Goal: Task Accomplishment & Management: Use online tool/utility

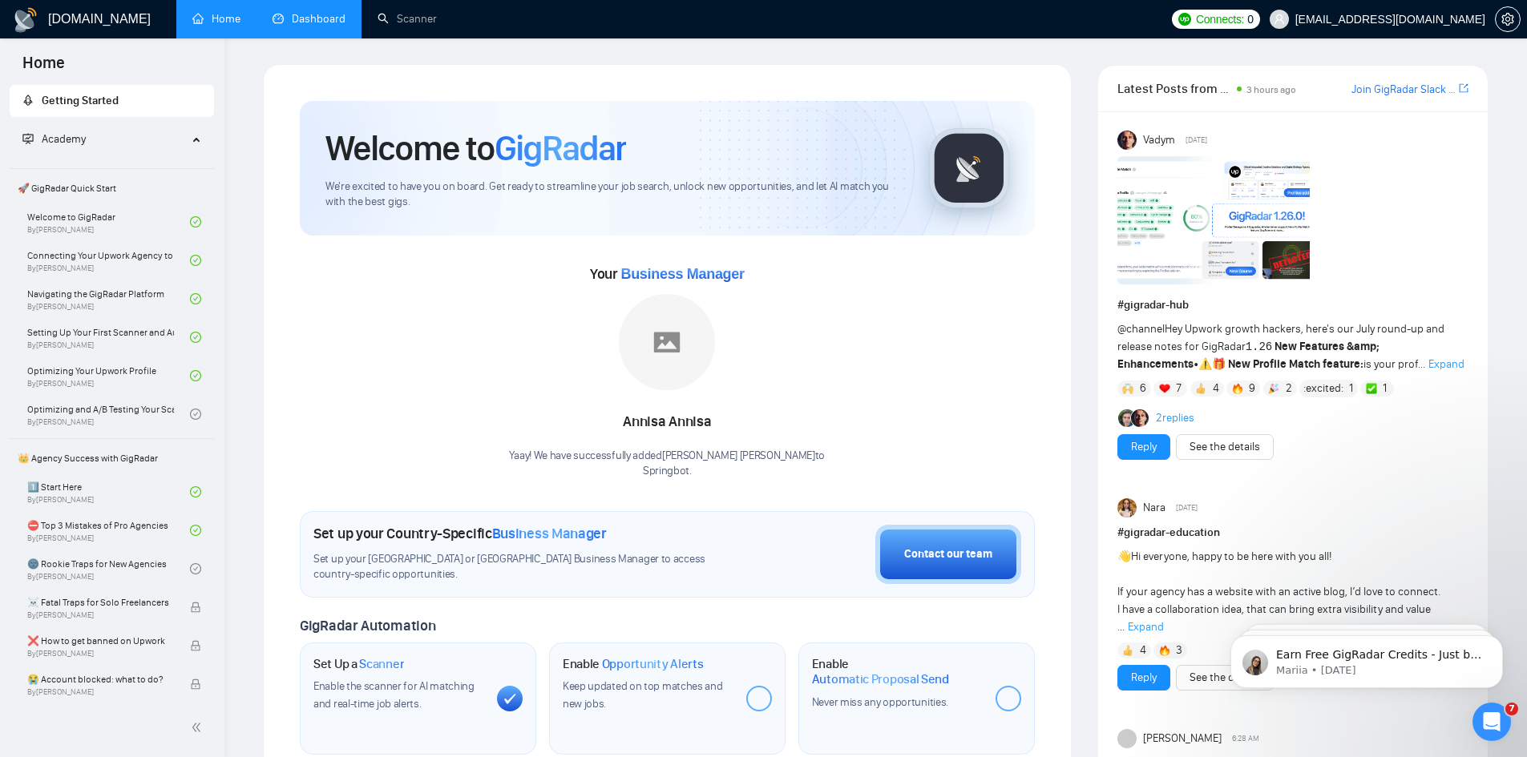
click at [320, 20] on link "Dashboard" at bounding box center [309, 19] width 73 height 14
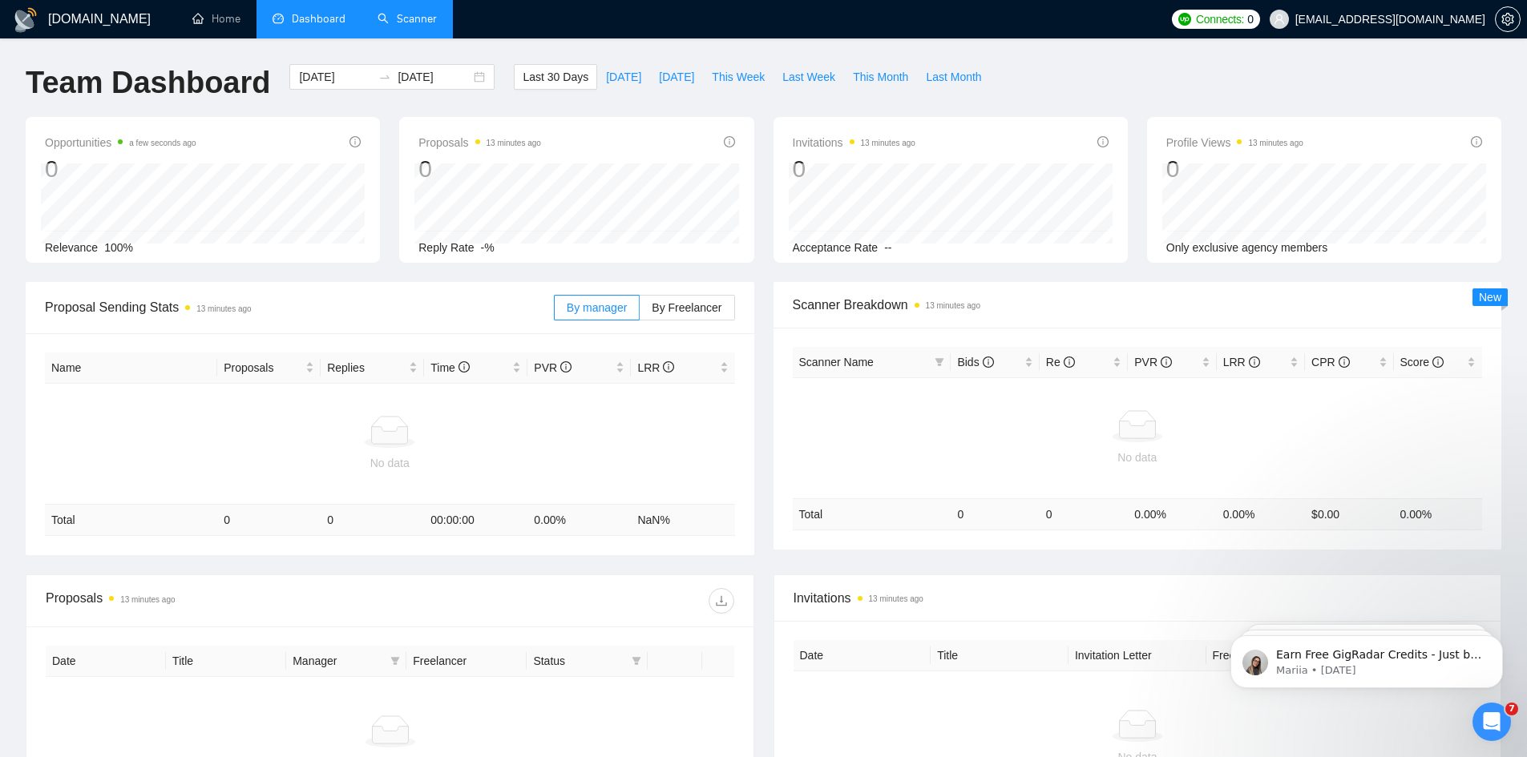
click at [400, 22] on link "Scanner" at bounding box center [407, 19] width 59 height 14
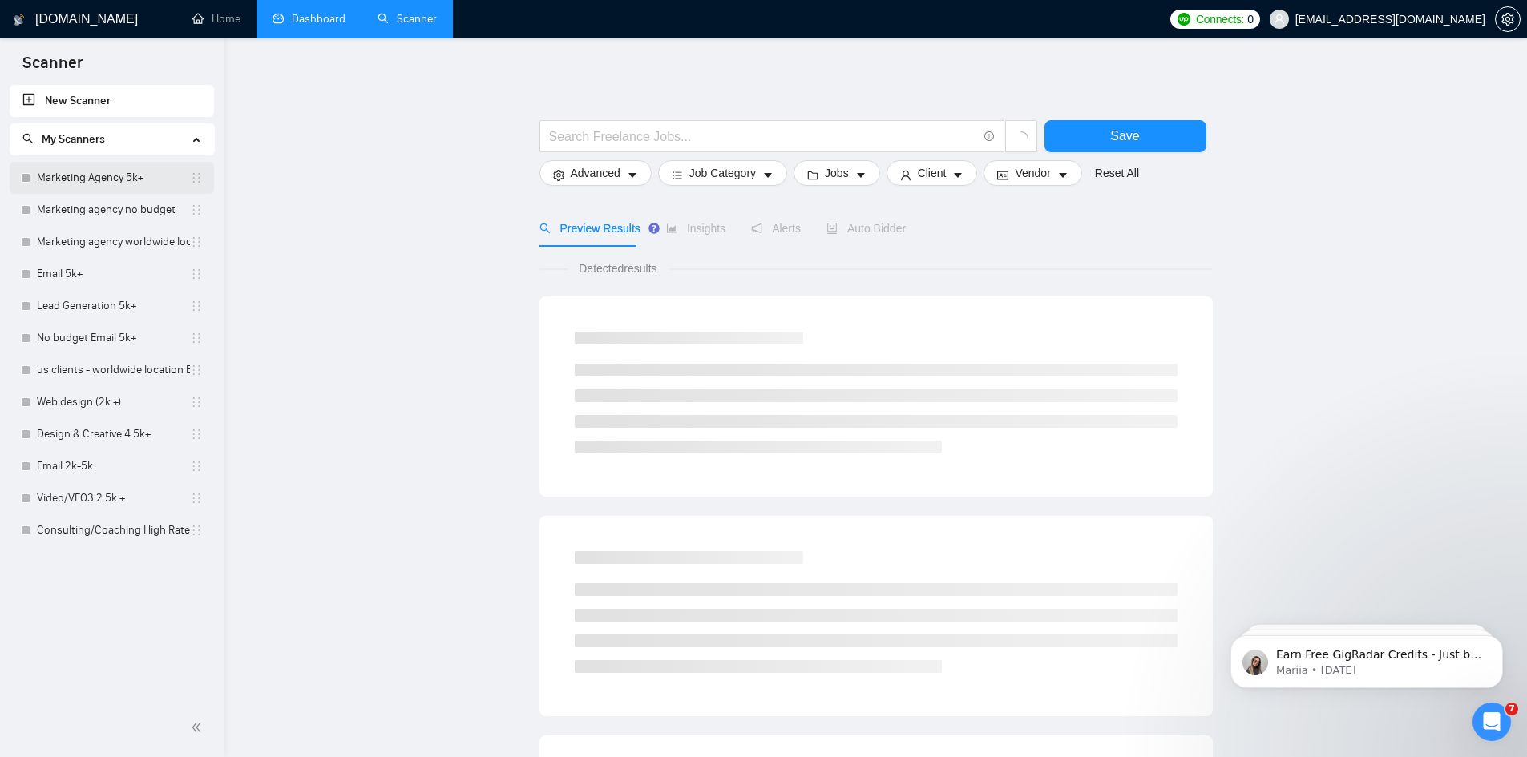
click at [80, 181] on link "Marketing Agency 5k+" at bounding box center [113, 178] width 153 height 32
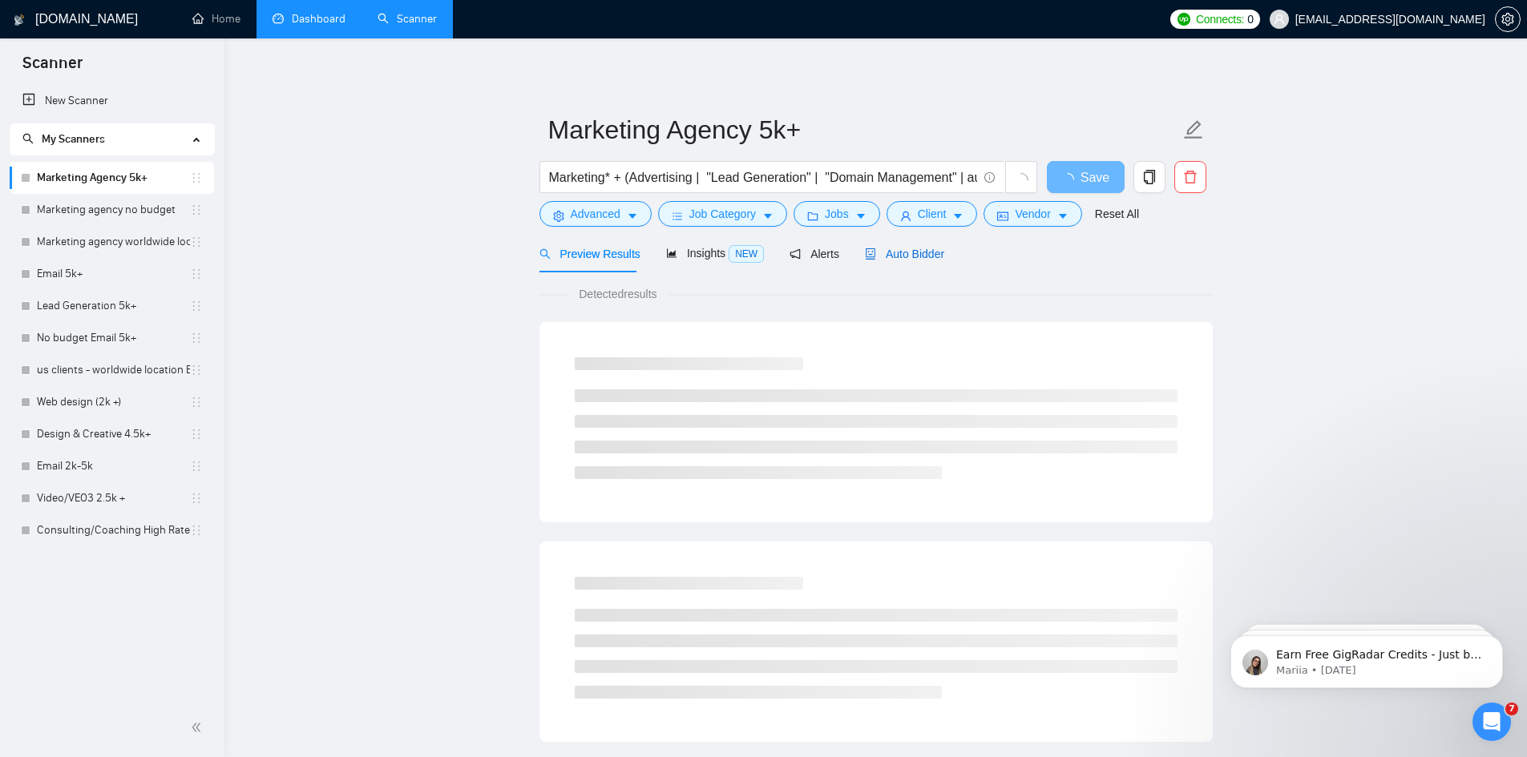
click at [921, 259] on span "Auto Bidder" at bounding box center [904, 254] width 79 height 13
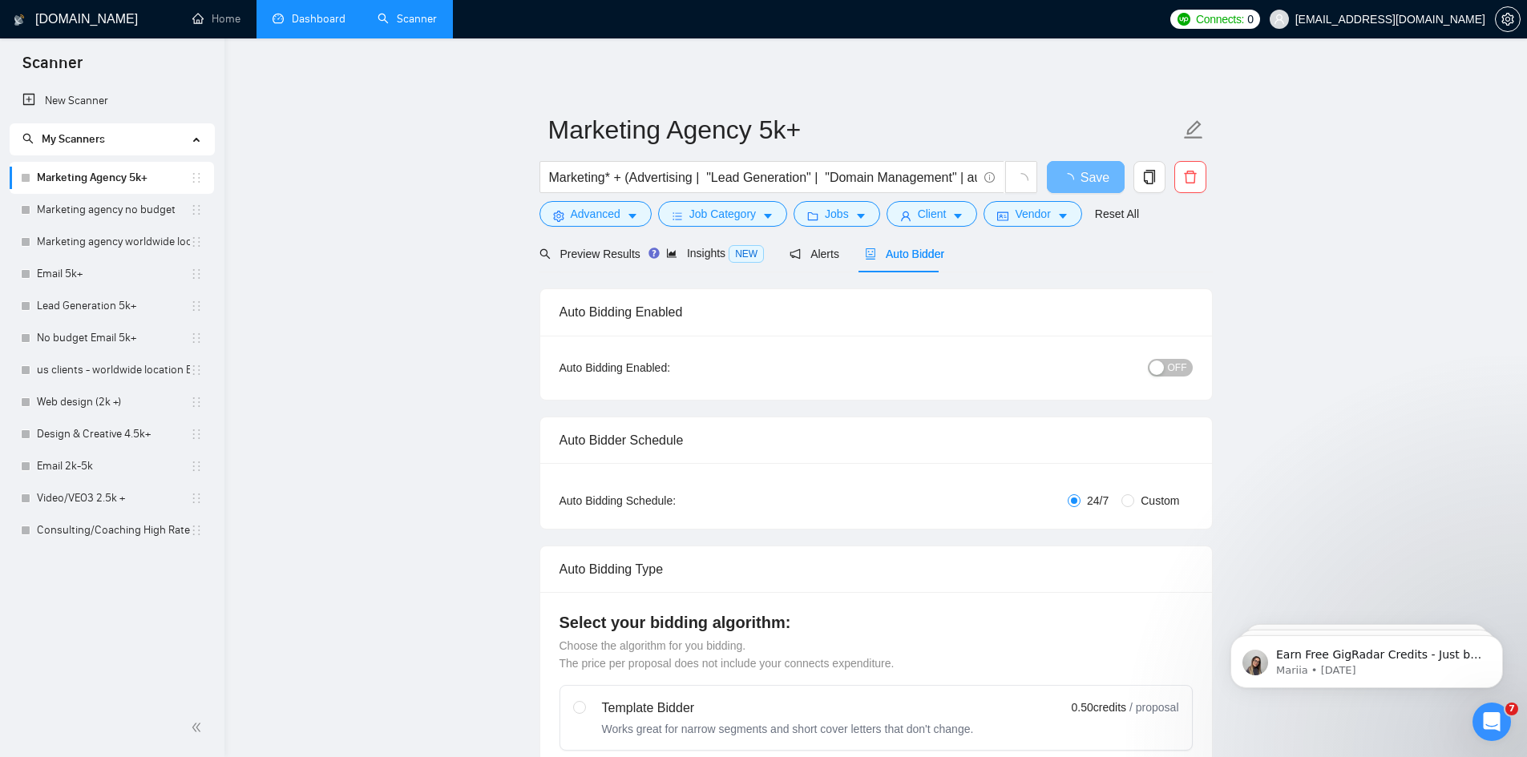
radio input "false"
radio input "true"
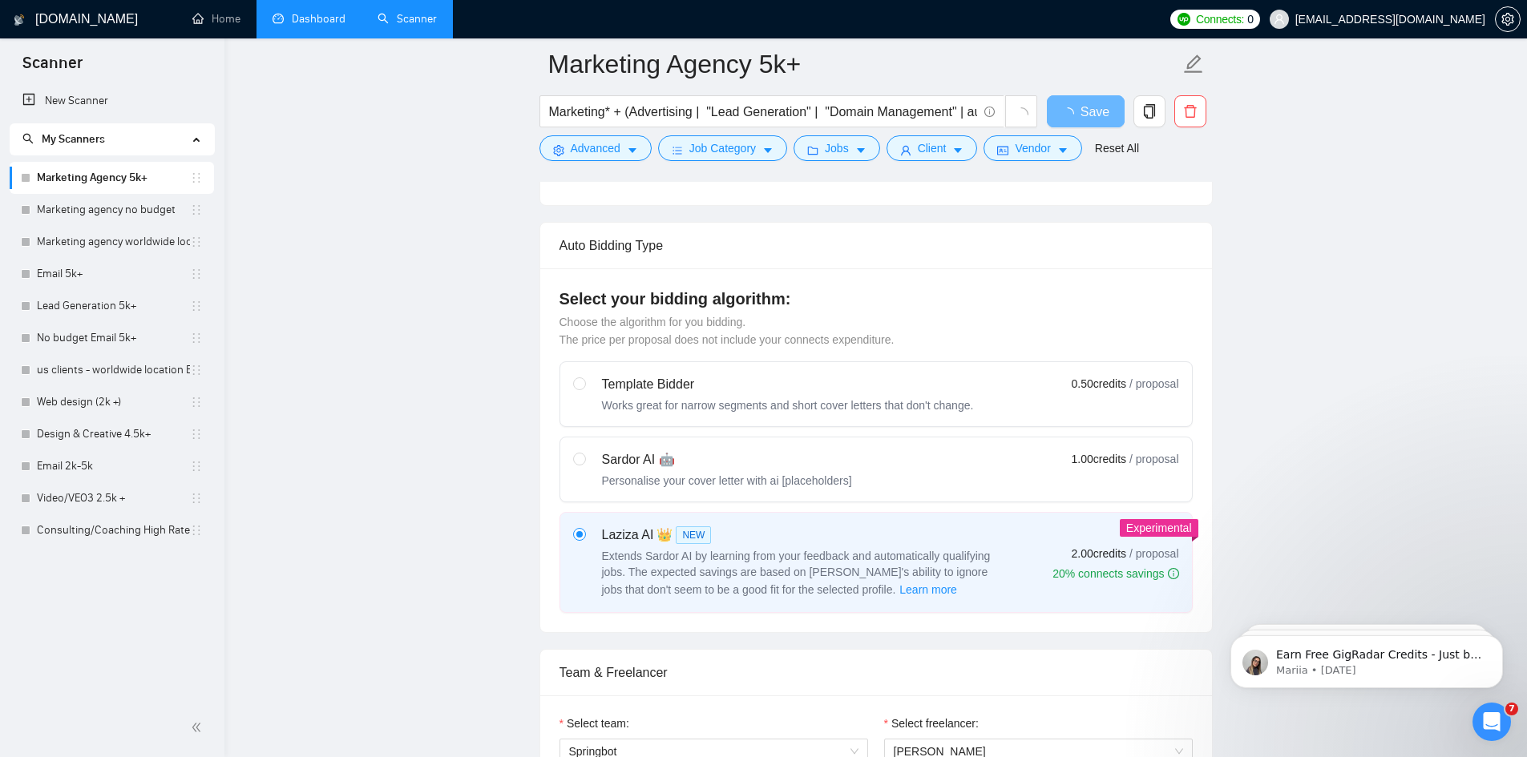
scroll to position [721, 0]
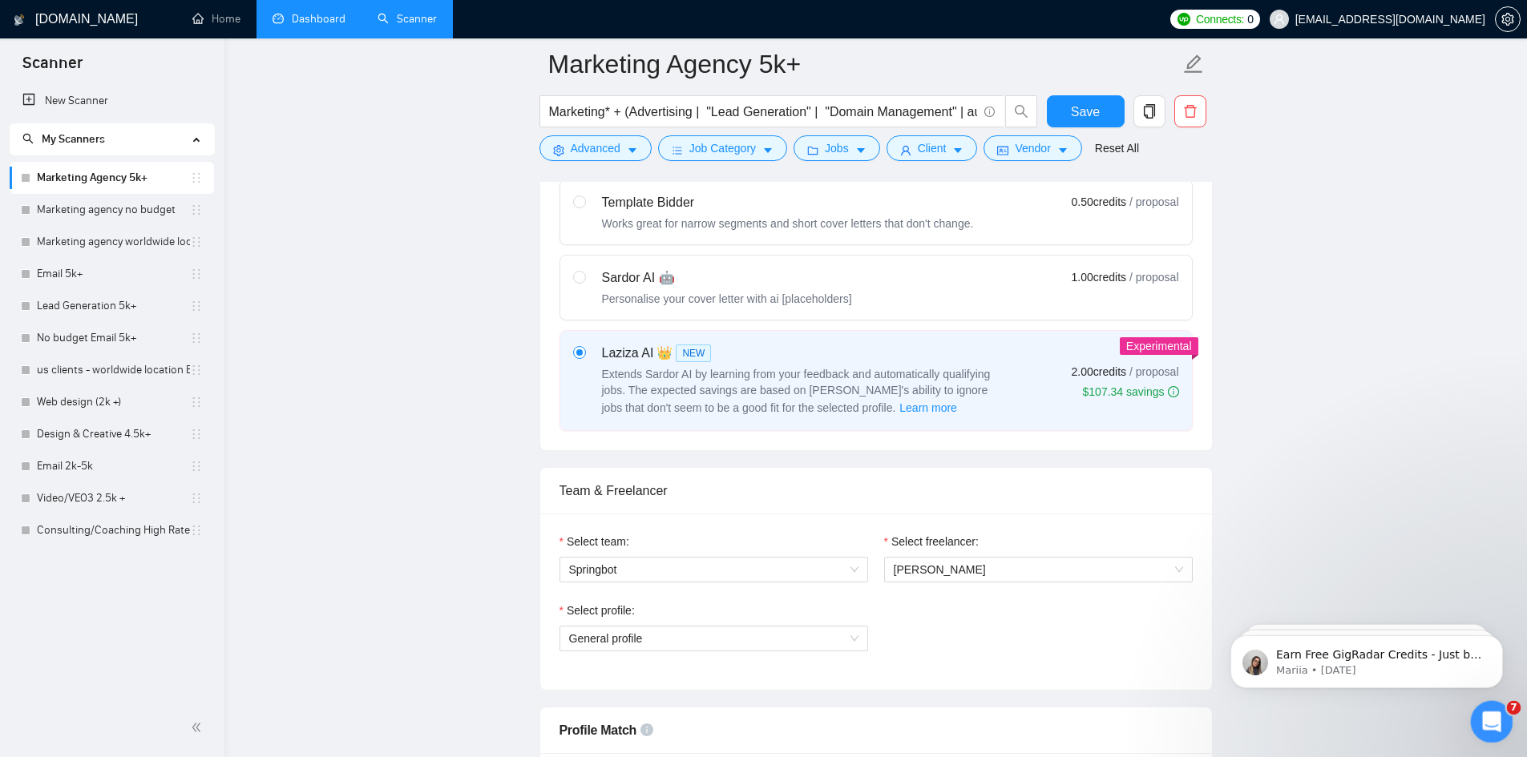
click at [1497, 717] on icon "Open Intercom Messenger" at bounding box center [1489, 720] width 26 height 26
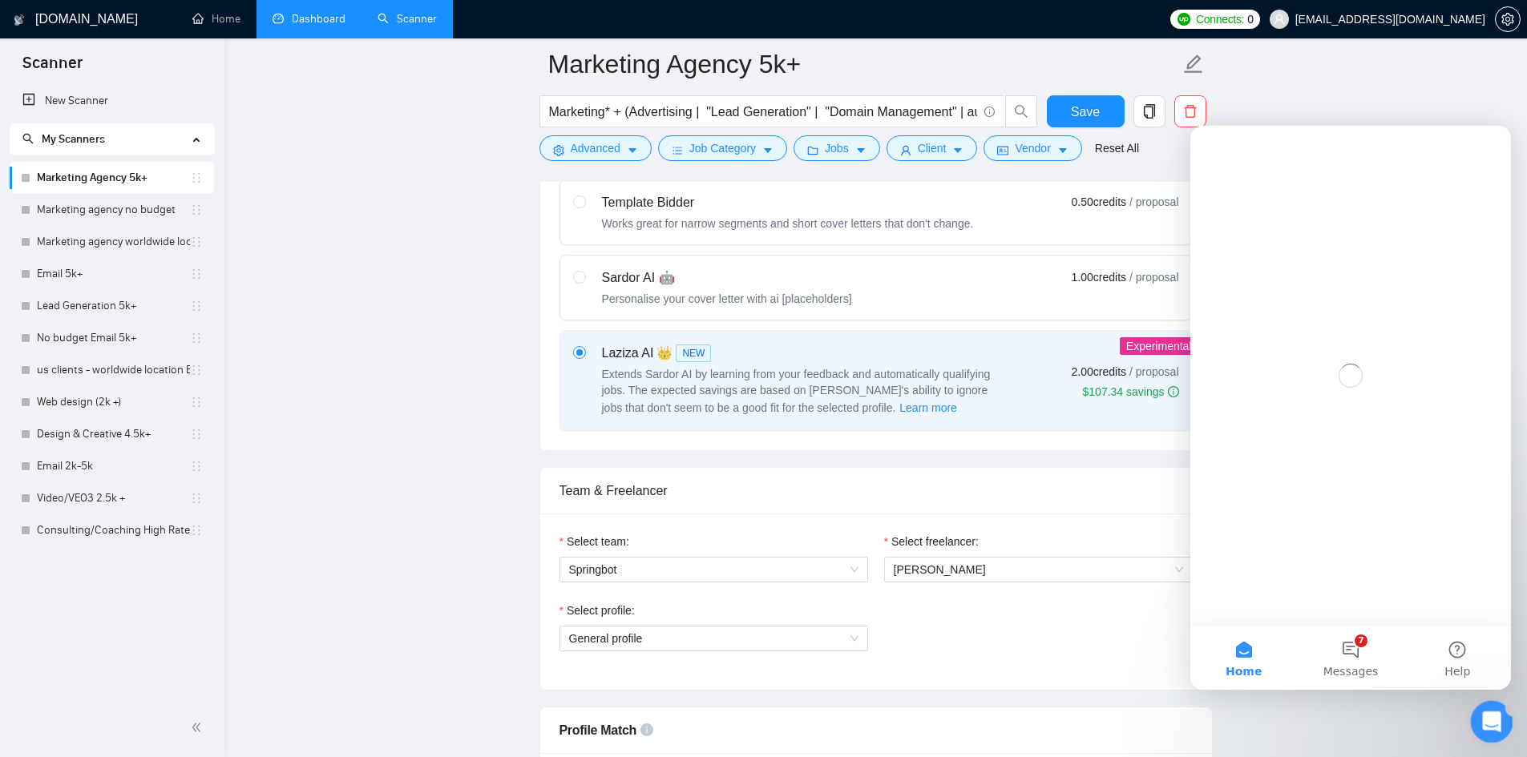
scroll to position [0, 0]
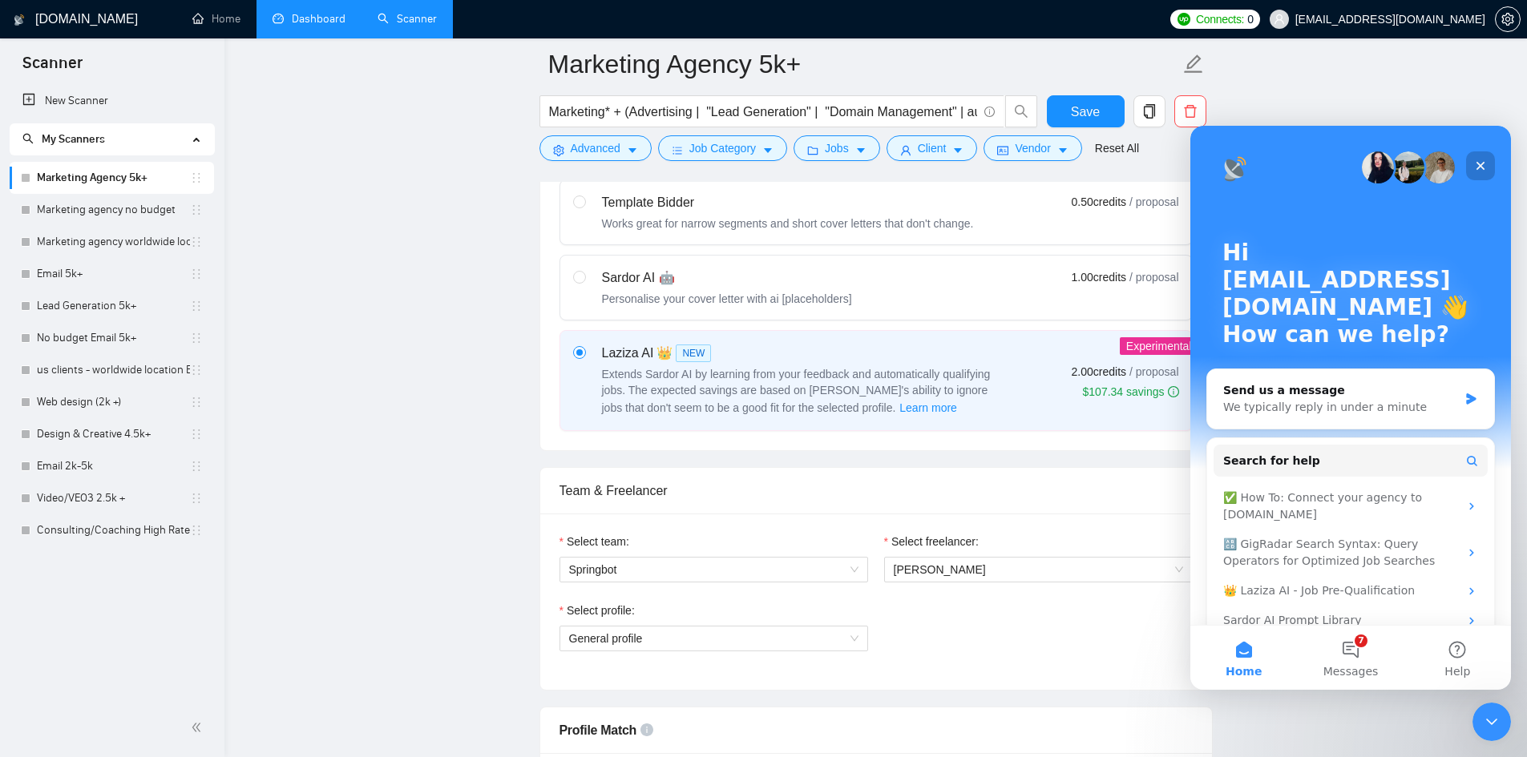
click at [1475, 166] on icon "Close" at bounding box center [1480, 166] width 13 height 13
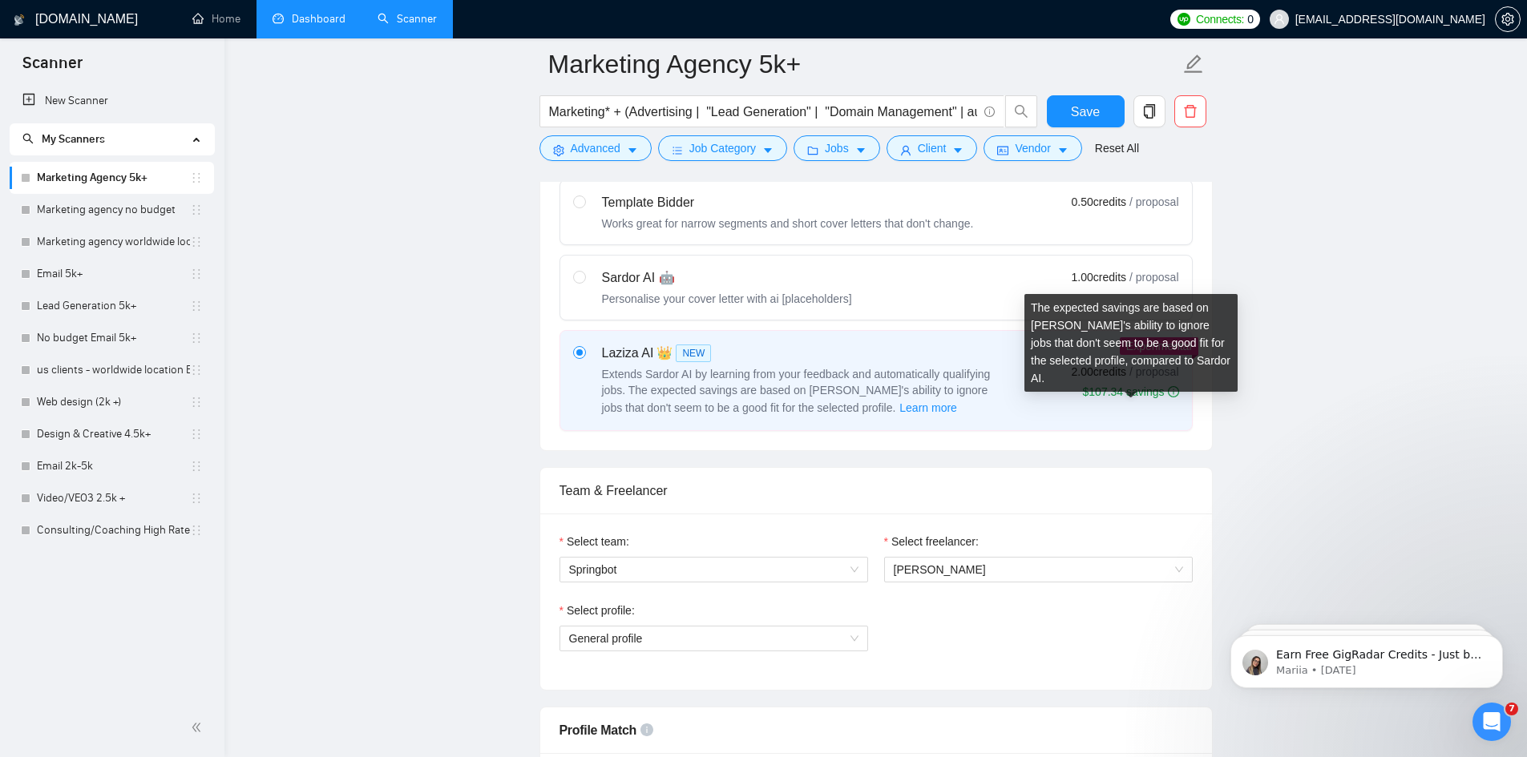
click at [1173, 389] on icon "info-circle" at bounding box center [1174, 392] width 2 height 6
click at [584, 357] on input "radio" at bounding box center [578, 351] width 11 height 11
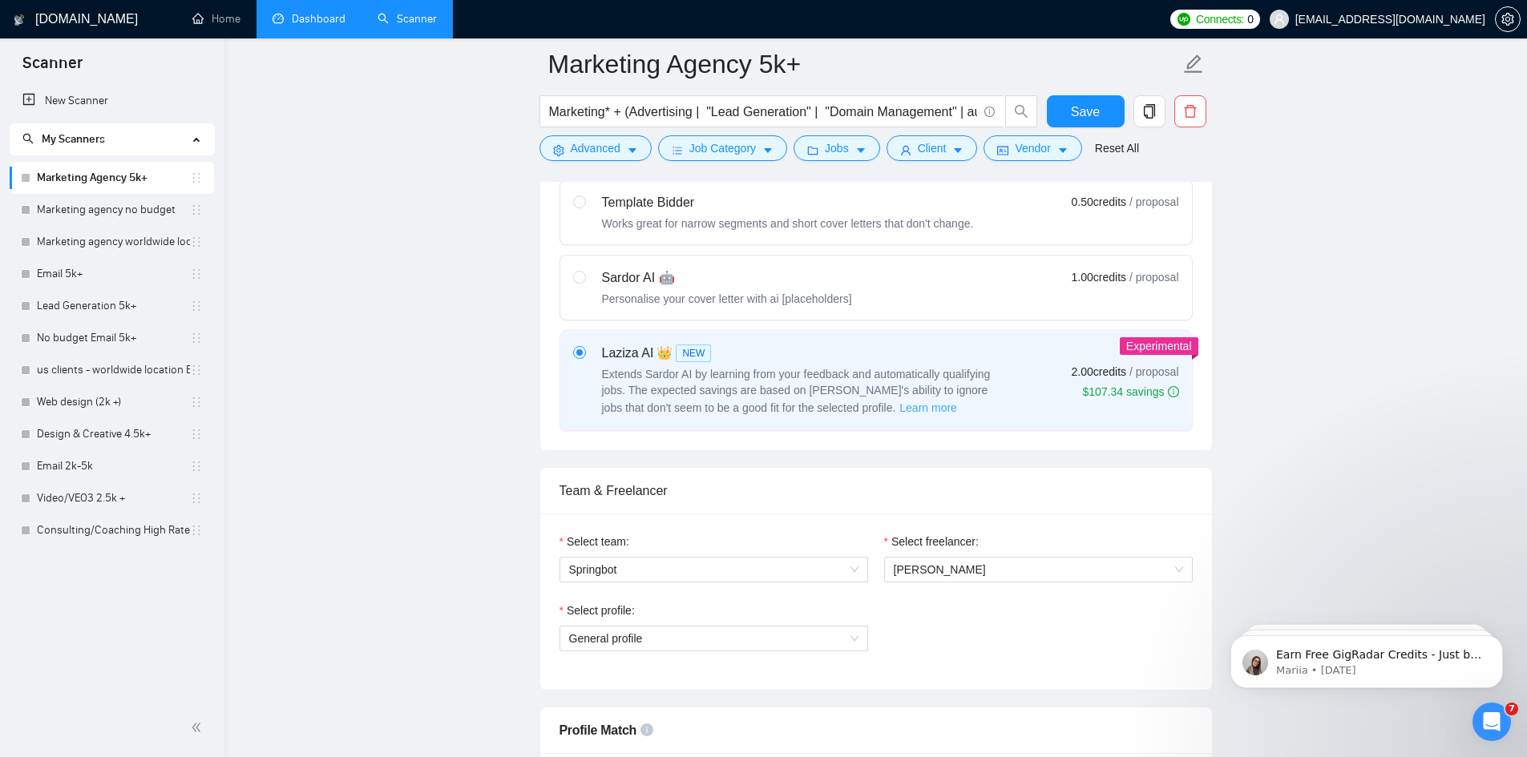
click at [899, 412] on span "Learn more" at bounding box center [928, 408] width 58 height 18
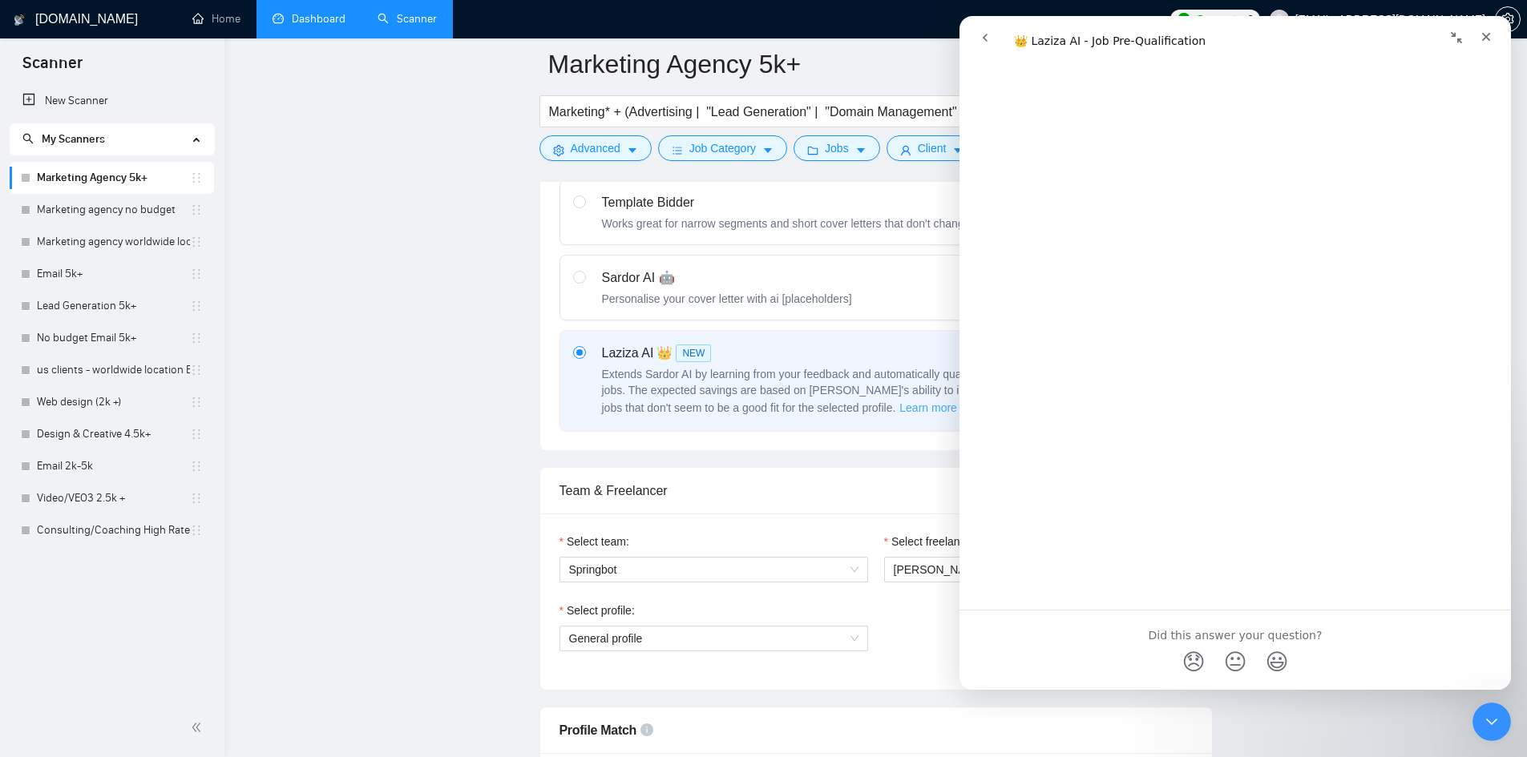
scroll to position [3039, 0]
click at [1490, 38] on icon "Close" at bounding box center [1486, 36] width 13 height 13
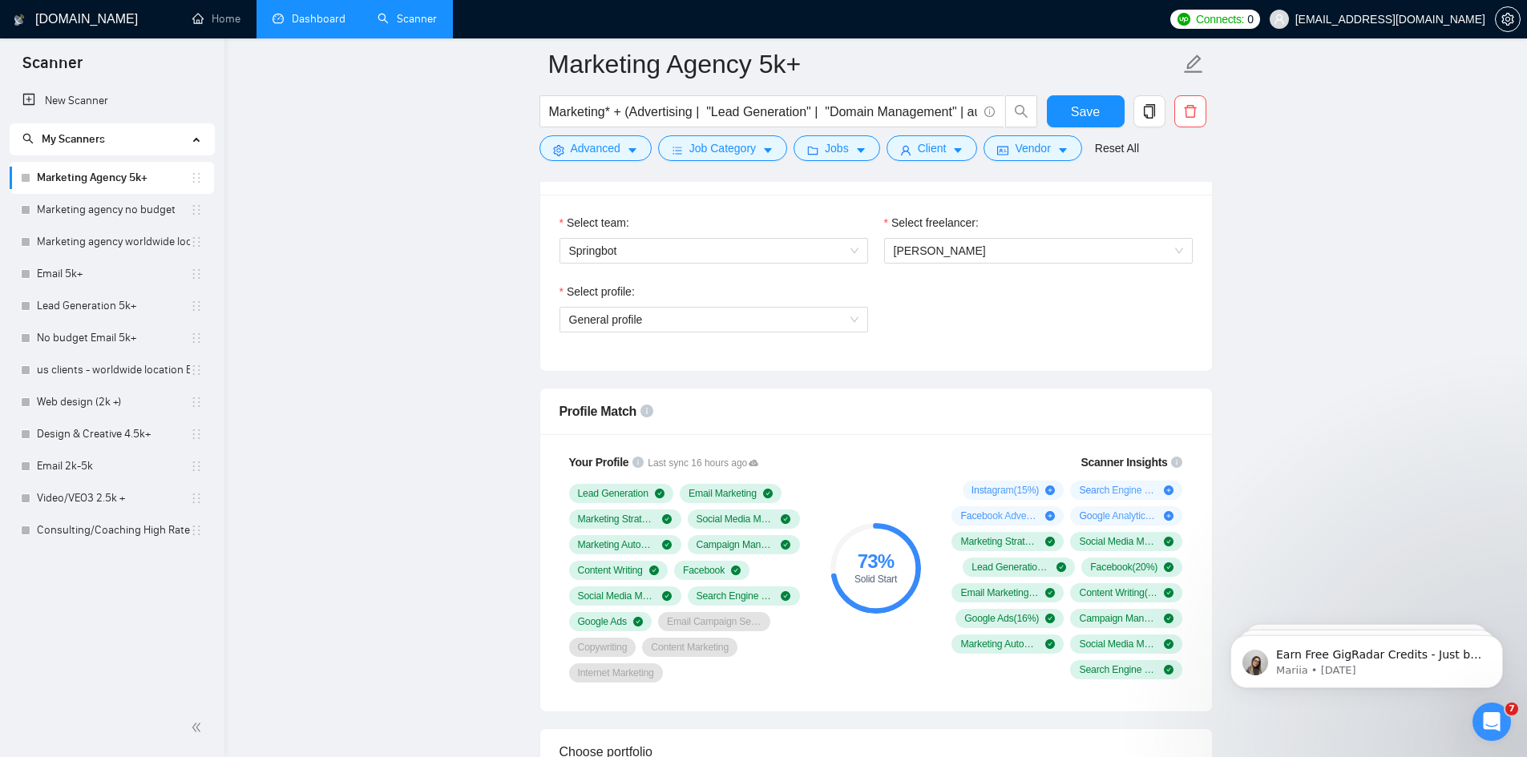
scroll to position [1042, 0]
click at [797, 321] on span "General profile" at bounding box center [713, 318] width 289 height 24
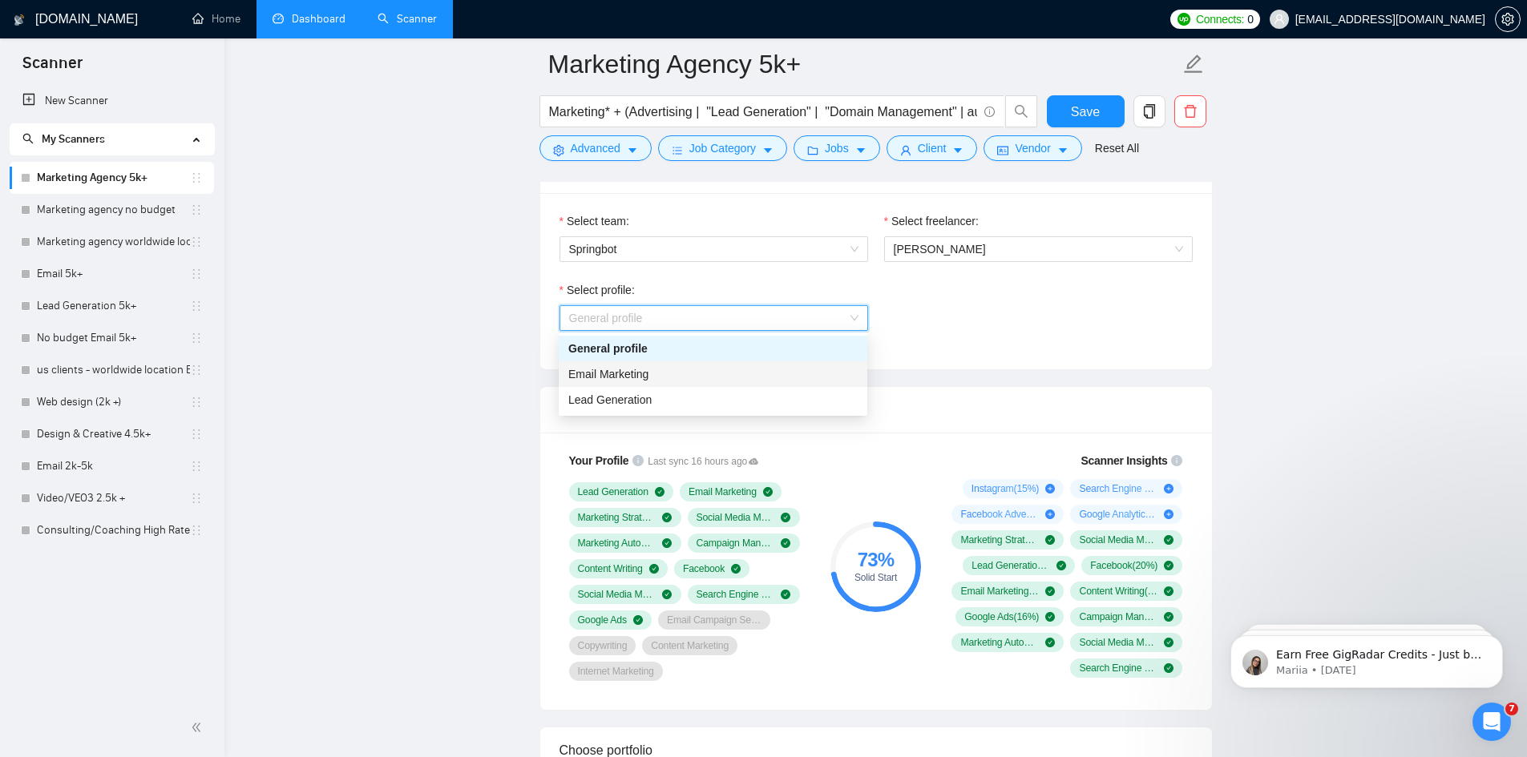
click at [755, 379] on div "Email Marketing" at bounding box center [712, 374] width 289 height 18
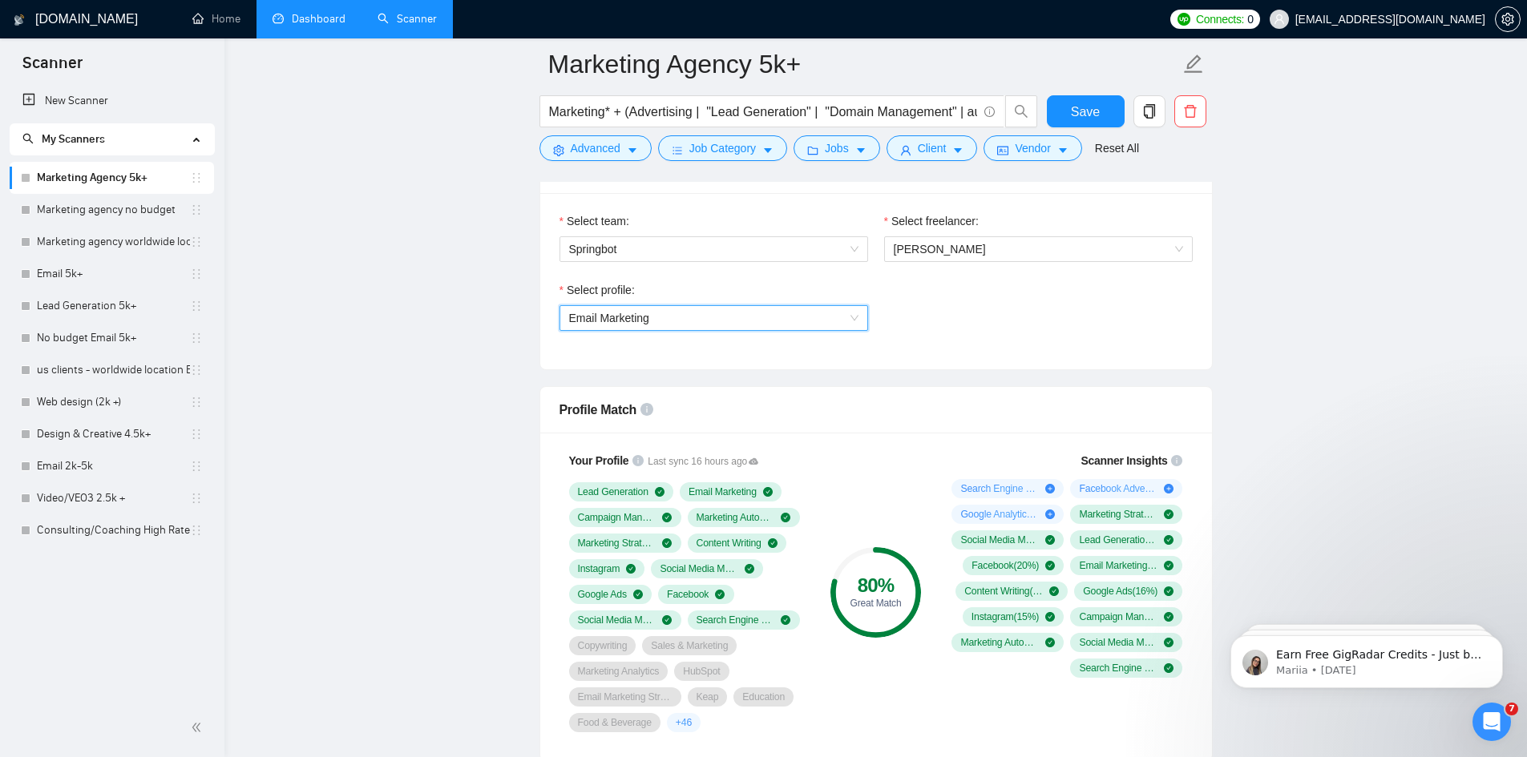
drag, startPoint x: 771, startPoint y: 313, endPoint x: 765, endPoint y: 339, distance: 27.0
click at [771, 313] on span "Email Marketing" at bounding box center [713, 318] width 289 height 24
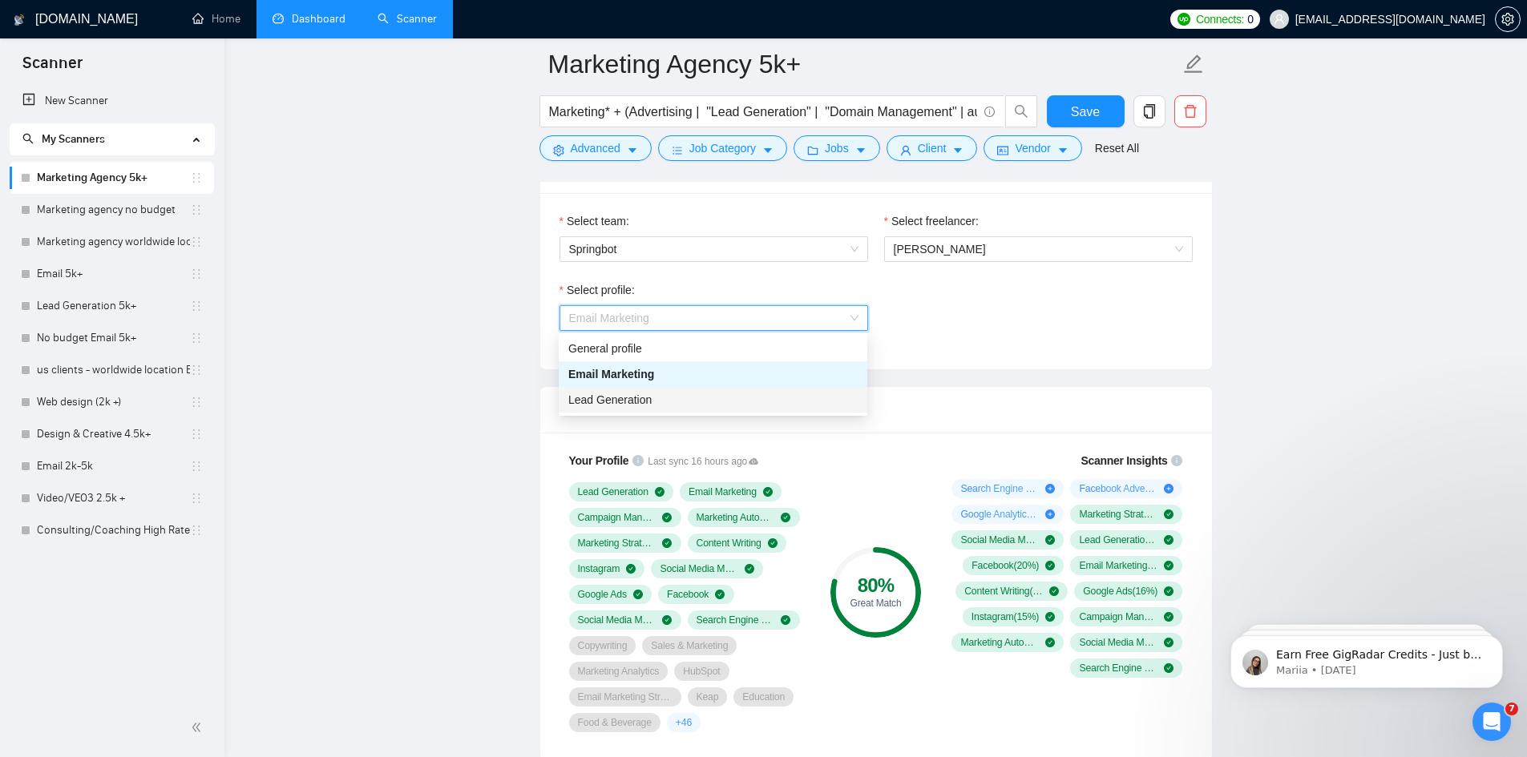
click at [745, 400] on div "Lead Generation" at bounding box center [712, 400] width 289 height 18
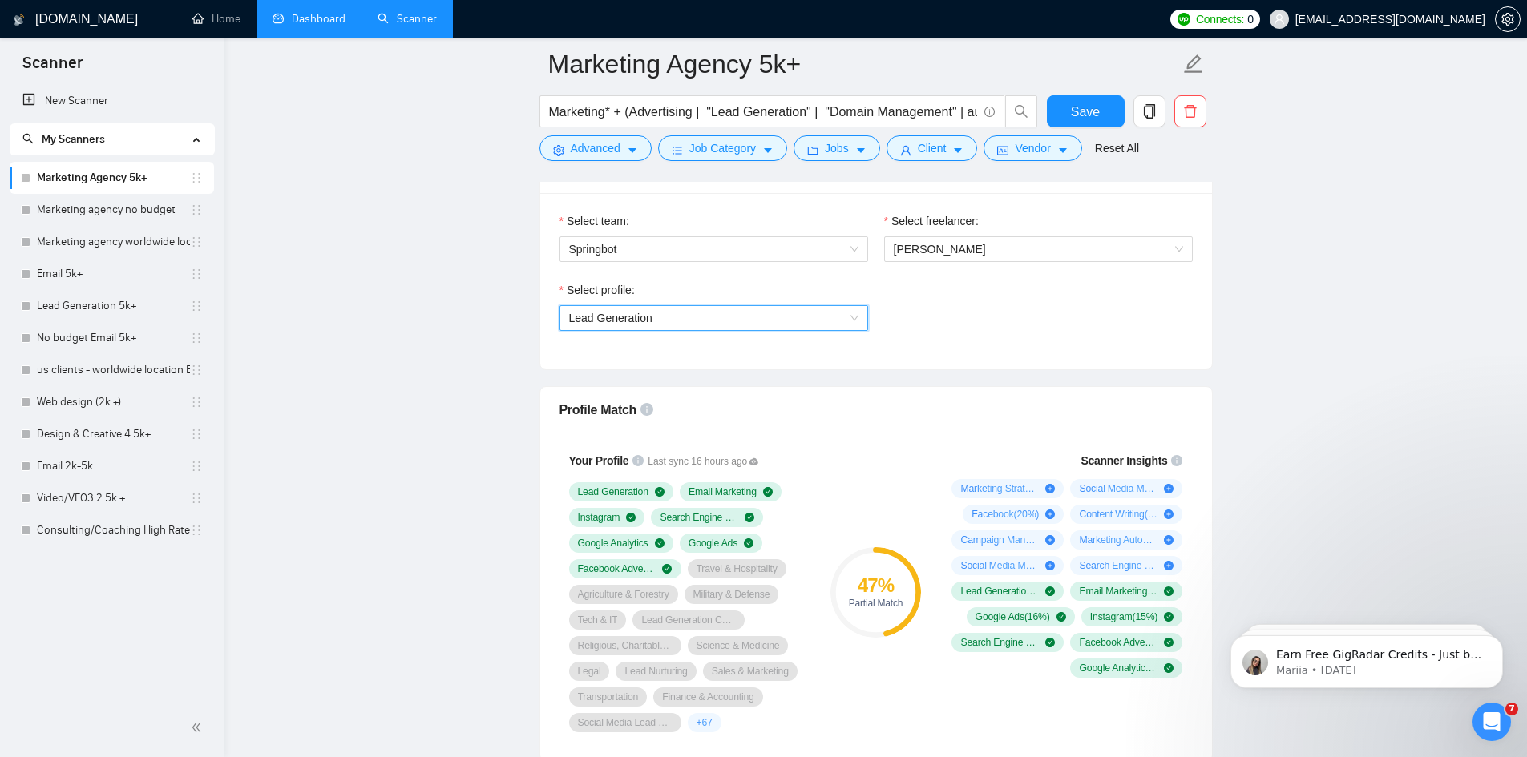
click at [749, 317] on span "Lead Generation" at bounding box center [713, 318] width 289 height 24
click at [727, 359] on div "General profile" at bounding box center [713, 349] width 309 height 26
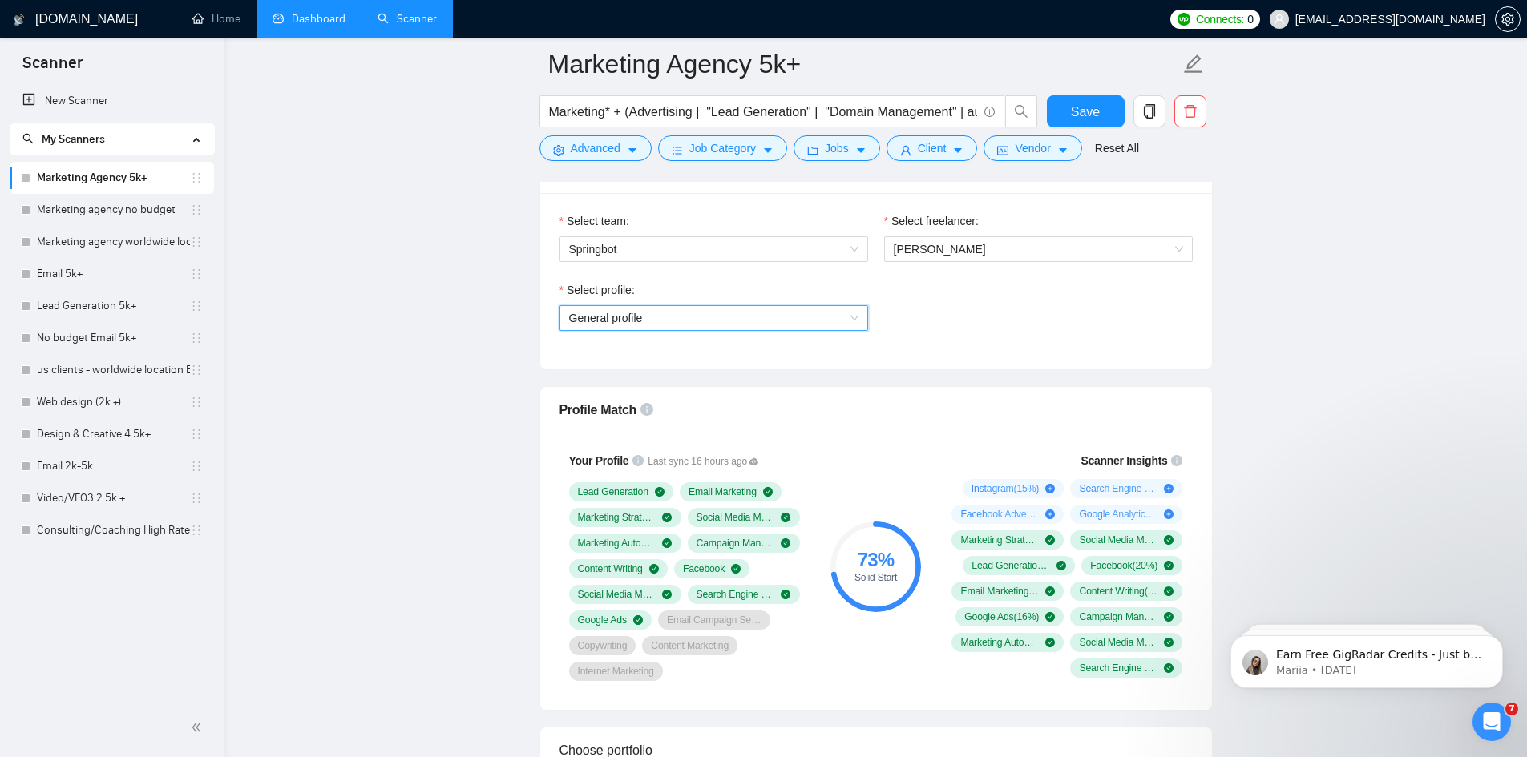
click at [786, 317] on span "General profile" at bounding box center [713, 318] width 289 height 24
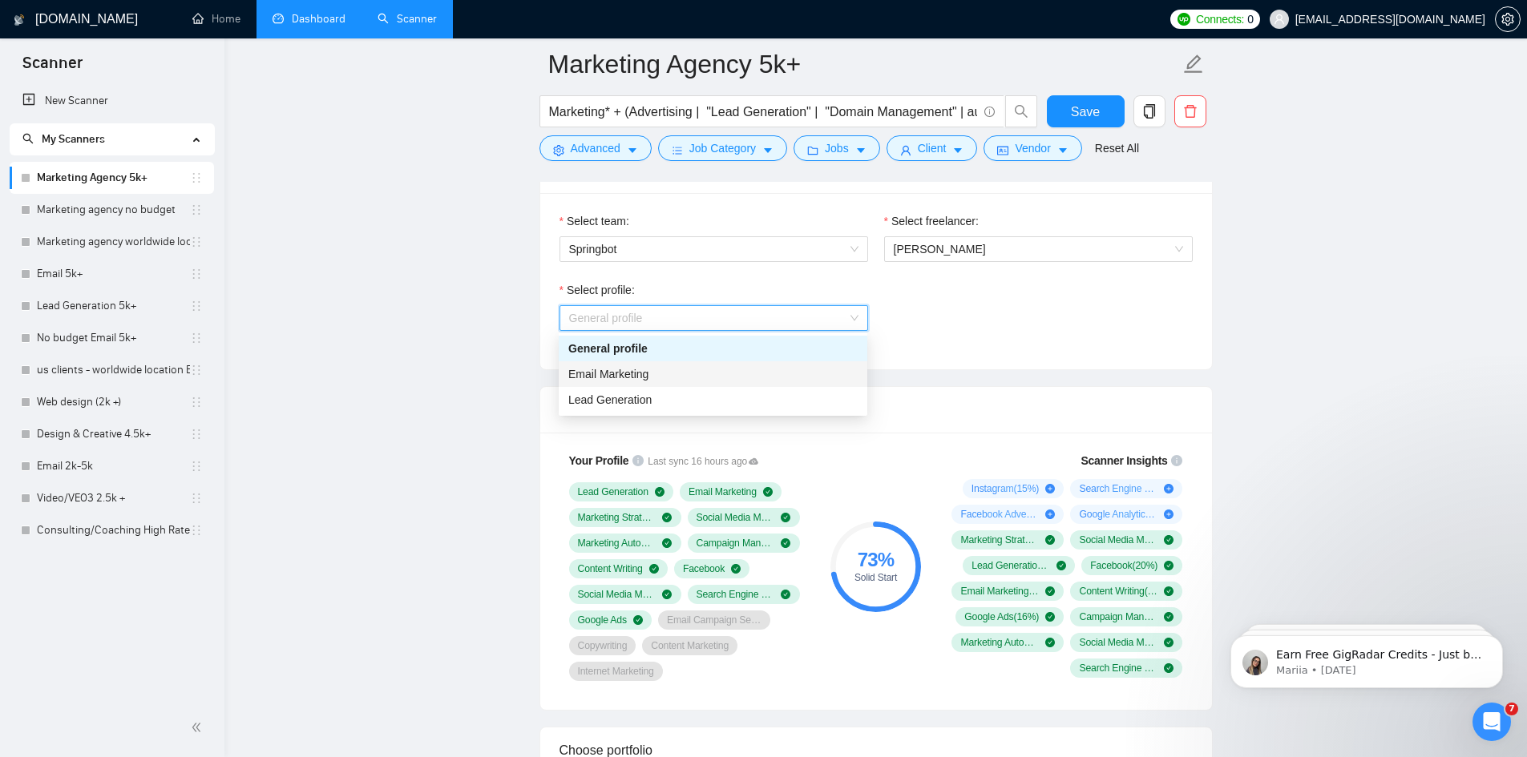
click at [727, 378] on div "Email Marketing" at bounding box center [712, 374] width 289 height 18
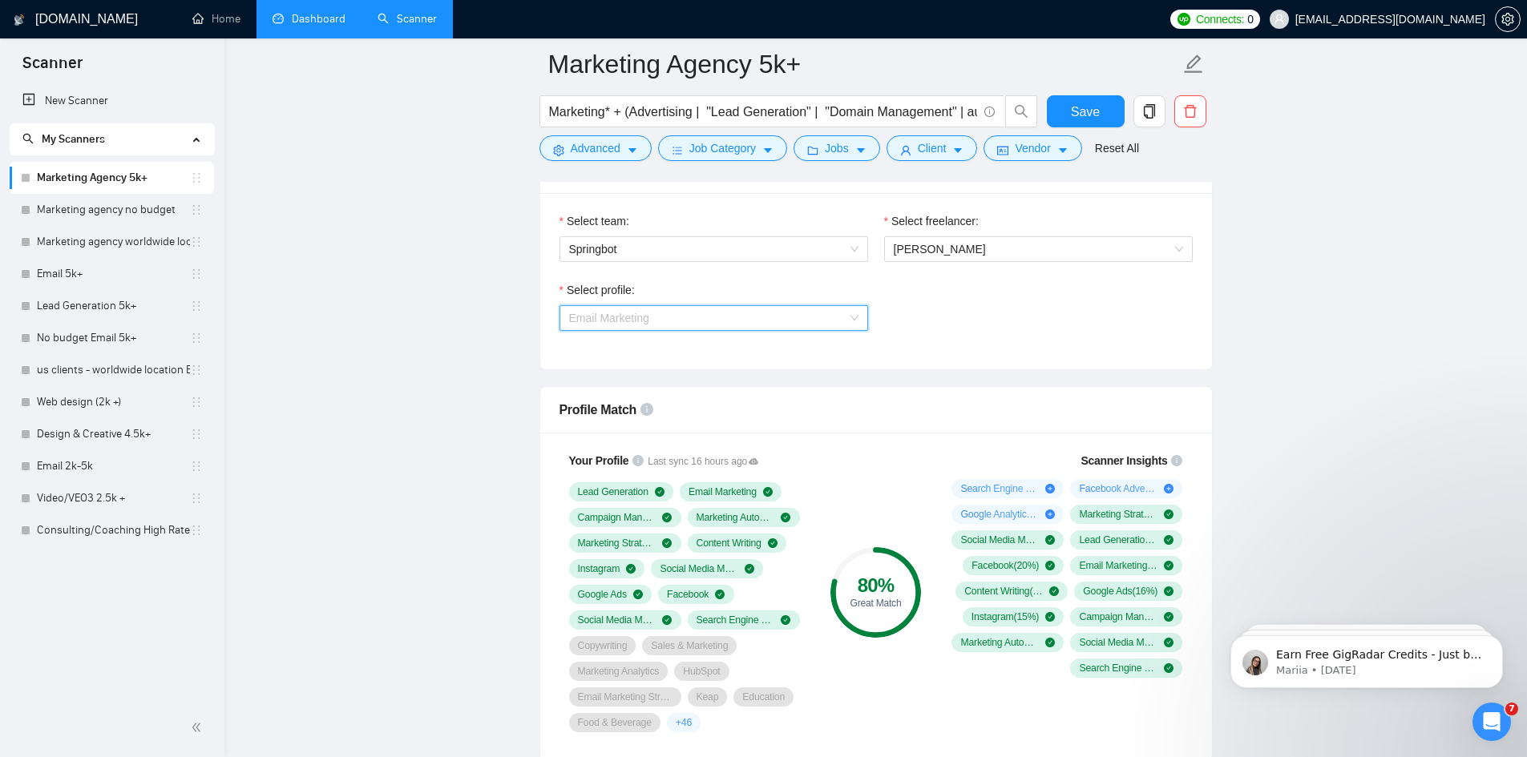
click at [753, 323] on span "Email Marketing" at bounding box center [713, 318] width 289 height 24
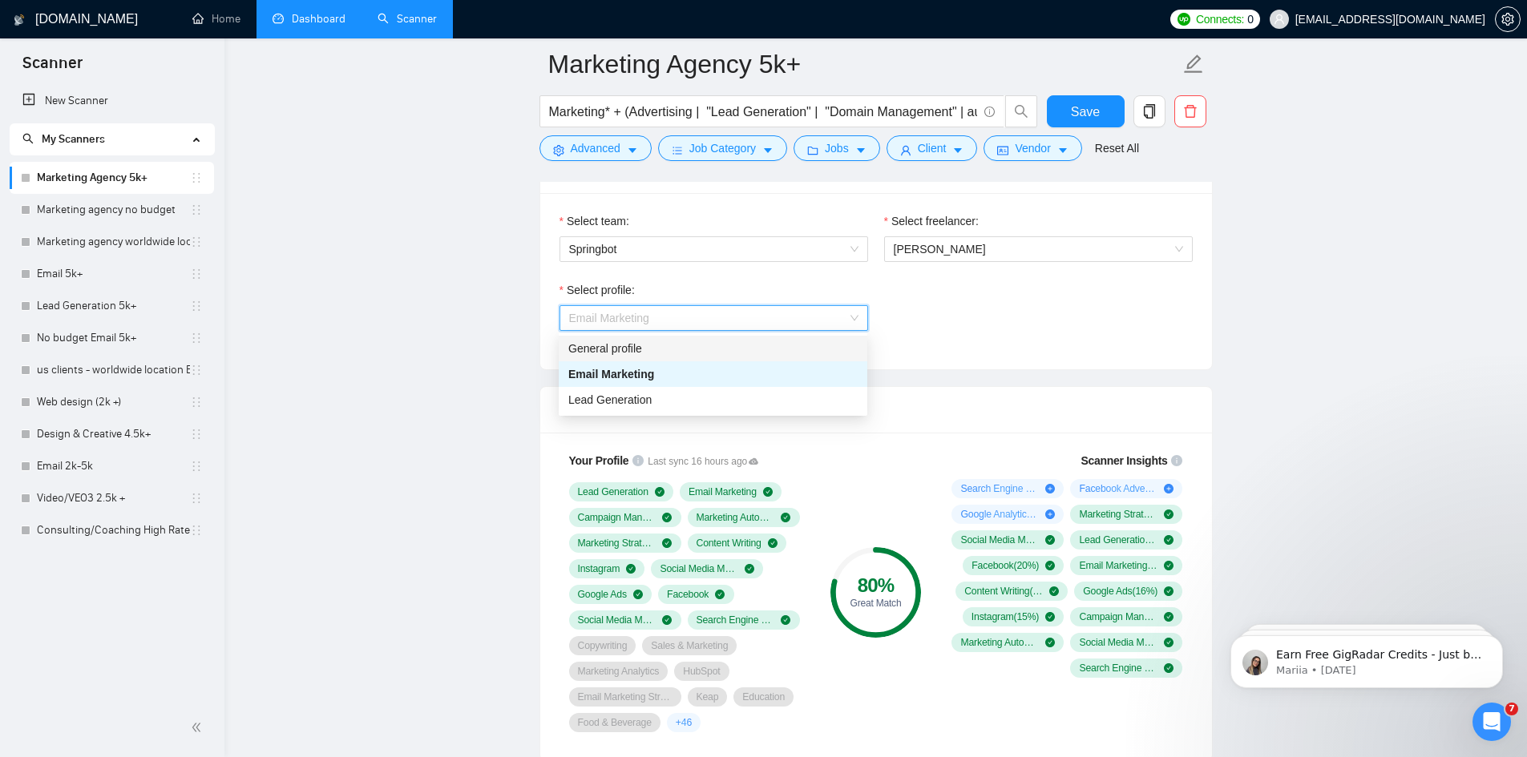
click at [721, 353] on div "General profile" at bounding box center [712, 349] width 289 height 18
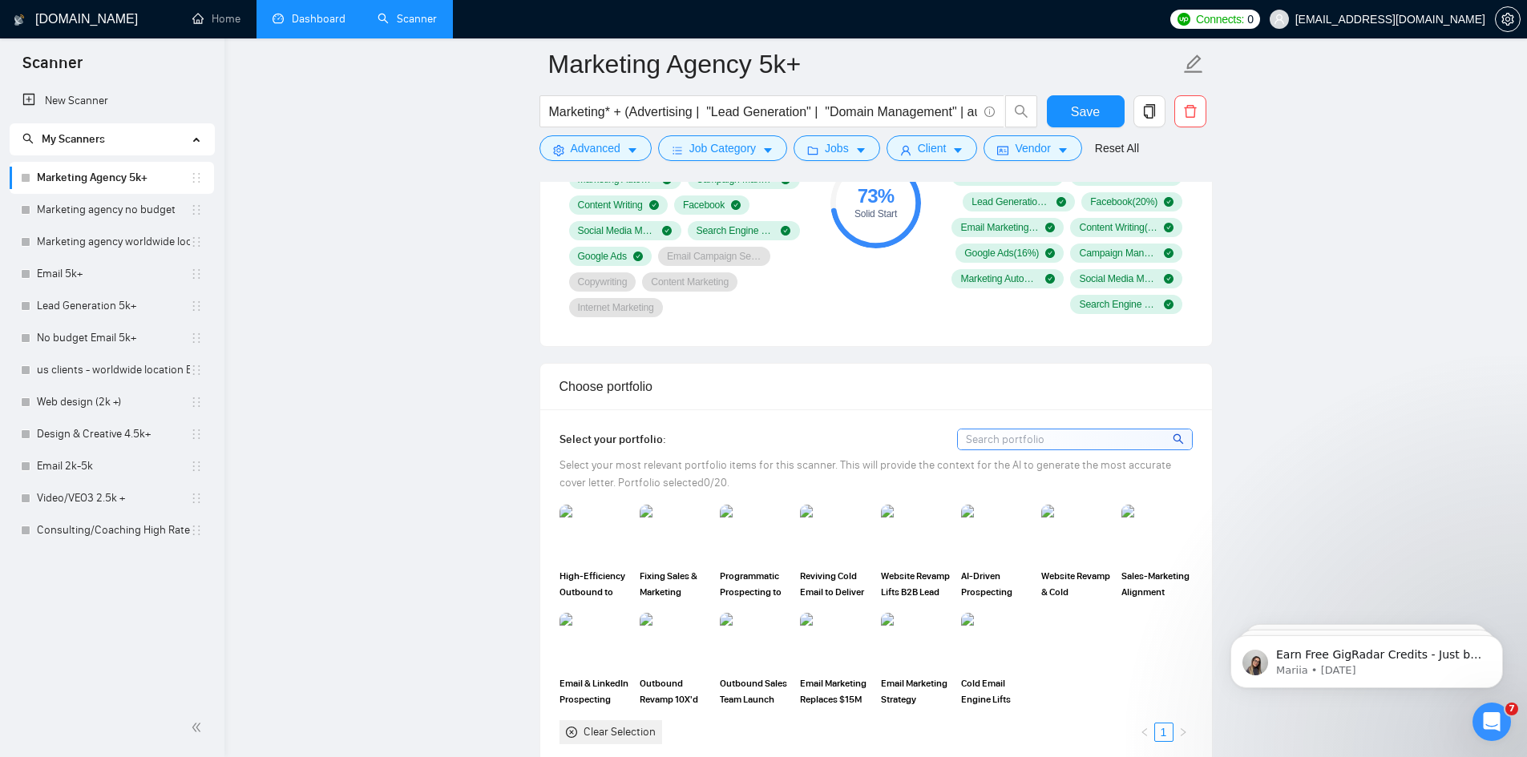
scroll to position [1523, 0]
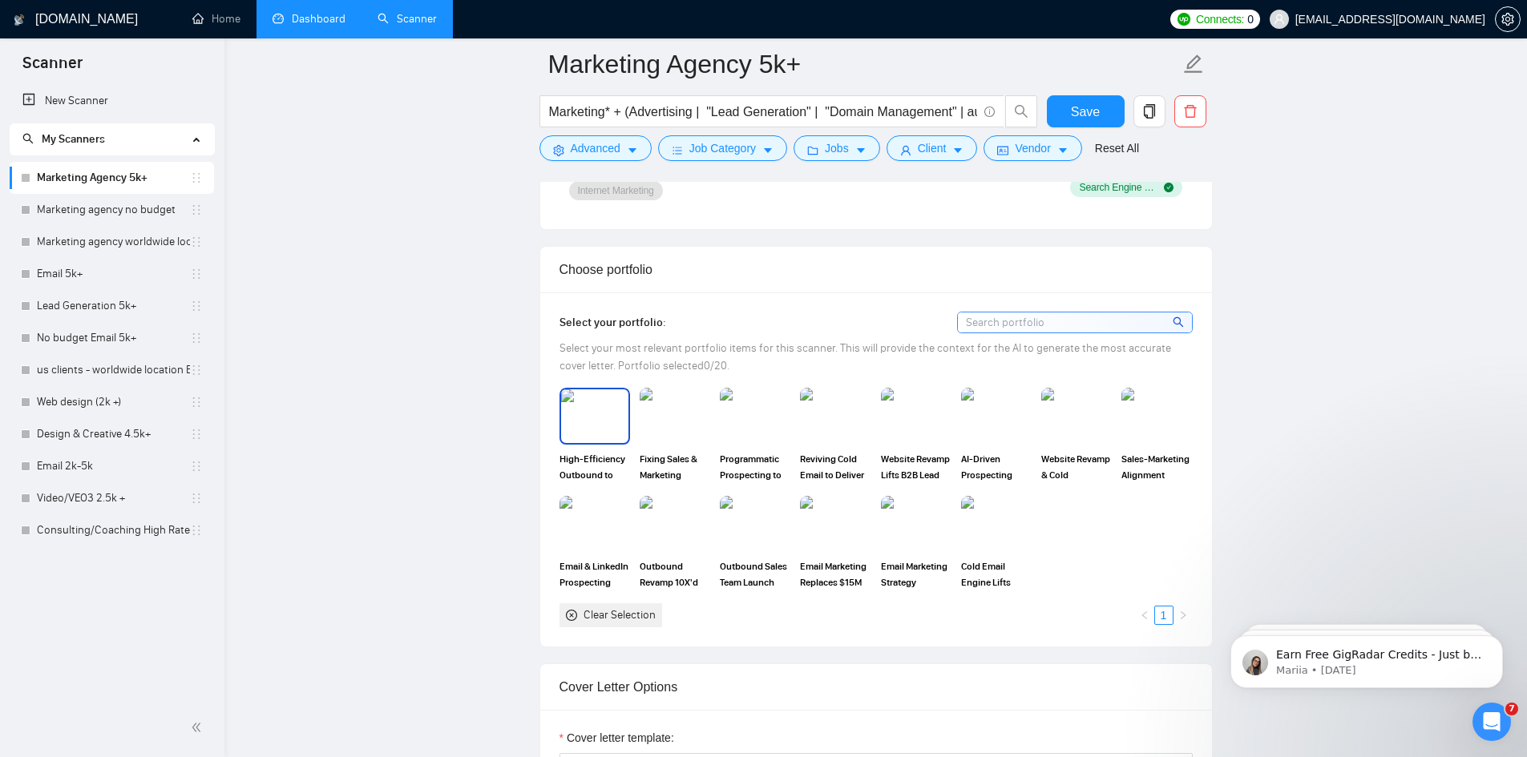
click at [596, 410] on img at bounding box center [594, 416] width 67 height 53
click at [668, 416] on img at bounding box center [674, 416] width 67 height 53
drag, startPoint x: 753, startPoint y: 413, endPoint x: 826, endPoint y: 414, distance: 73.7
click at [753, 413] on img at bounding box center [754, 416] width 67 height 53
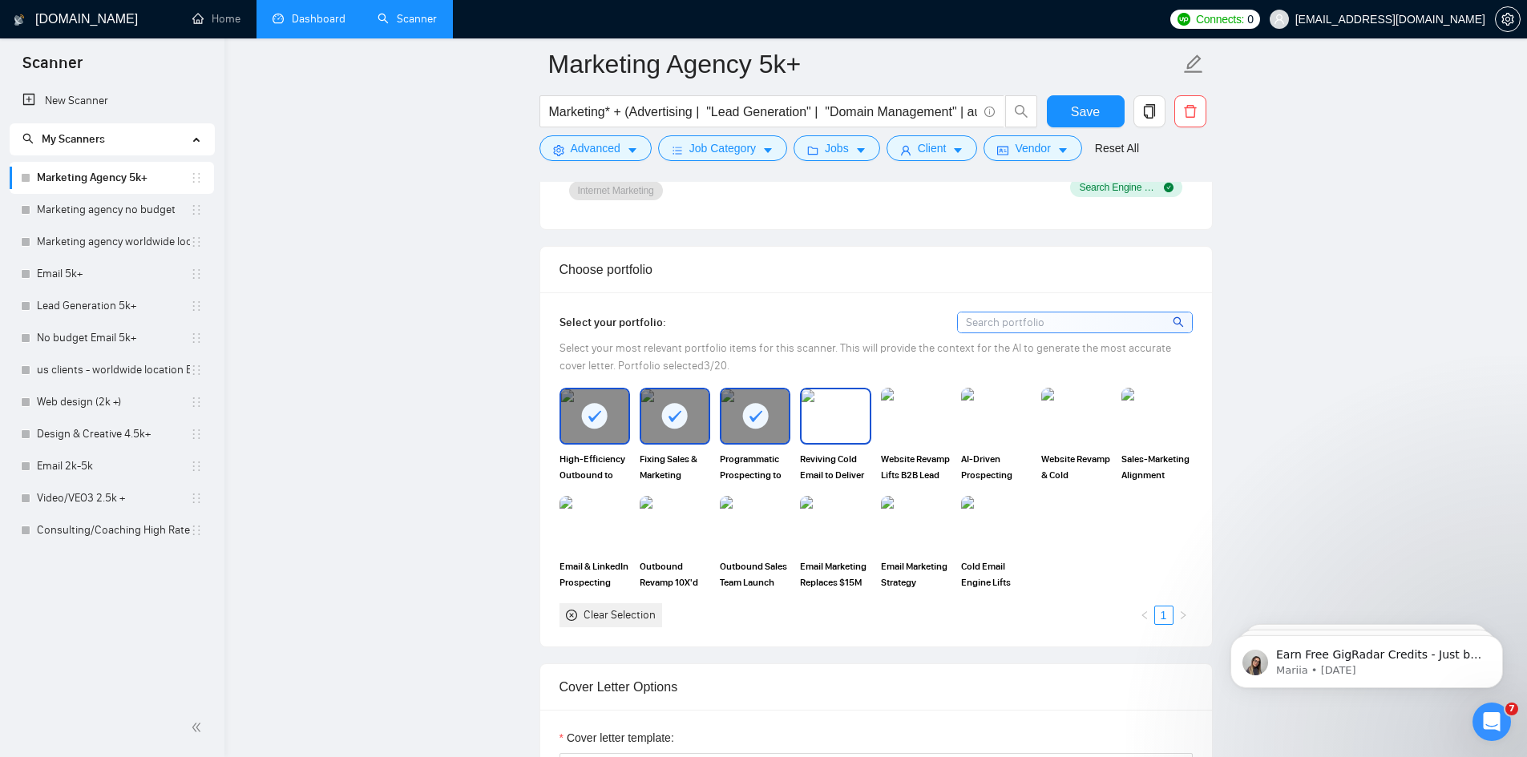
drag, startPoint x: 842, startPoint y: 417, endPoint x: 911, endPoint y: 419, distance: 68.2
click at [843, 417] on img at bounding box center [835, 416] width 67 height 53
click at [911, 419] on img at bounding box center [915, 416] width 67 height 53
click at [1005, 420] on img at bounding box center [996, 416] width 71 height 56
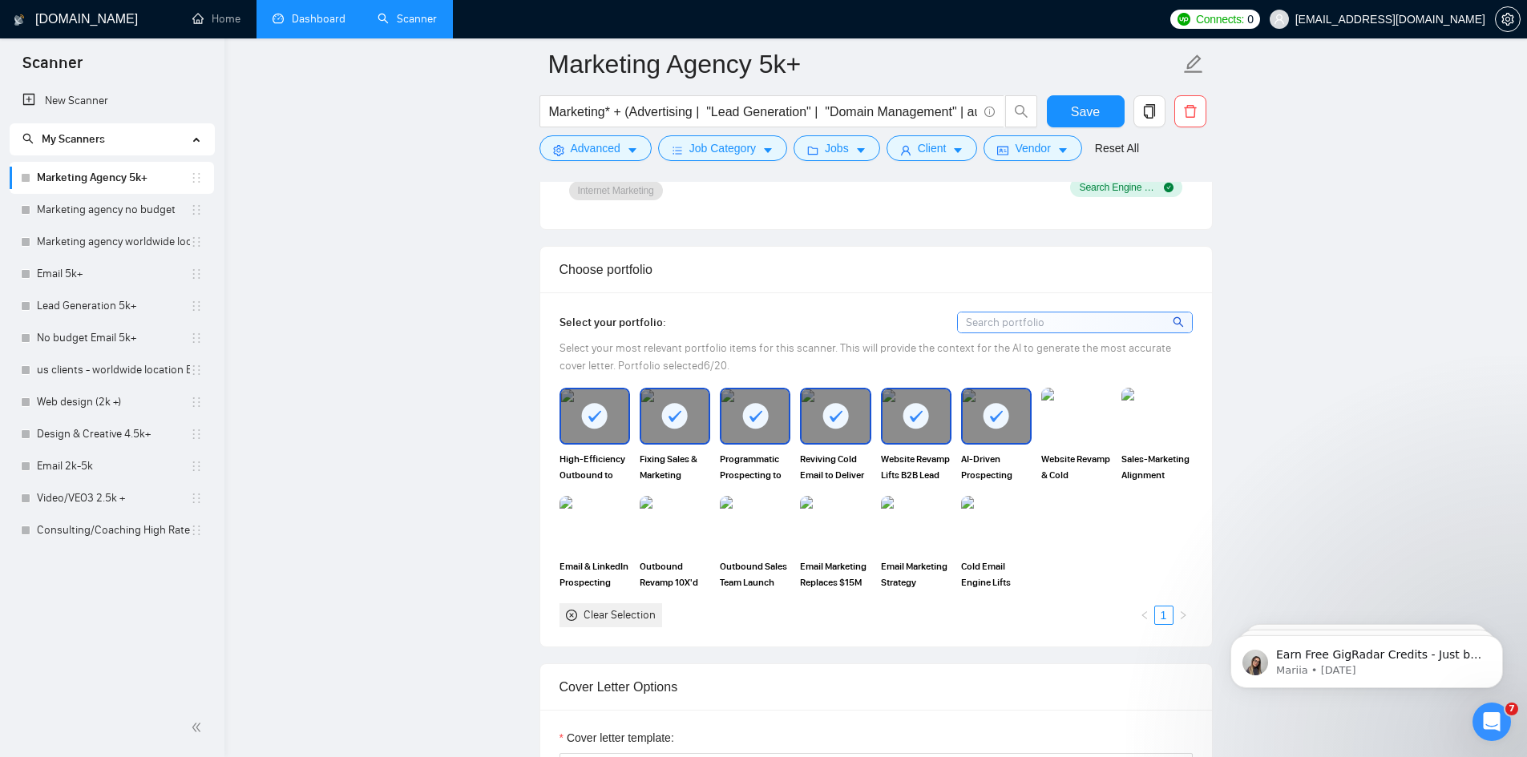
click at [1076, 420] on img at bounding box center [1076, 416] width 71 height 56
click at [1187, 418] on img at bounding box center [1156, 416] width 71 height 56
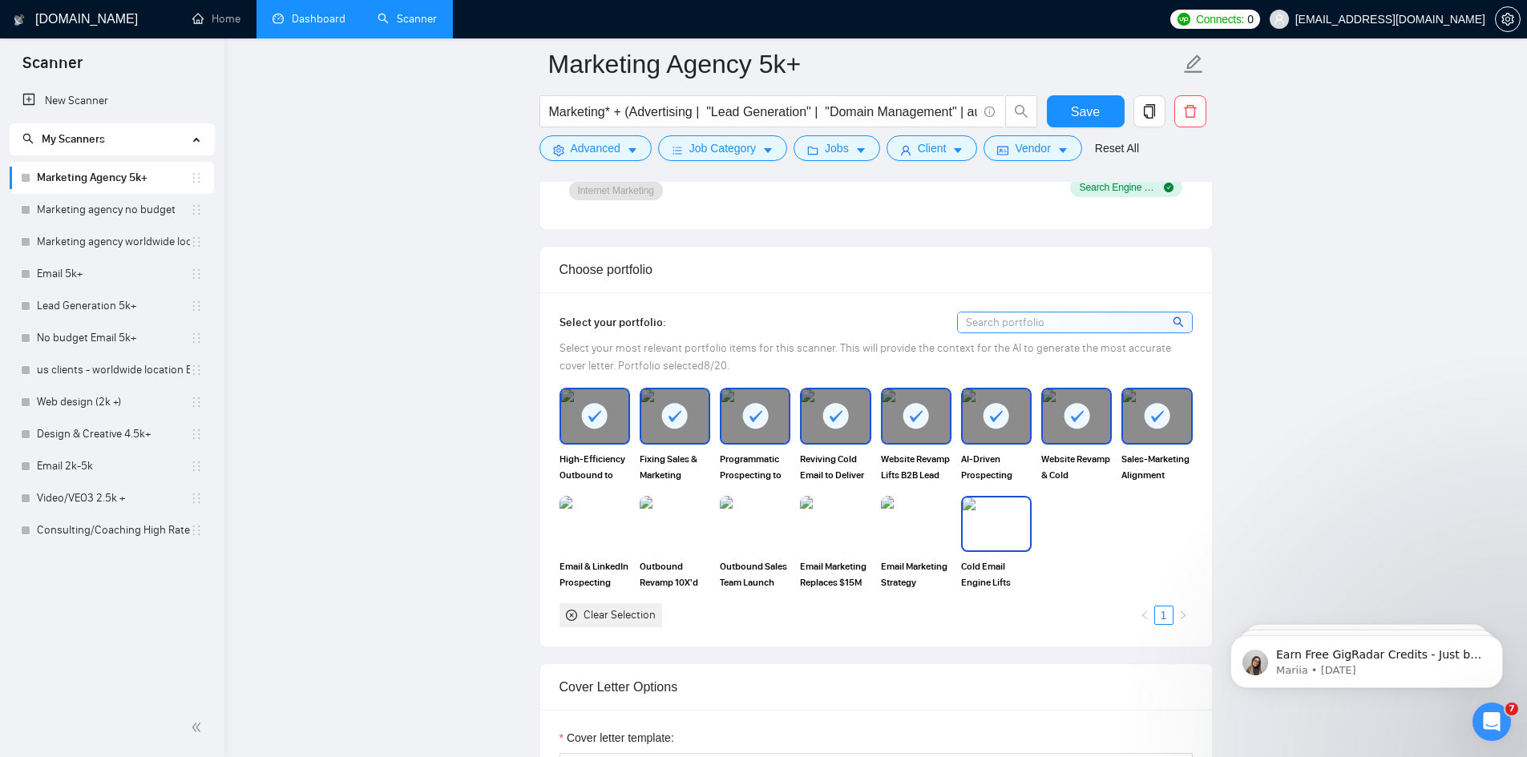
click at [996, 526] on img at bounding box center [996, 524] width 67 height 53
click at [921, 524] on img at bounding box center [915, 524] width 67 height 53
click at [826, 522] on img at bounding box center [835, 524] width 71 height 56
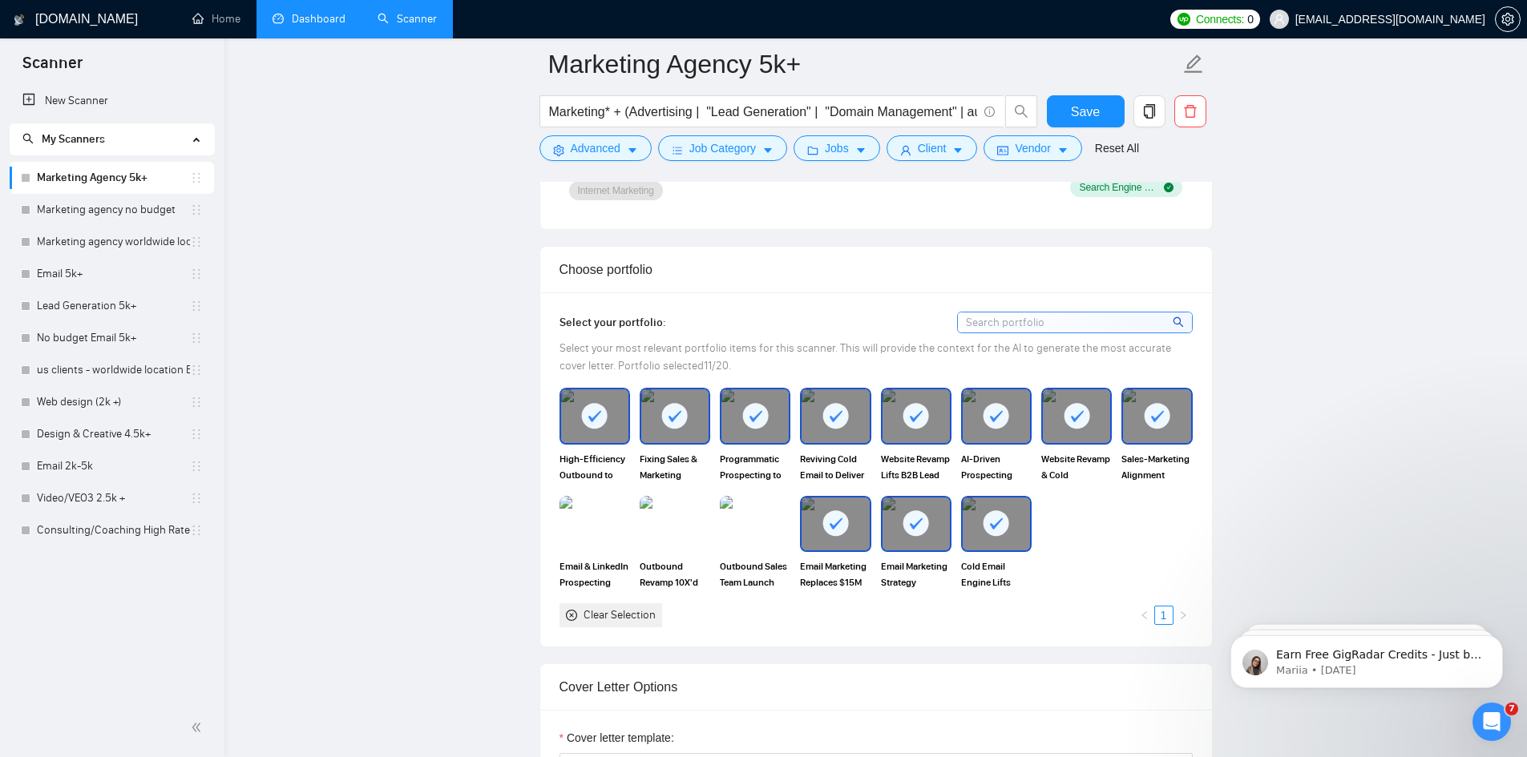
drag, startPoint x: 762, startPoint y: 527, endPoint x: 690, endPoint y: 532, distance: 72.4
click at [762, 527] on img at bounding box center [754, 524] width 67 height 53
click at [679, 533] on img at bounding box center [674, 524] width 67 height 53
click at [569, 531] on img at bounding box center [594, 524] width 67 height 53
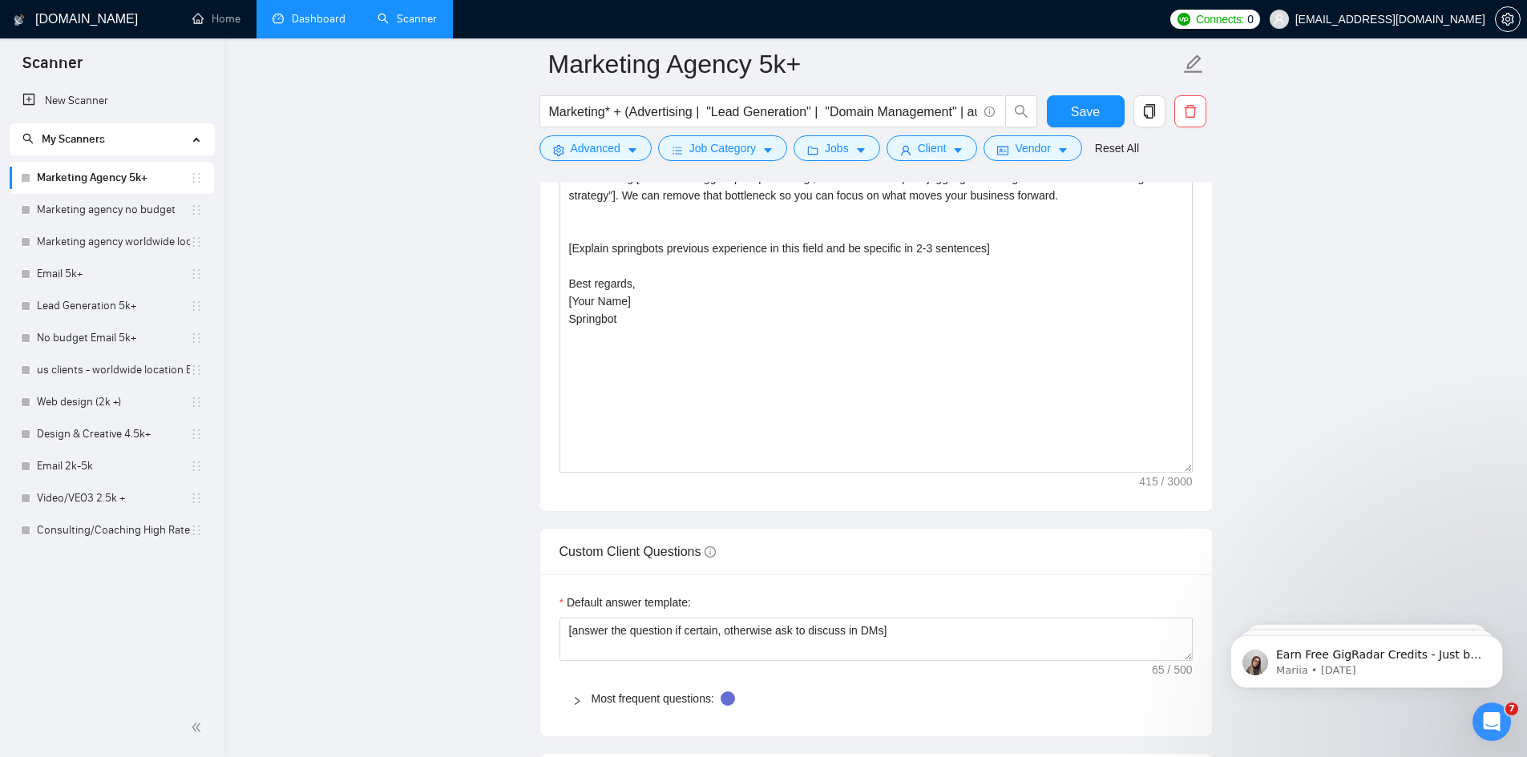
scroll to position [1924, 0]
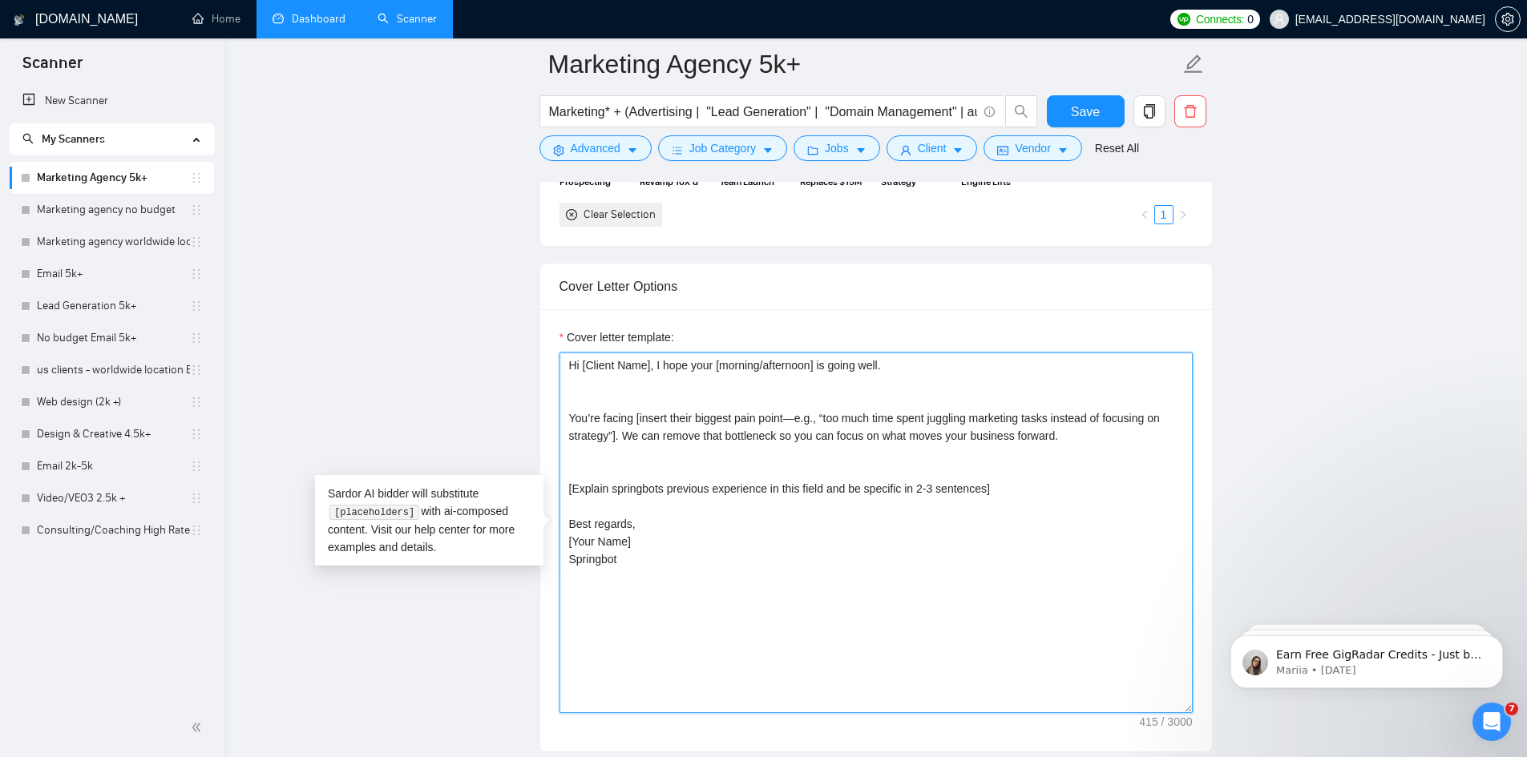
drag, startPoint x: 565, startPoint y: 384, endPoint x: 716, endPoint y: 591, distance: 255.9
click at [716, 591] on textarea "Hi [Client Name], I hope your [morning/afternoon] is going well. You’re facing …" at bounding box center [875, 533] width 633 height 361
click at [570, 384] on textarea "Hi [Client Name], I hope your [morning/afternoon] is going well. You’re facing …" at bounding box center [875, 533] width 633 height 361
drag, startPoint x: 569, startPoint y: 384, endPoint x: 664, endPoint y: 583, distance: 220.1
click at [663, 589] on textarea "Hi [Client Name], I hope your [morning/afternoon] is going well. You’re facing …" at bounding box center [875, 533] width 633 height 361
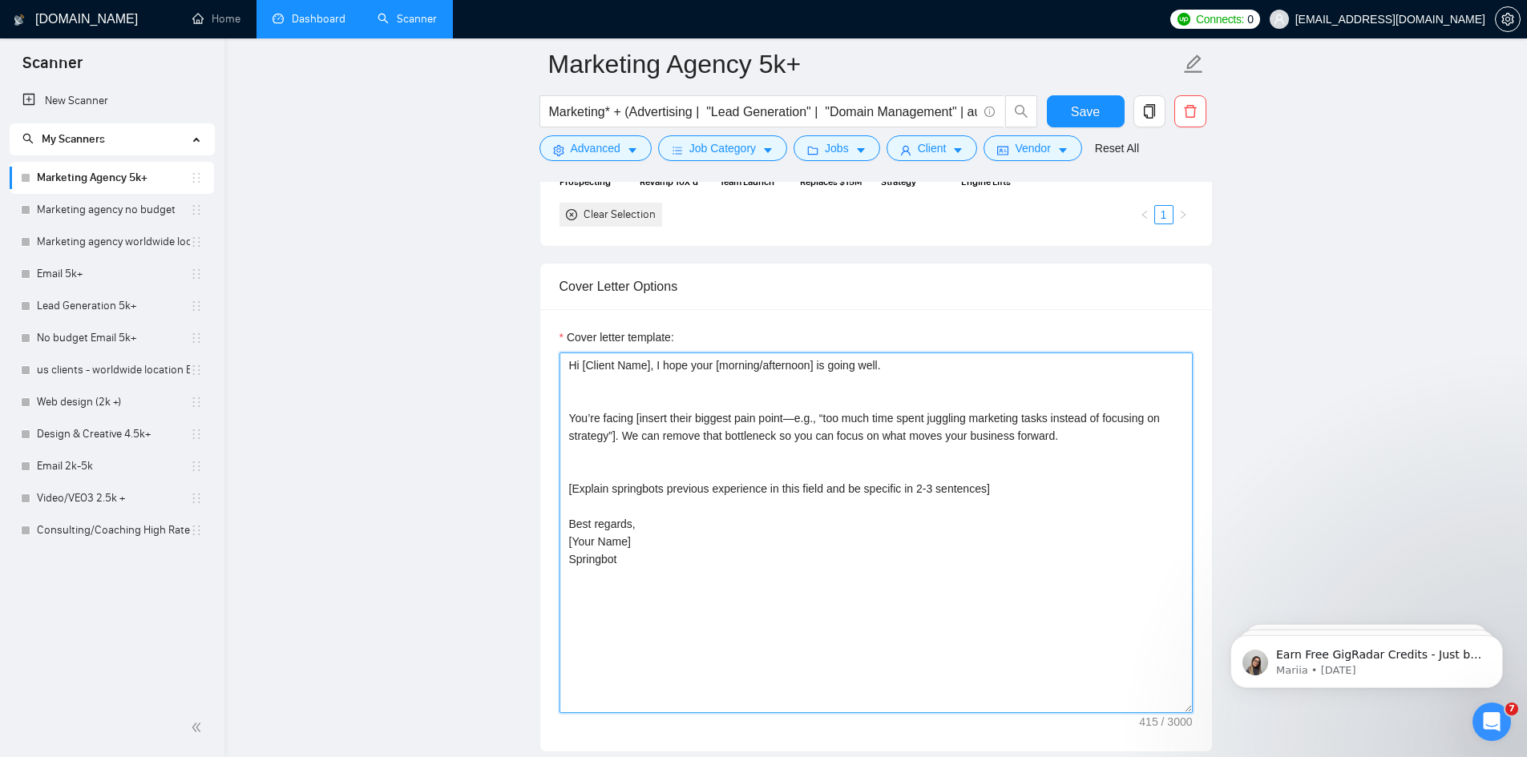
click at [697, 563] on textarea "Hi [Client Name], I hope your [morning/afternoon] is going well. You’re facing …" at bounding box center [875, 533] width 633 height 361
click at [599, 450] on textarea "Hi [Client Name], I hope your [morning/afternoon] is going well. You’re facing …" at bounding box center [875, 533] width 633 height 361
drag, startPoint x: 567, startPoint y: 382, endPoint x: 673, endPoint y: 591, distance: 233.7
click at [673, 591] on textarea "Hi [Client Name], I hope your [morning/afternoon] is going well. You’re facing …" at bounding box center [875, 533] width 633 height 361
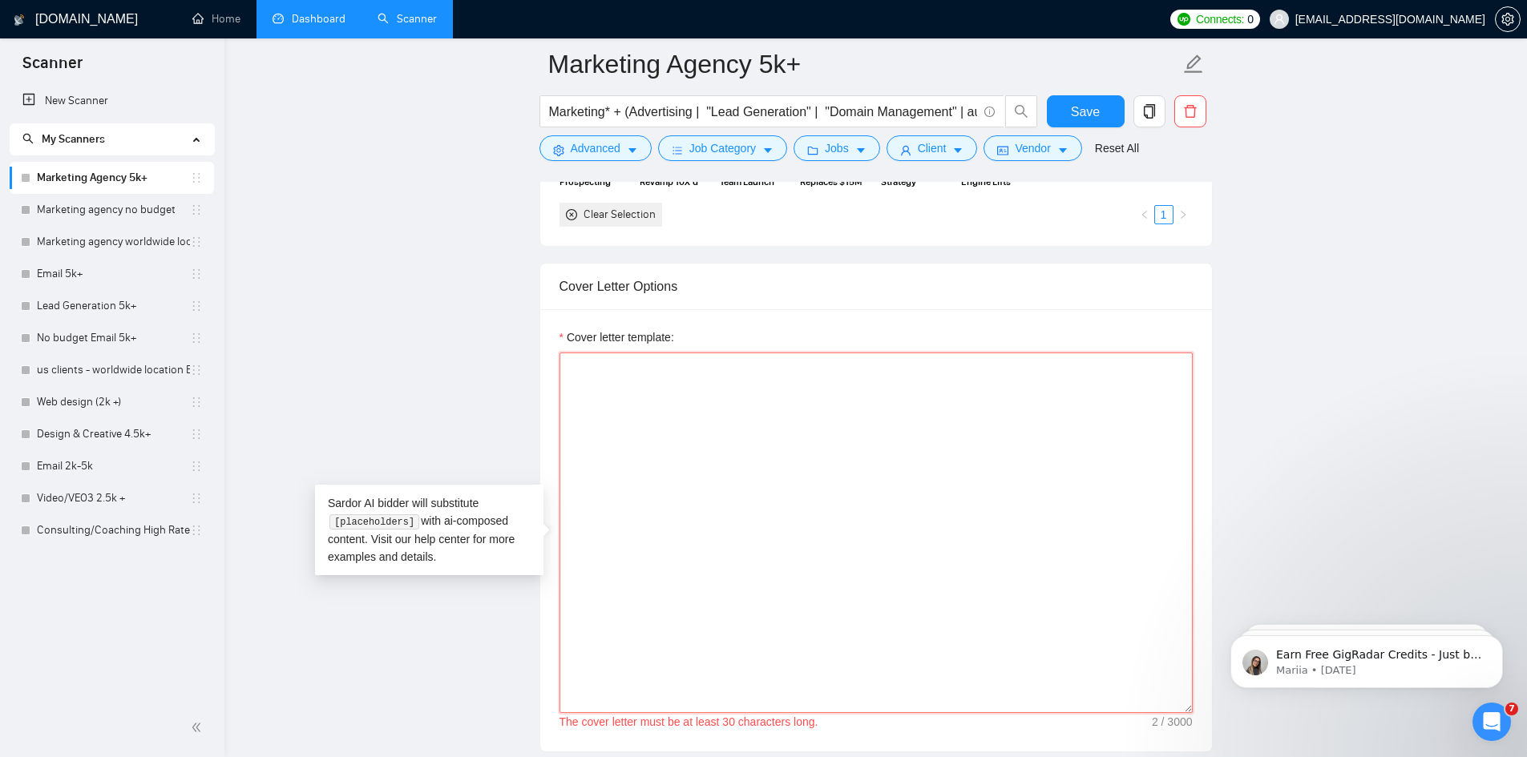
paste textarea "Hi [Client Name], You’re looking to solve [Scan job description for the core pr…"
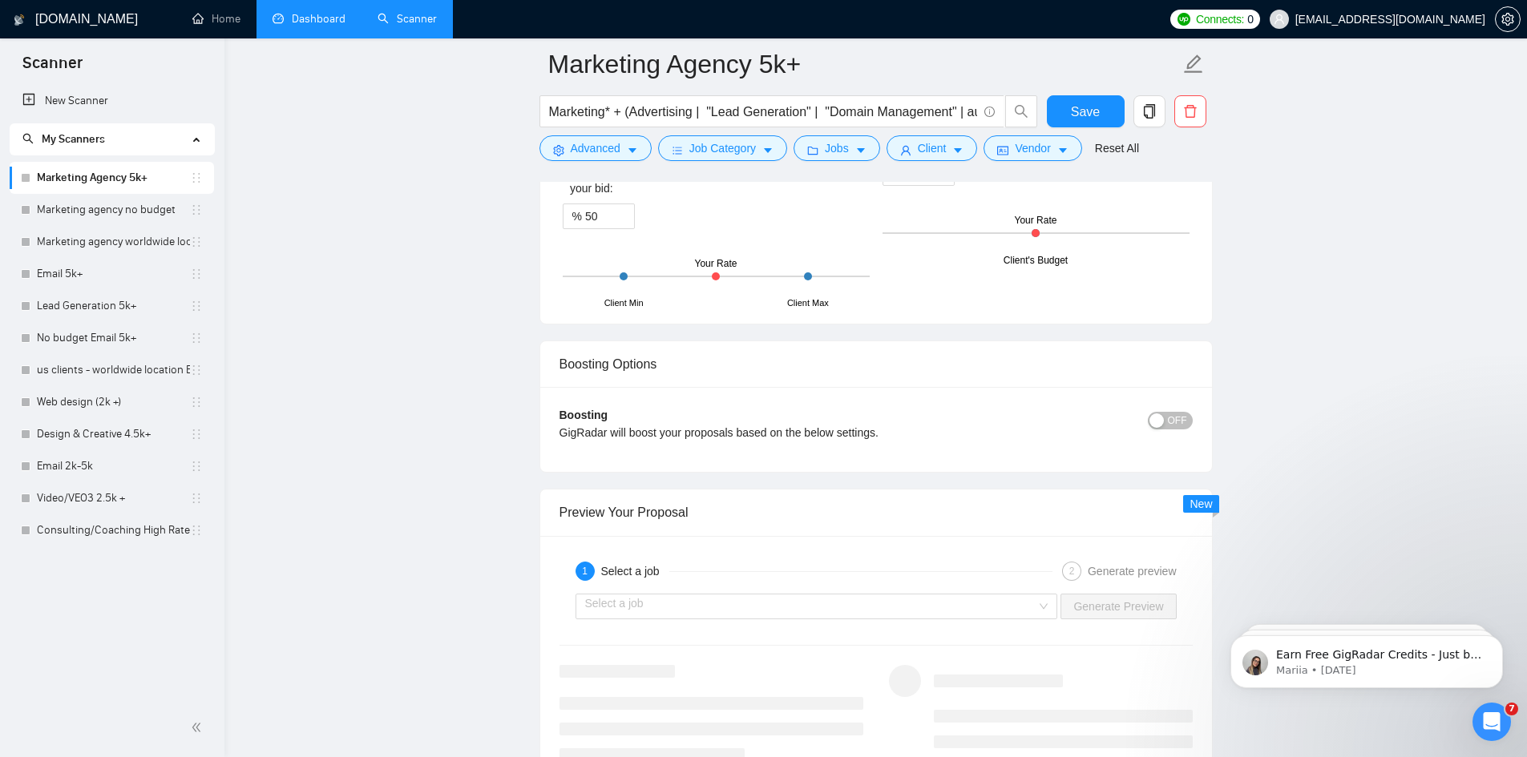
scroll to position [3046, 0]
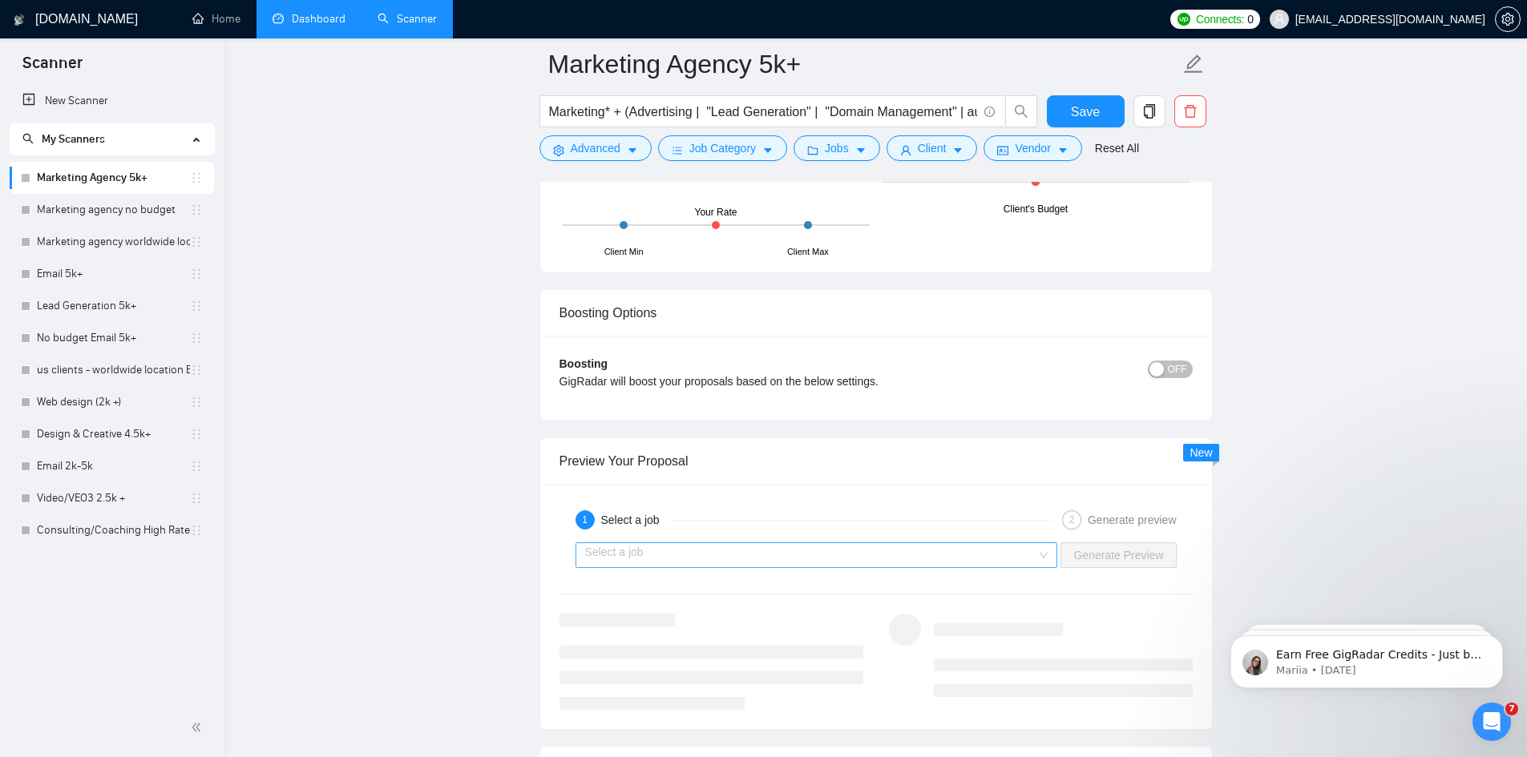
type textarea "Hi [Client Name], You’re looking to solve [Scan job description for the core pr…"
click at [727, 551] on input "search" at bounding box center [811, 555] width 452 height 24
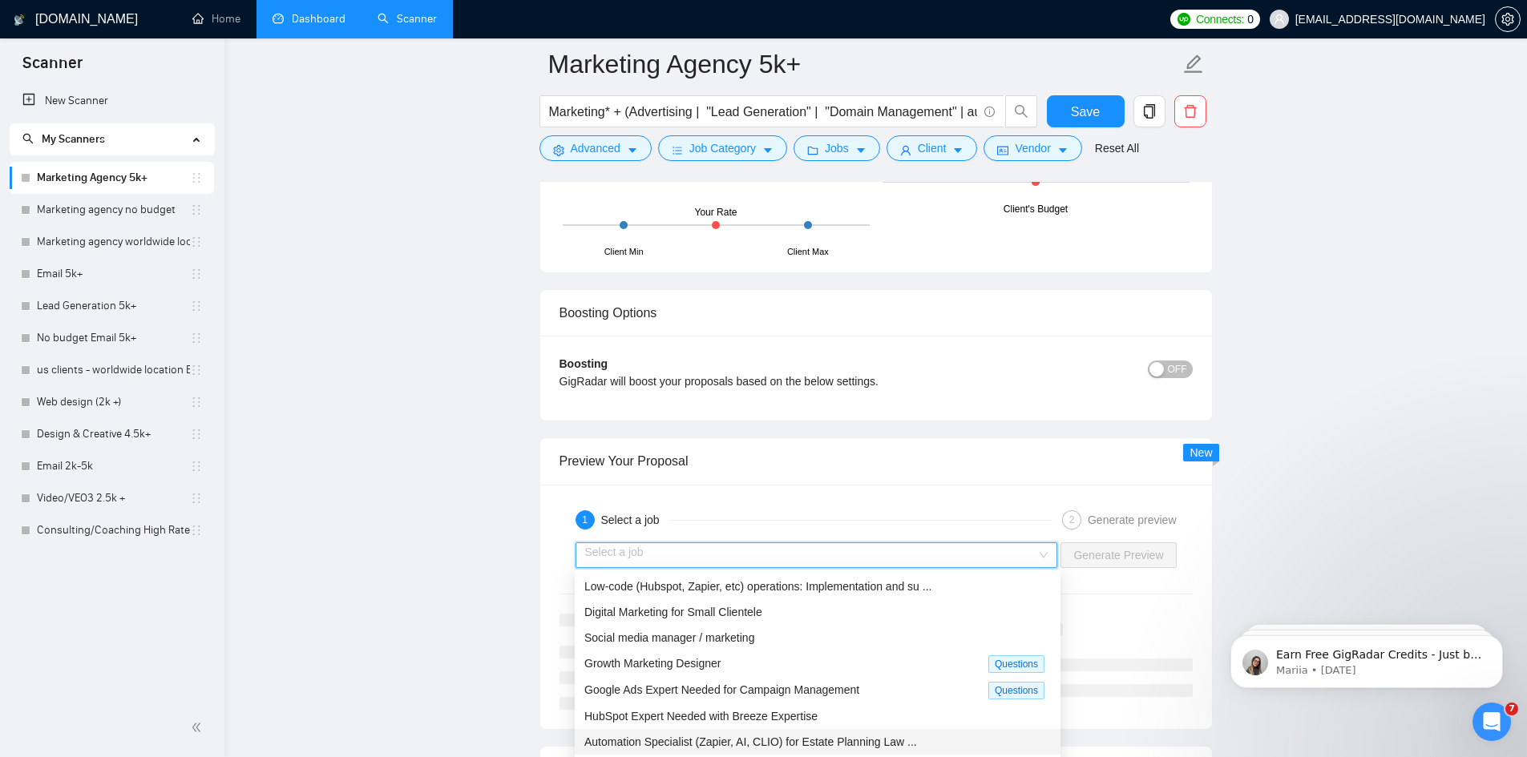
scroll to position [3126, 0]
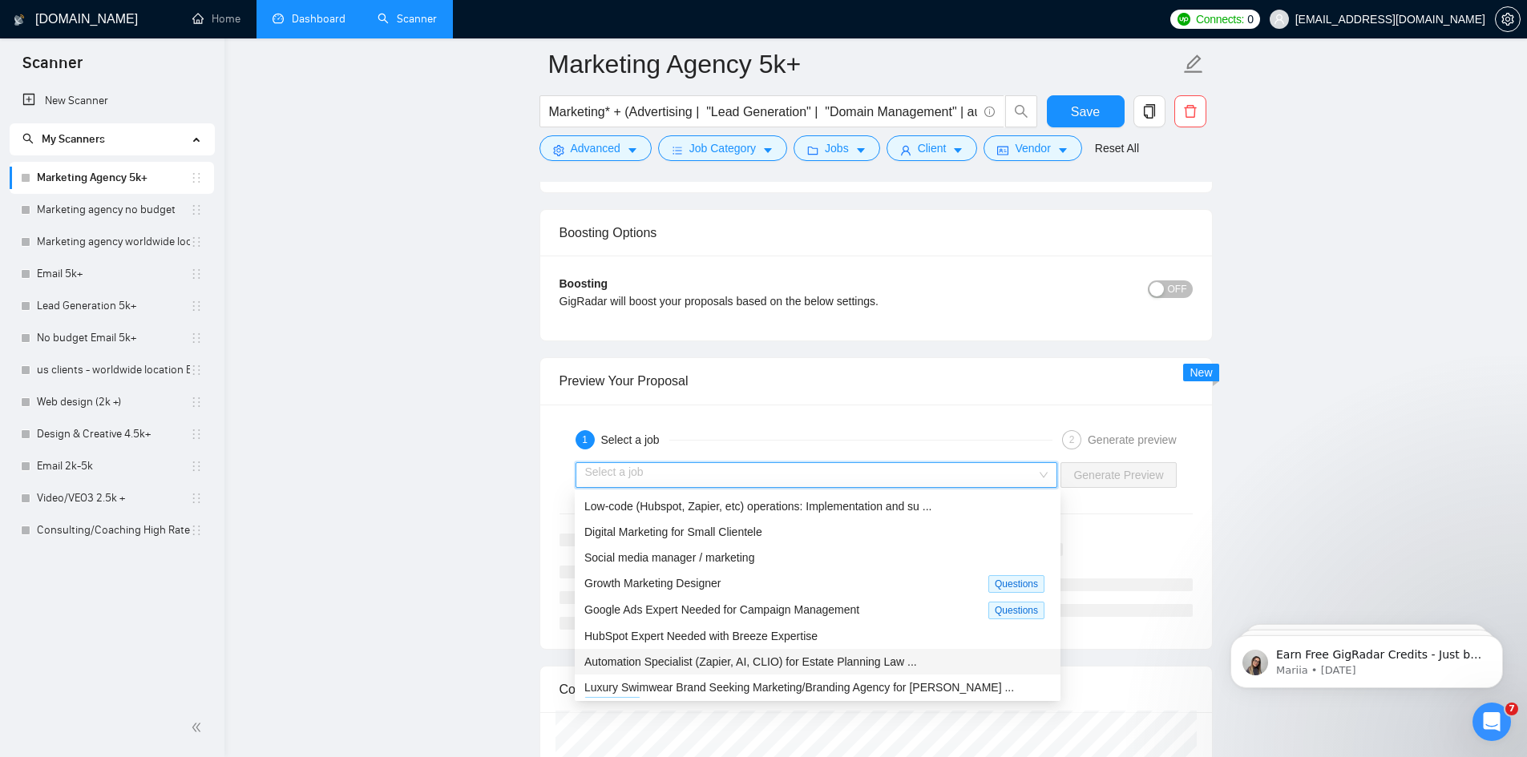
click at [748, 656] on span "Automation Specialist (Zapier, AI, CLIO) for Estate Planning Law ..." at bounding box center [750, 662] width 333 height 13
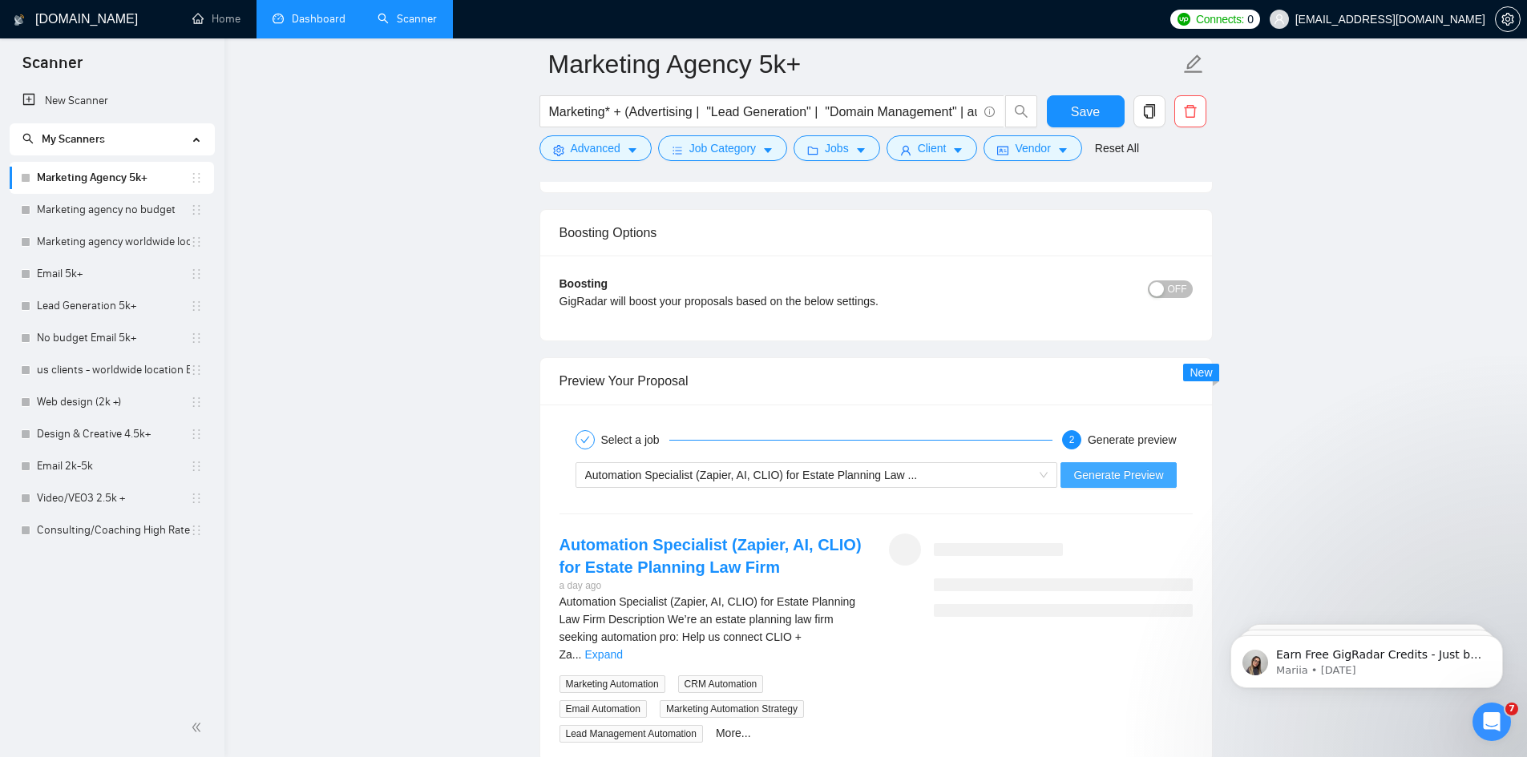
click at [1125, 468] on span "Generate Preview" at bounding box center [1118, 475] width 90 height 18
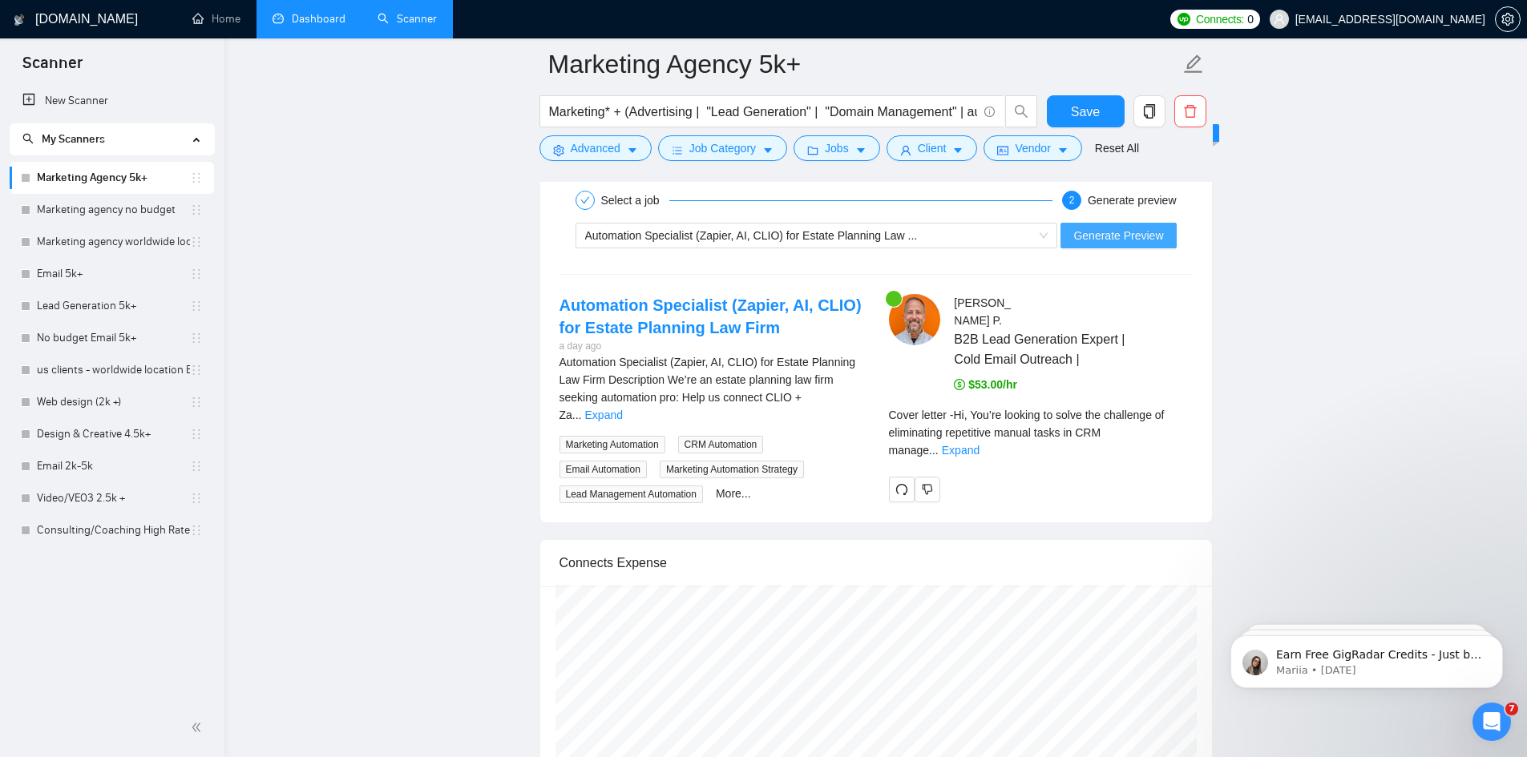
scroll to position [3366, 0]
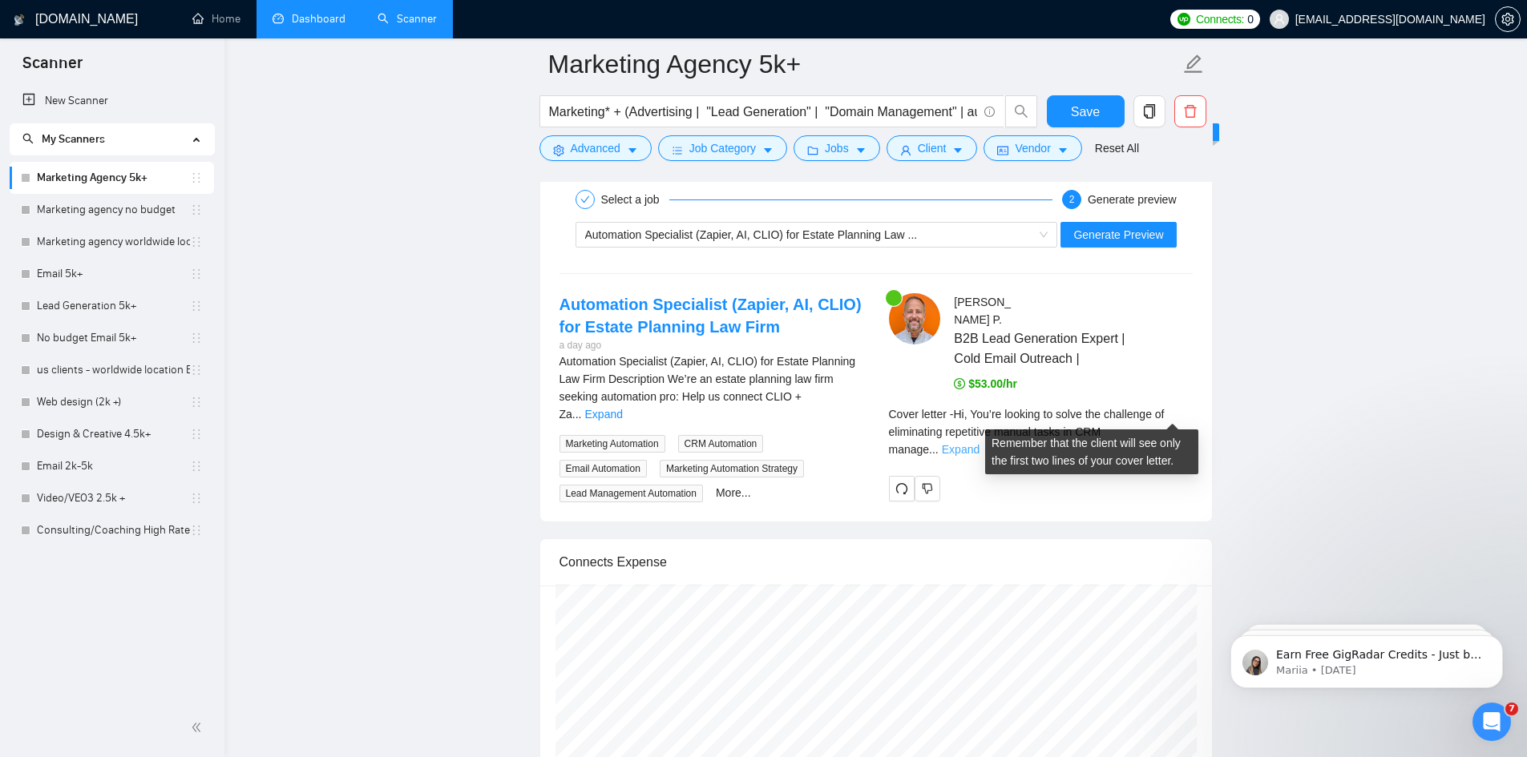
click at [979, 443] on link "Expand" at bounding box center [961, 449] width 38 height 13
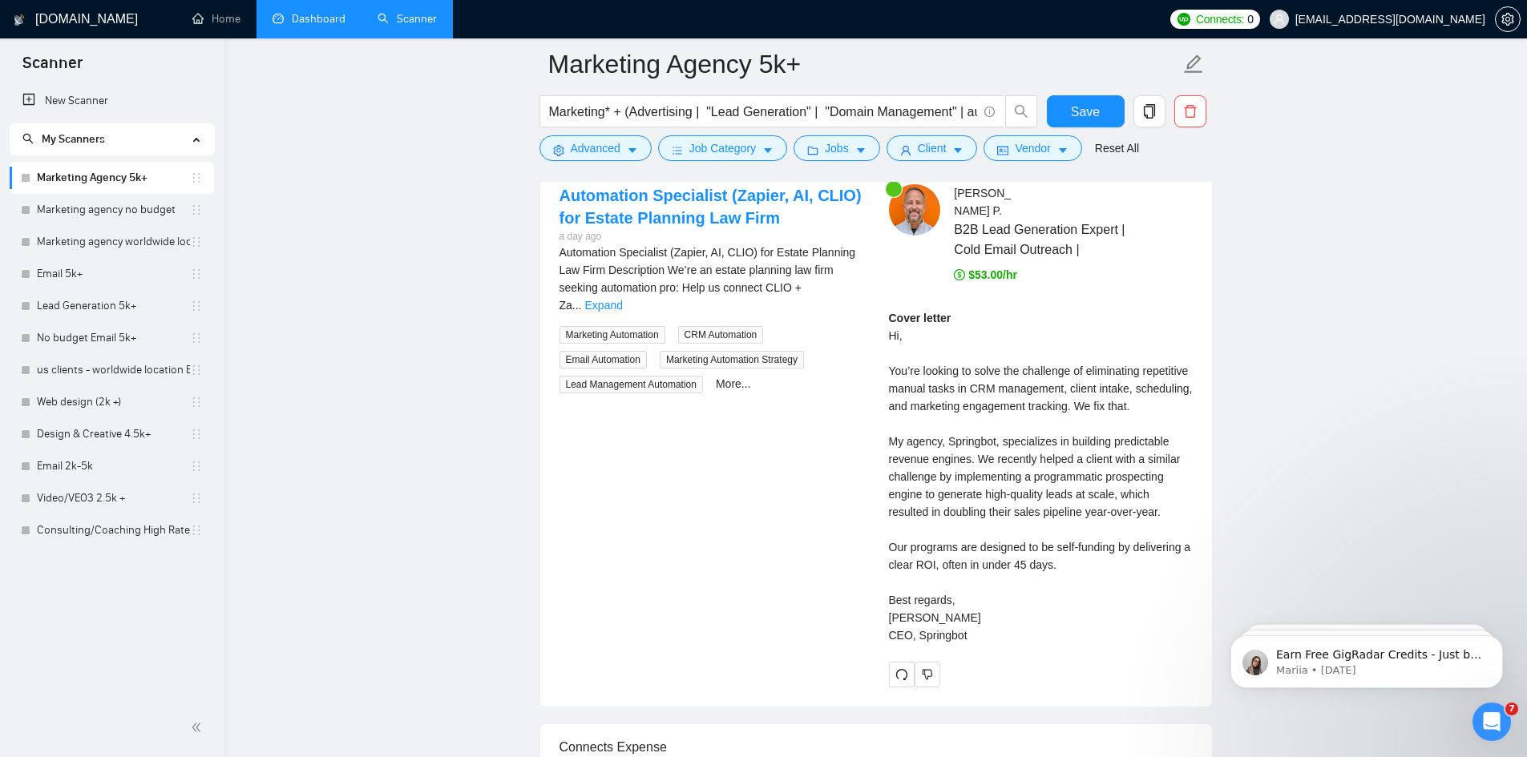
scroll to position [3447, 0]
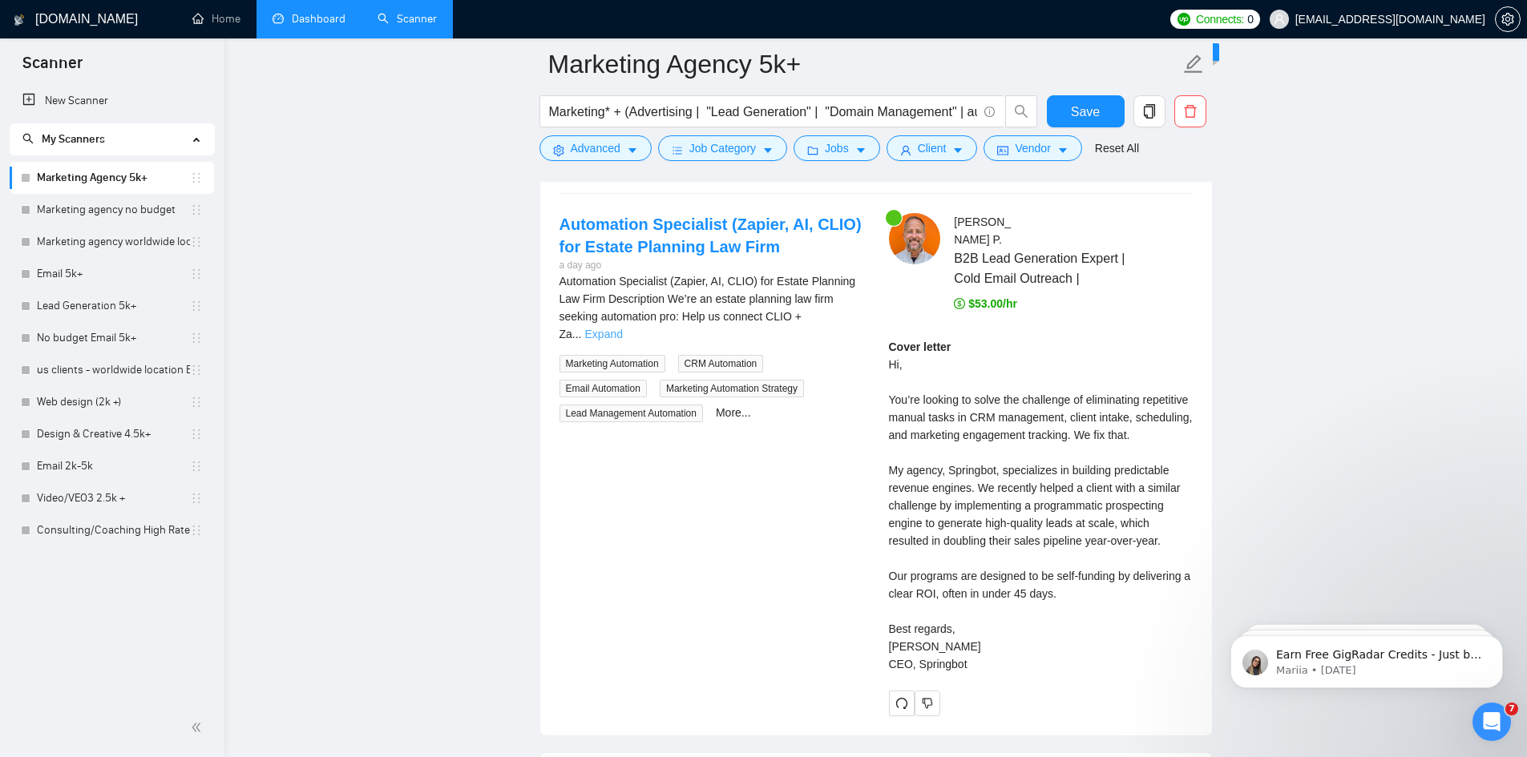
click at [623, 328] on link "Expand" at bounding box center [604, 334] width 38 height 13
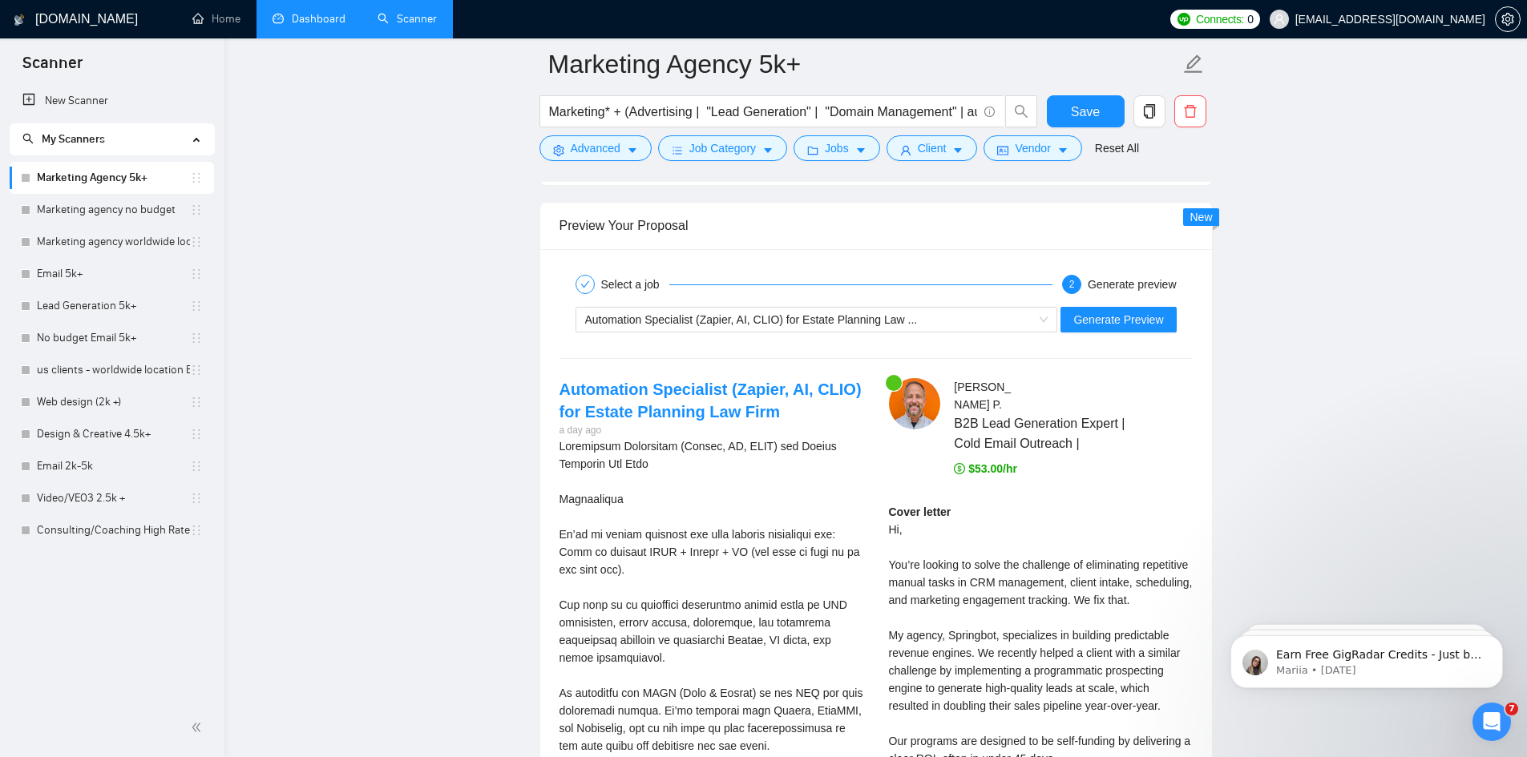
scroll to position [3046, 0]
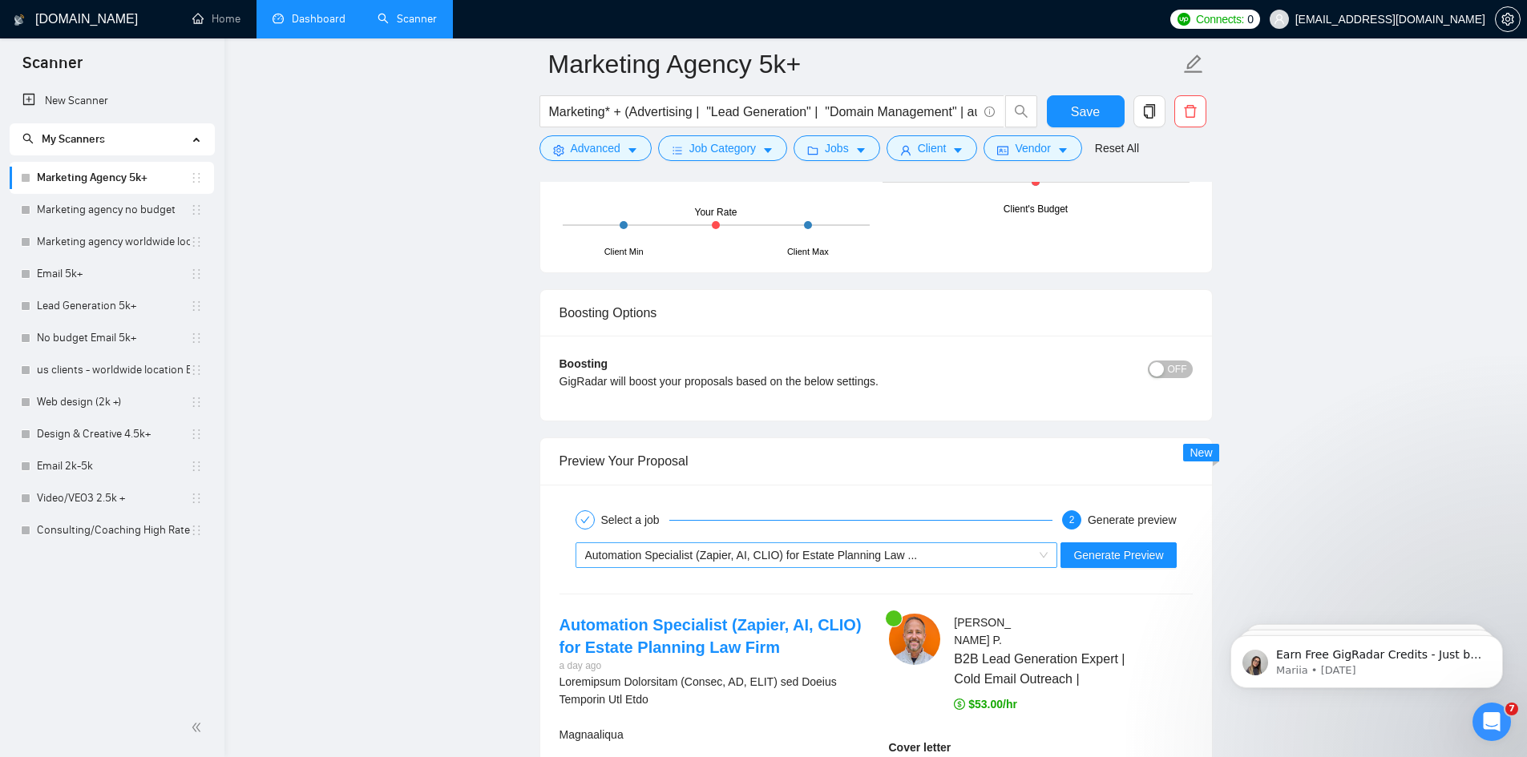
click at [981, 552] on div "Automation Specialist (Zapier, AI, CLIO) for Estate Planning Law ..." at bounding box center [809, 555] width 449 height 24
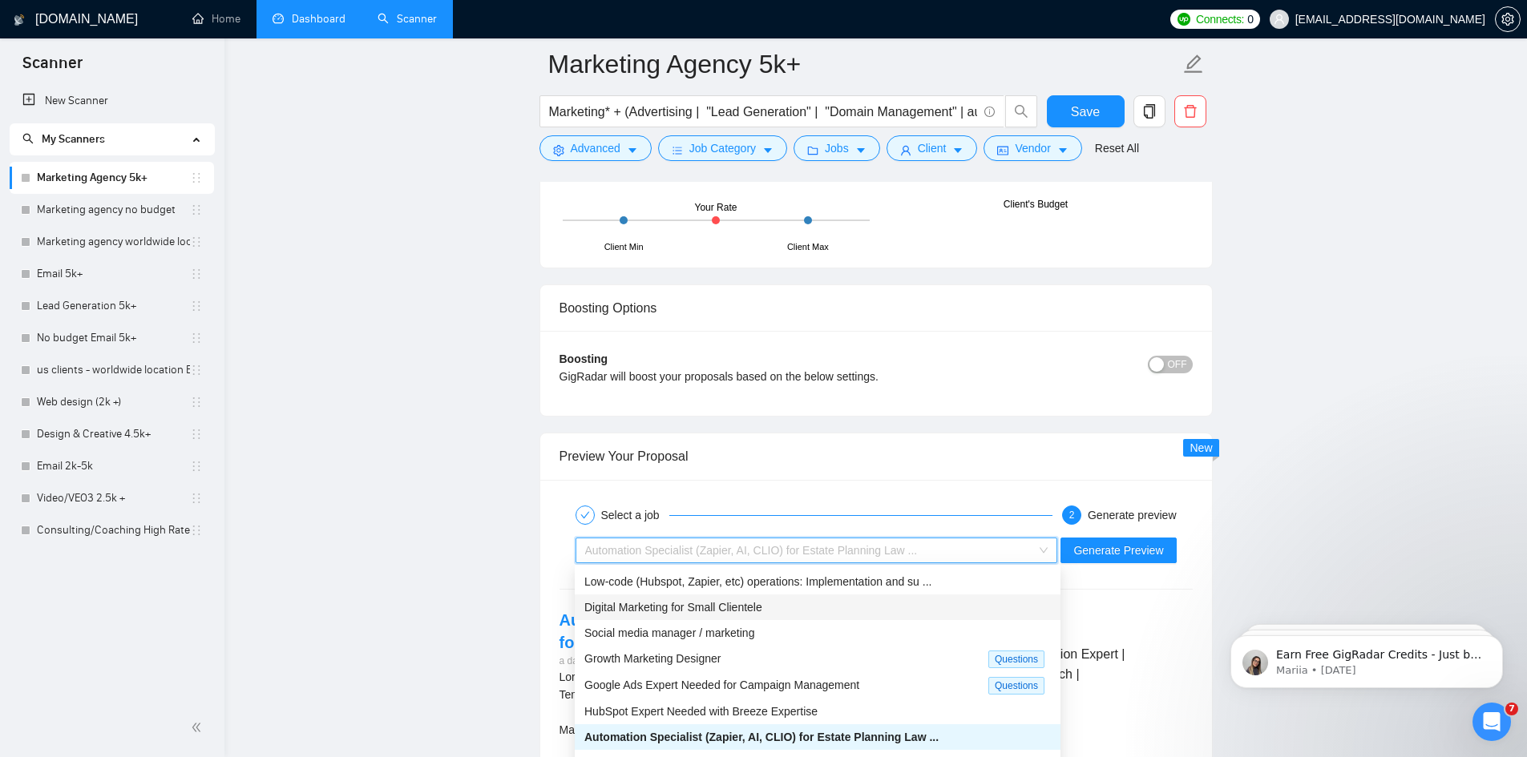
scroll to position [3126, 0]
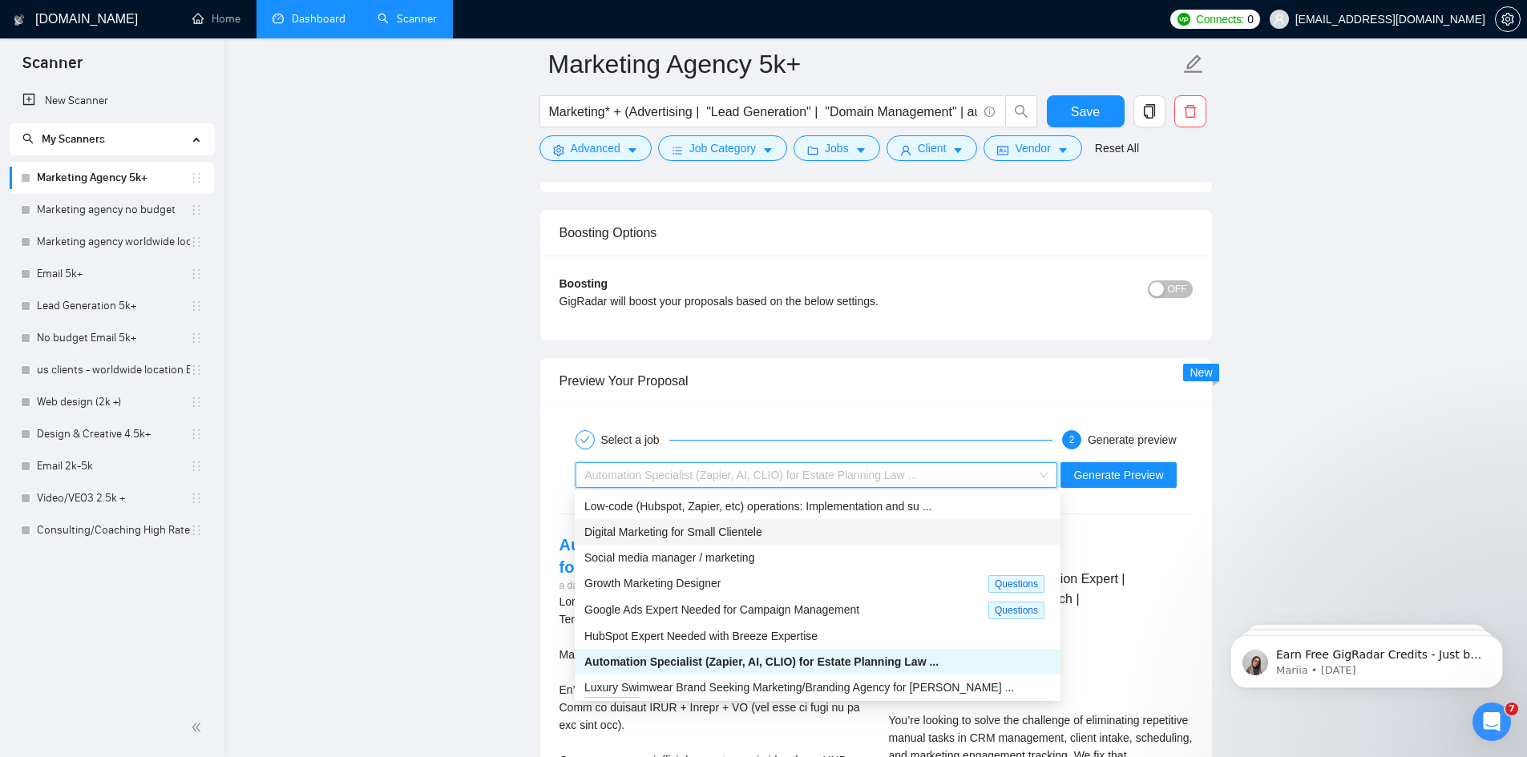
click at [793, 531] on div "Digital Marketing for Small Clientele" at bounding box center [817, 532] width 466 height 18
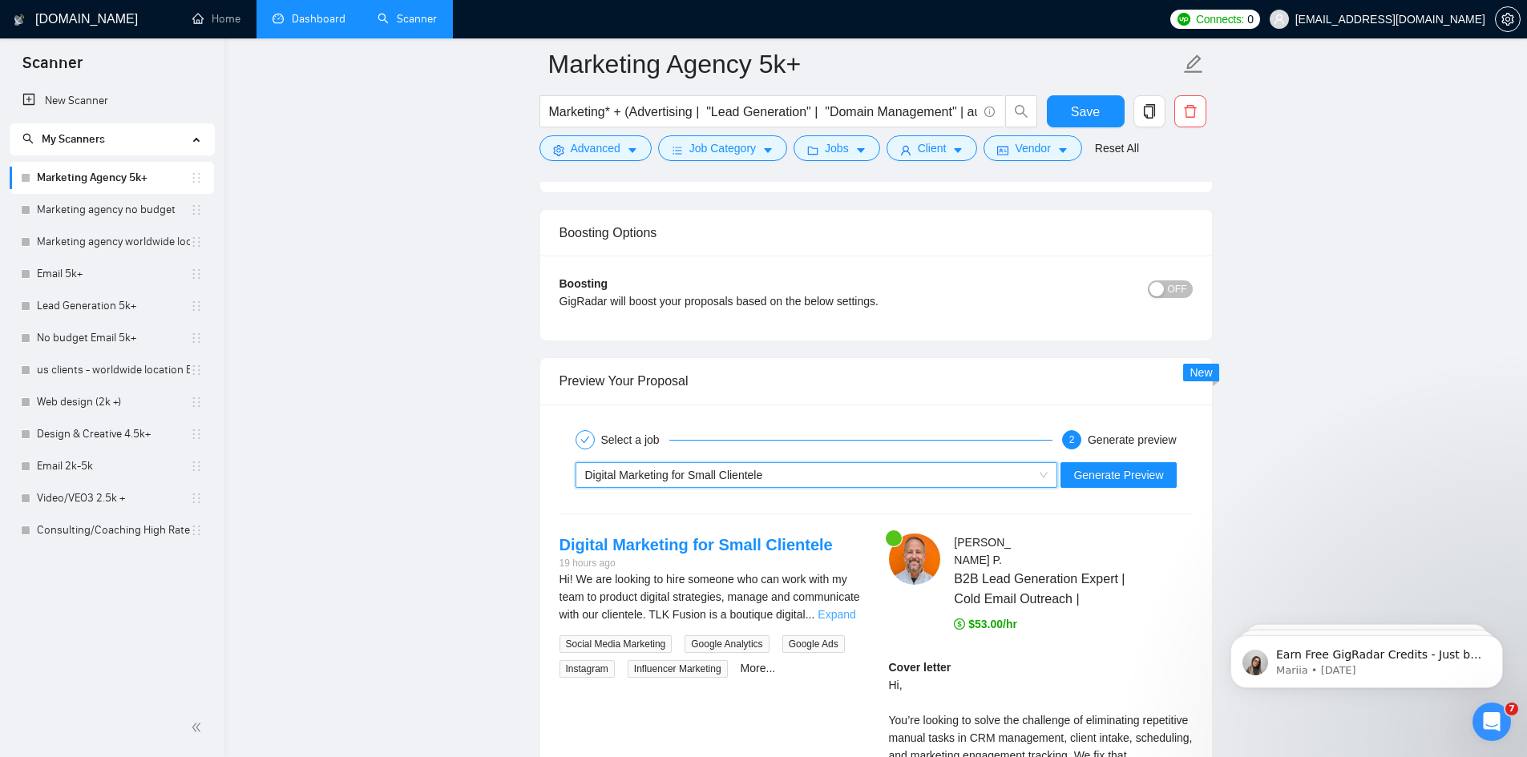
click at [830, 613] on link "Expand" at bounding box center [837, 614] width 38 height 13
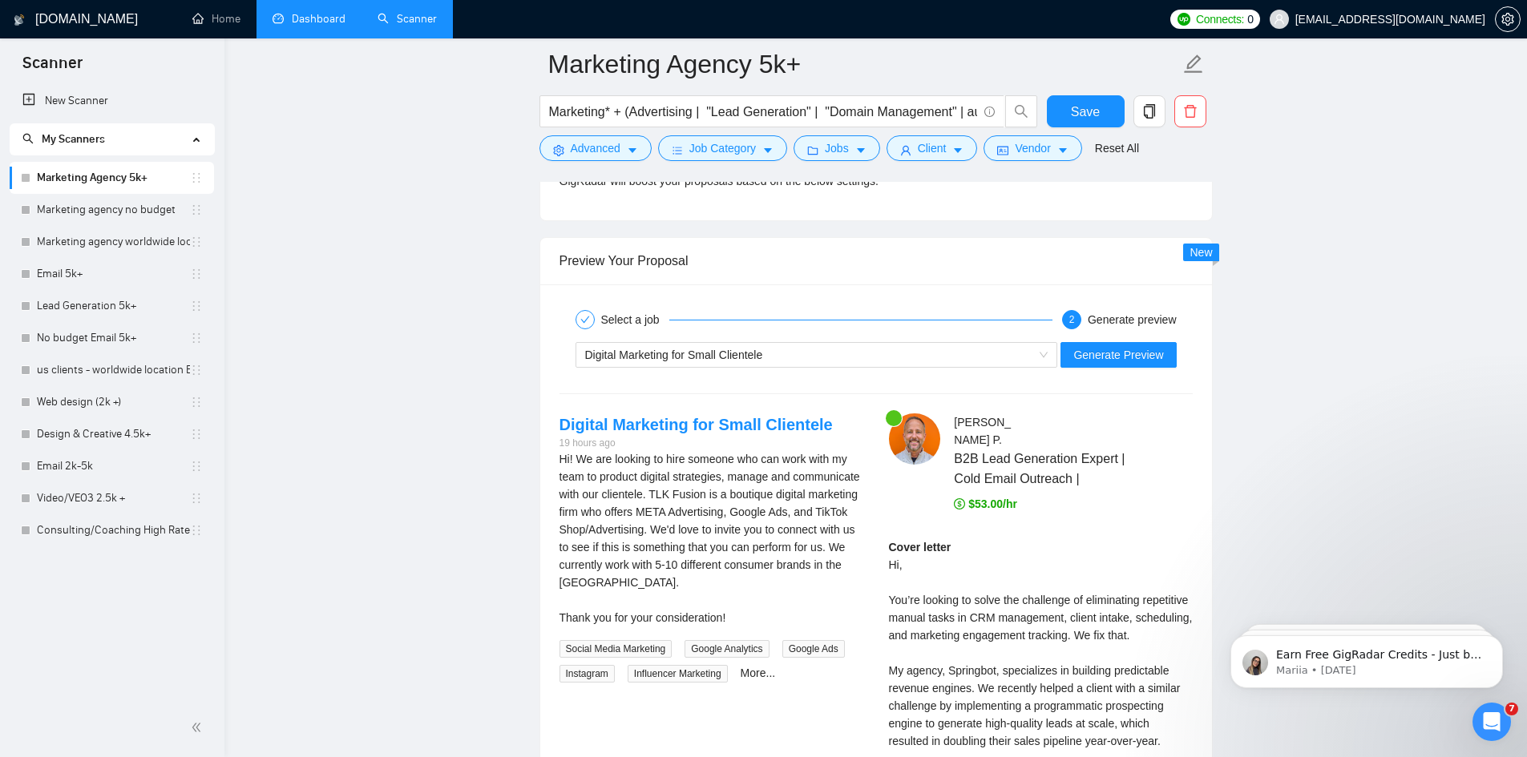
scroll to position [3286, 0]
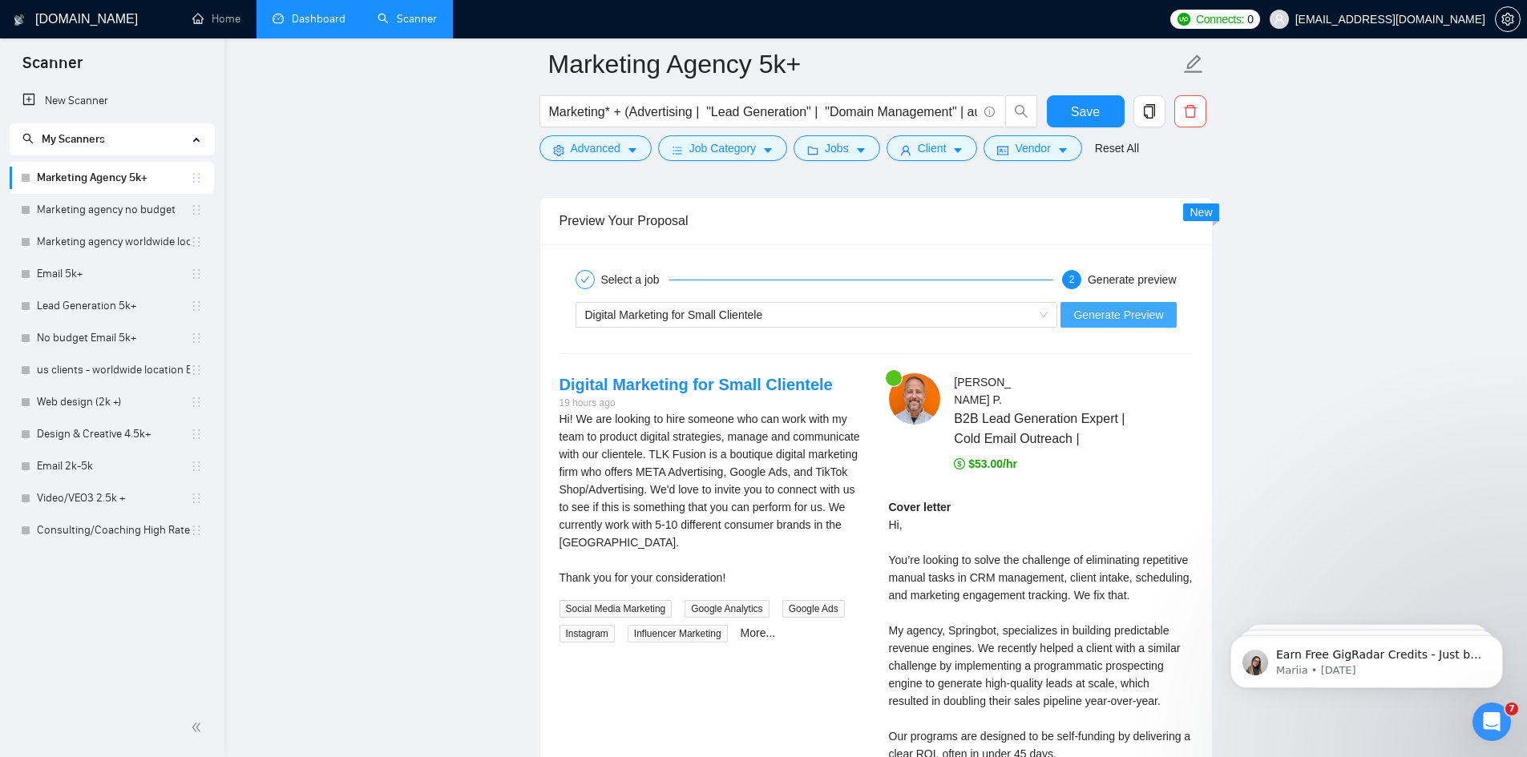
click at [1100, 318] on span "Generate Preview" at bounding box center [1118, 315] width 90 height 18
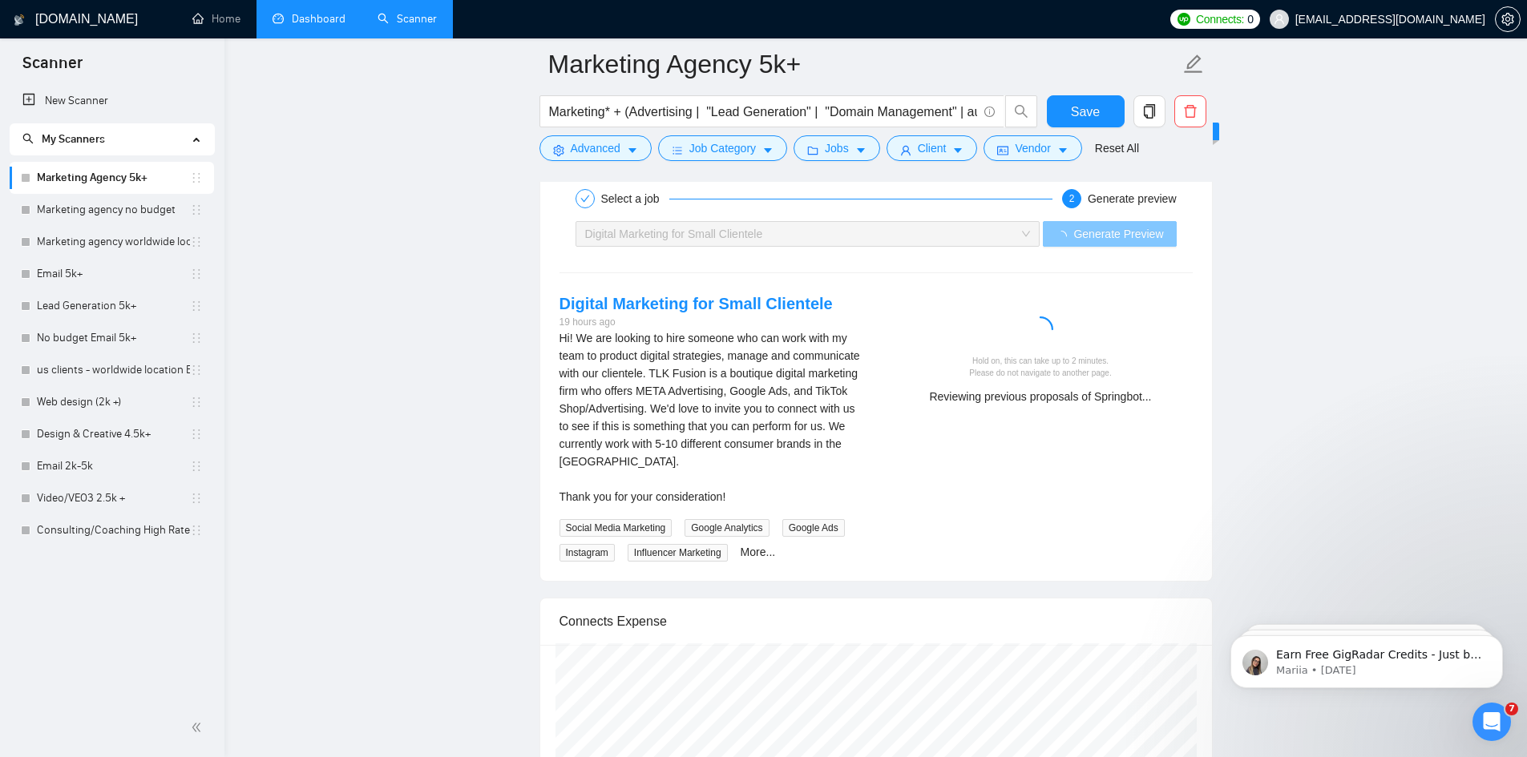
scroll to position [3366, 0]
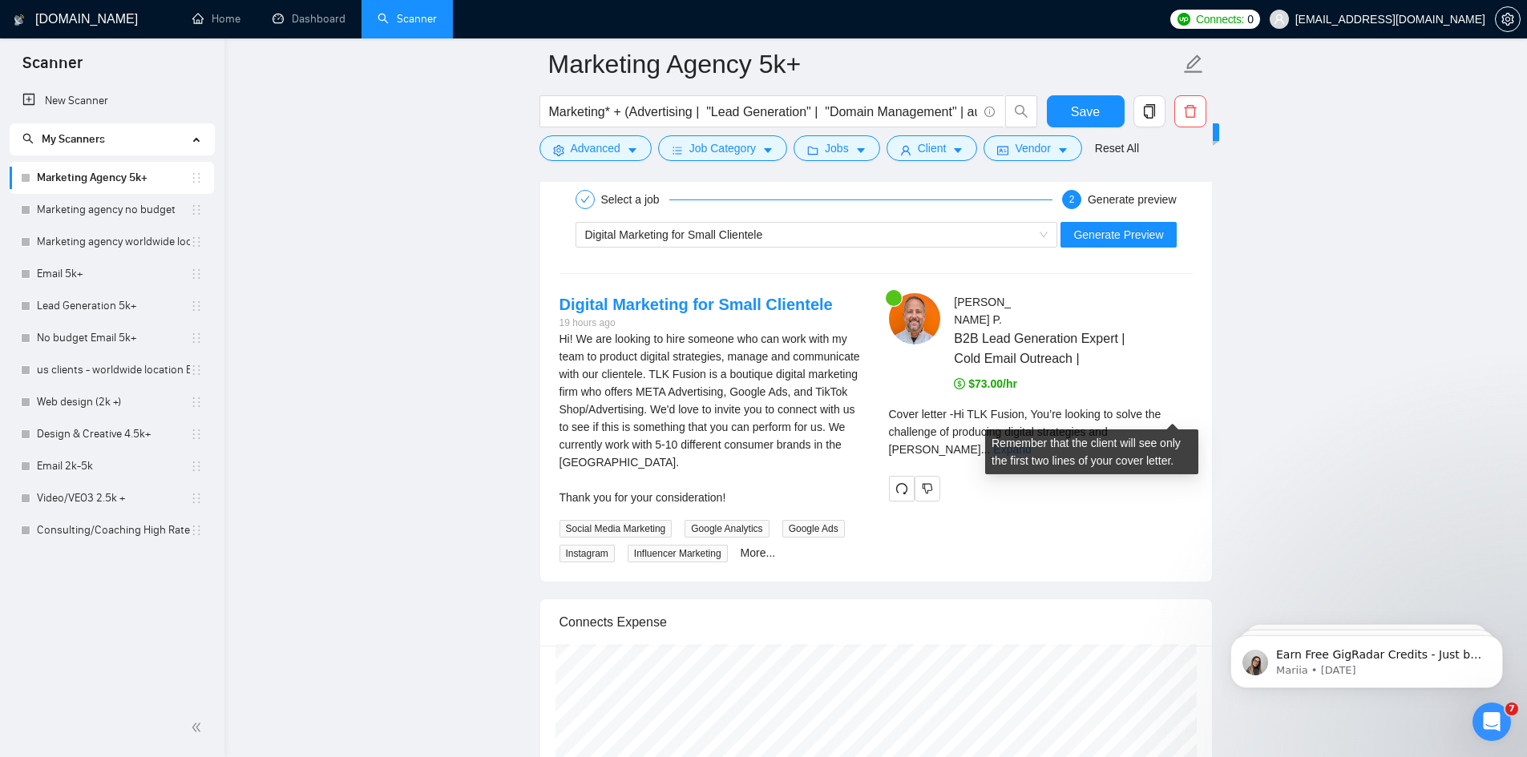
click at [1031, 443] on link "Expand" at bounding box center [1012, 449] width 38 height 13
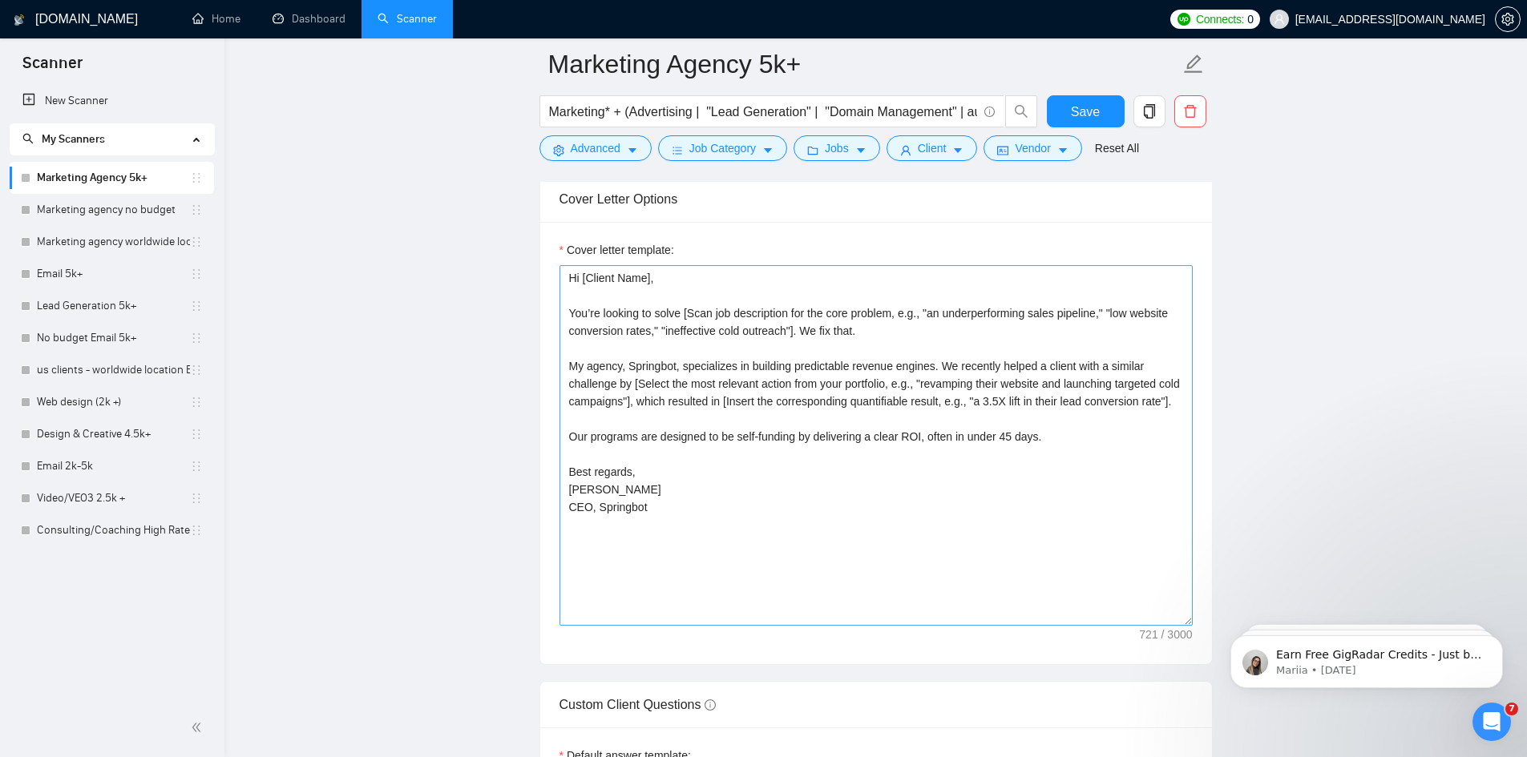
scroll to position [1924, 0]
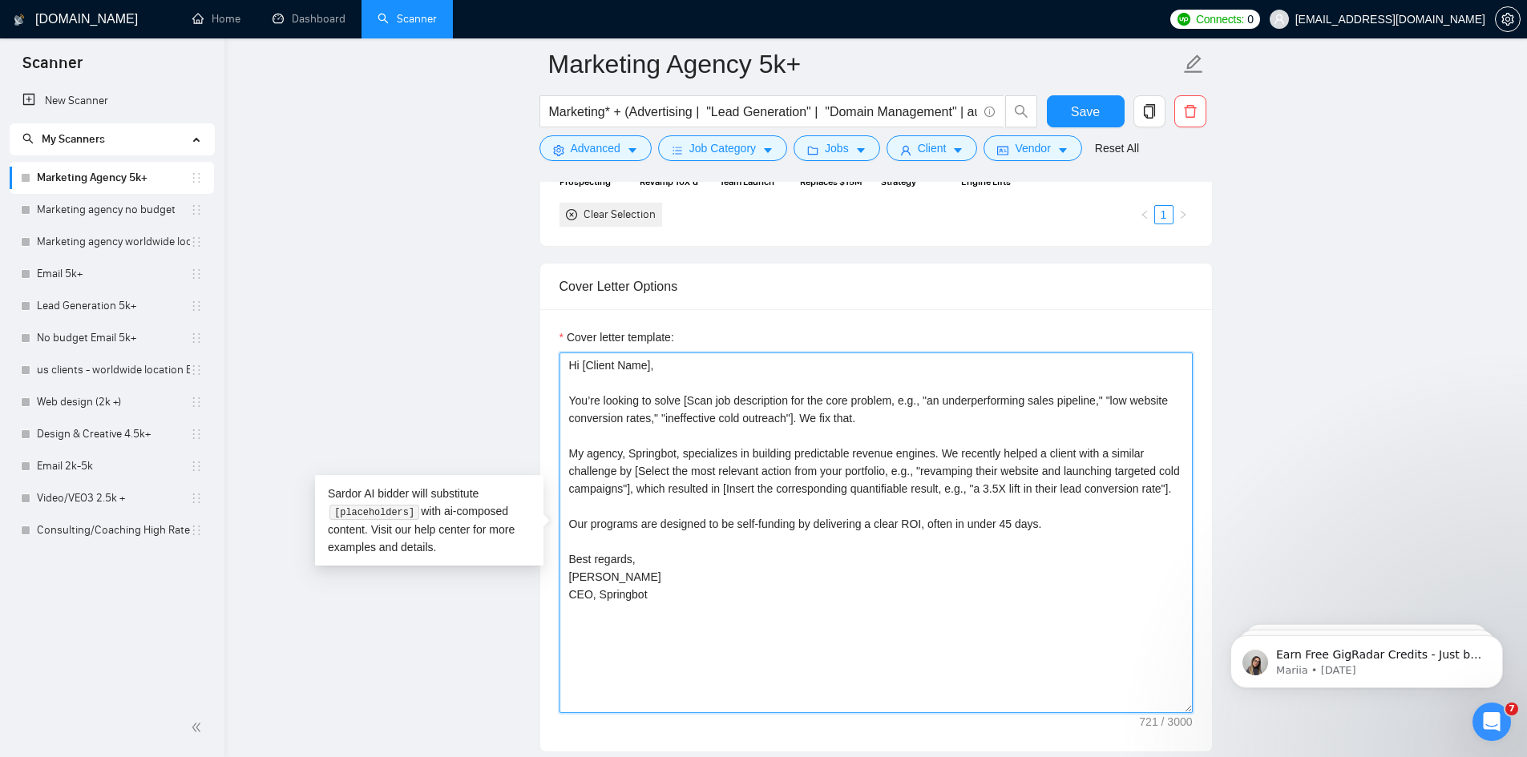
drag, startPoint x: 563, startPoint y: 380, endPoint x: 726, endPoint y: 660, distance: 324.0
click at [726, 660] on textarea "Hi [Client Name], You’re looking to solve [Scan job description for the core pr…" at bounding box center [875, 533] width 633 height 361
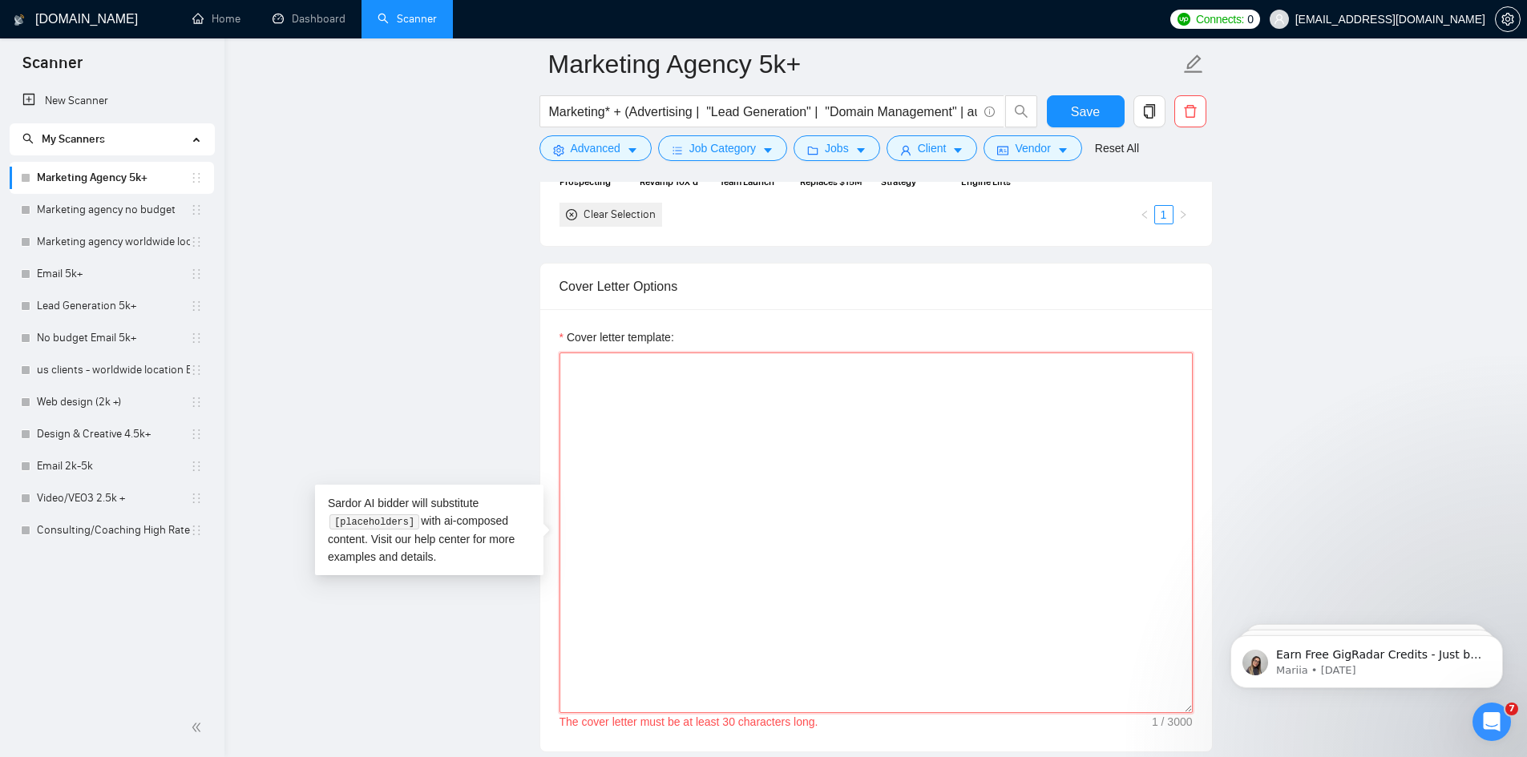
paste textarea "Hi [Client Name], I saw your job post and it looks like the core challenge is […"
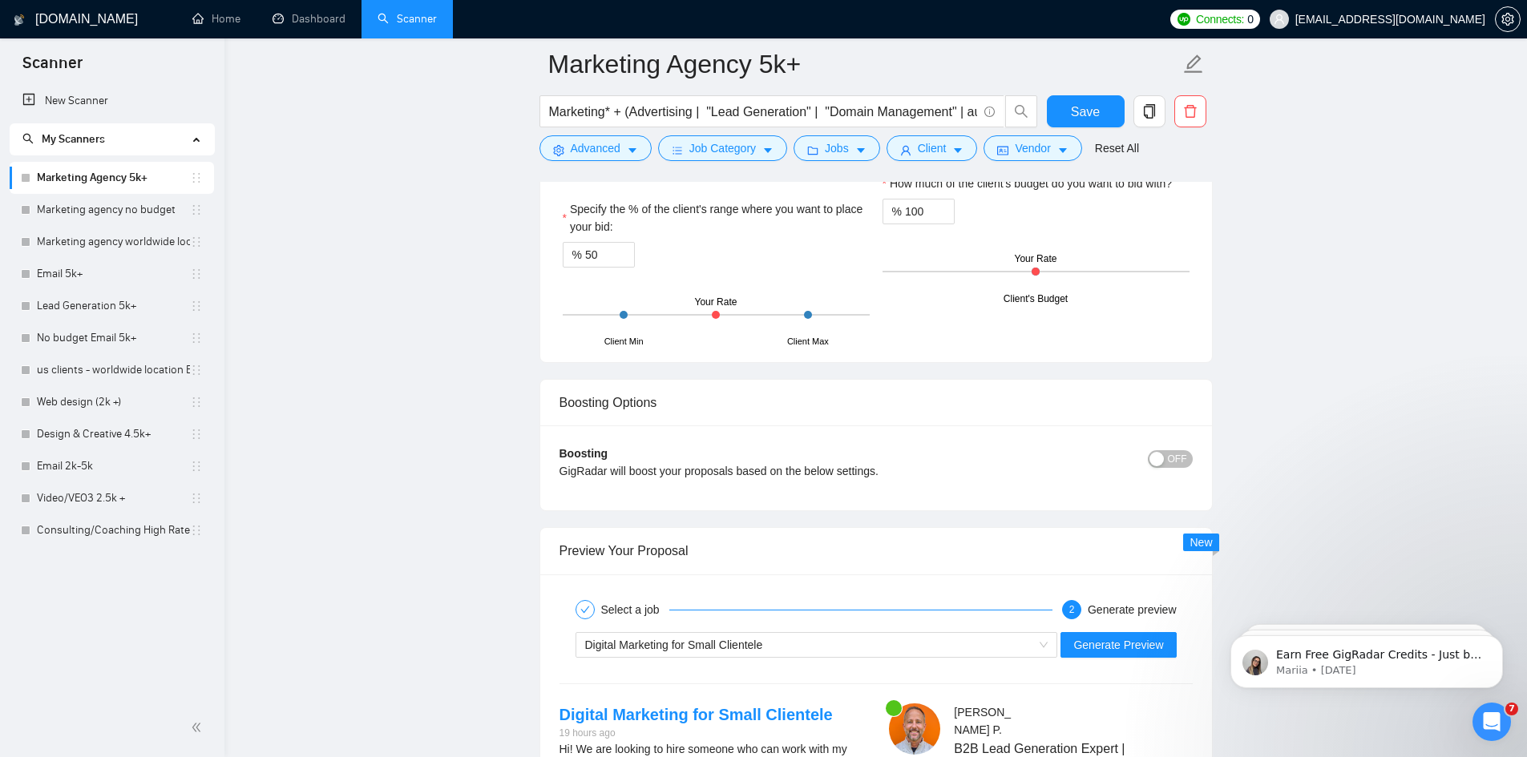
scroll to position [3126, 0]
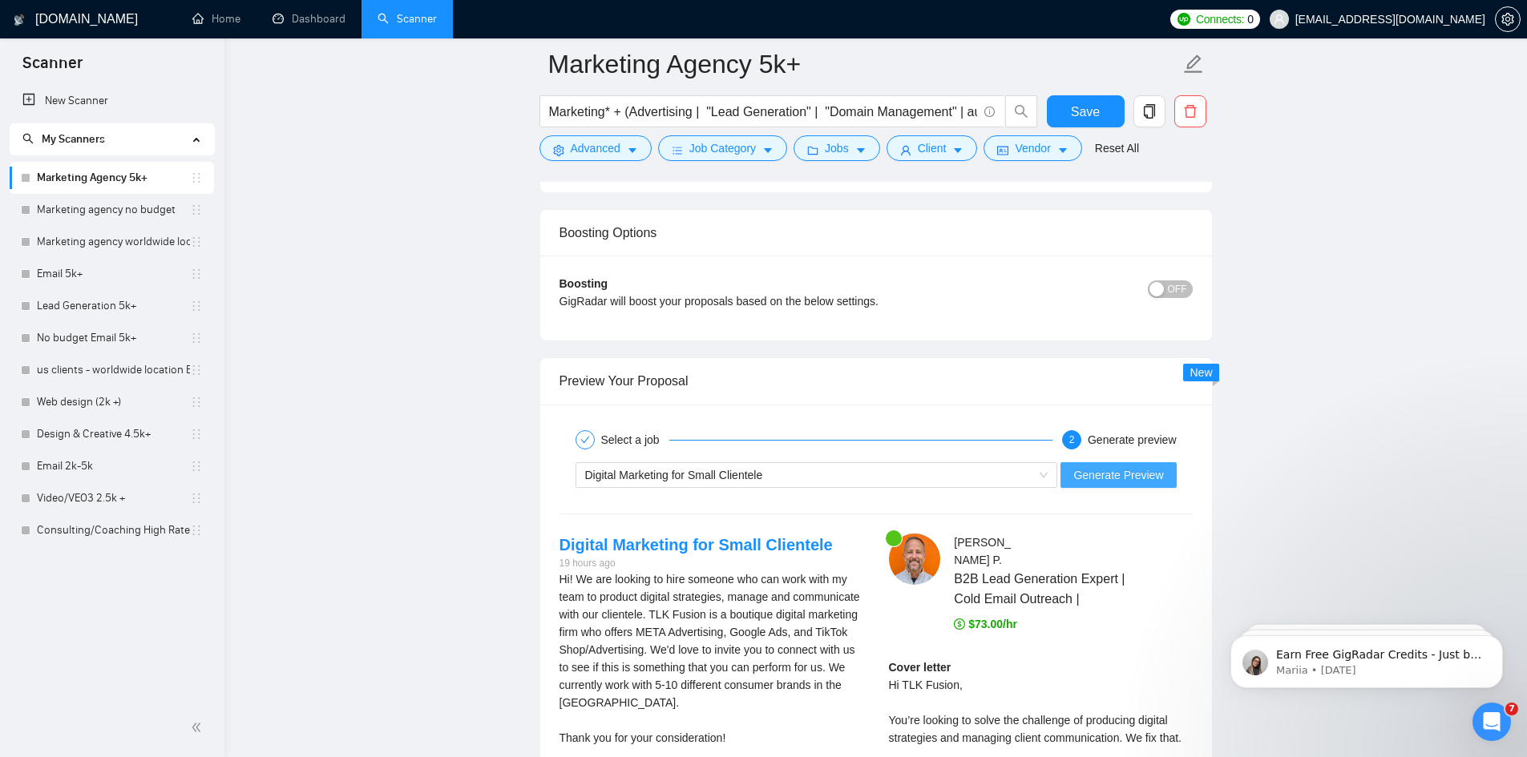
type textarea "Hi [Client Name], I saw your job post and it looks like the core challenge is […"
click at [1109, 471] on span "Generate Preview" at bounding box center [1118, 475] width 90 height 18
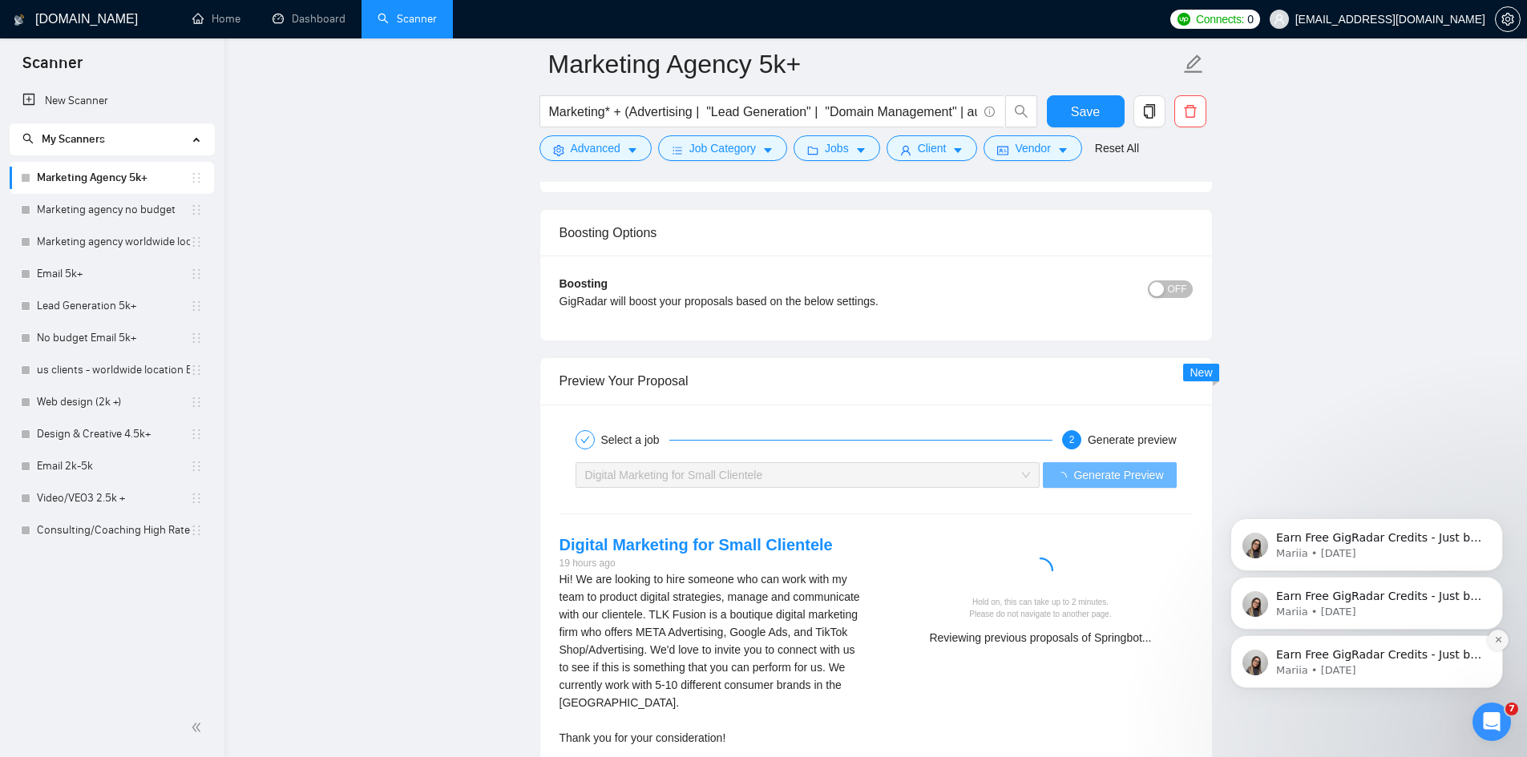
click at [1502, 639] on icon "Dismiss notification" at bounding box center [1498, 640] width 9 height 9
click at [1500, 648] on button "Dismiss notification" at bounding box center [1498, 640] width 21 height 21
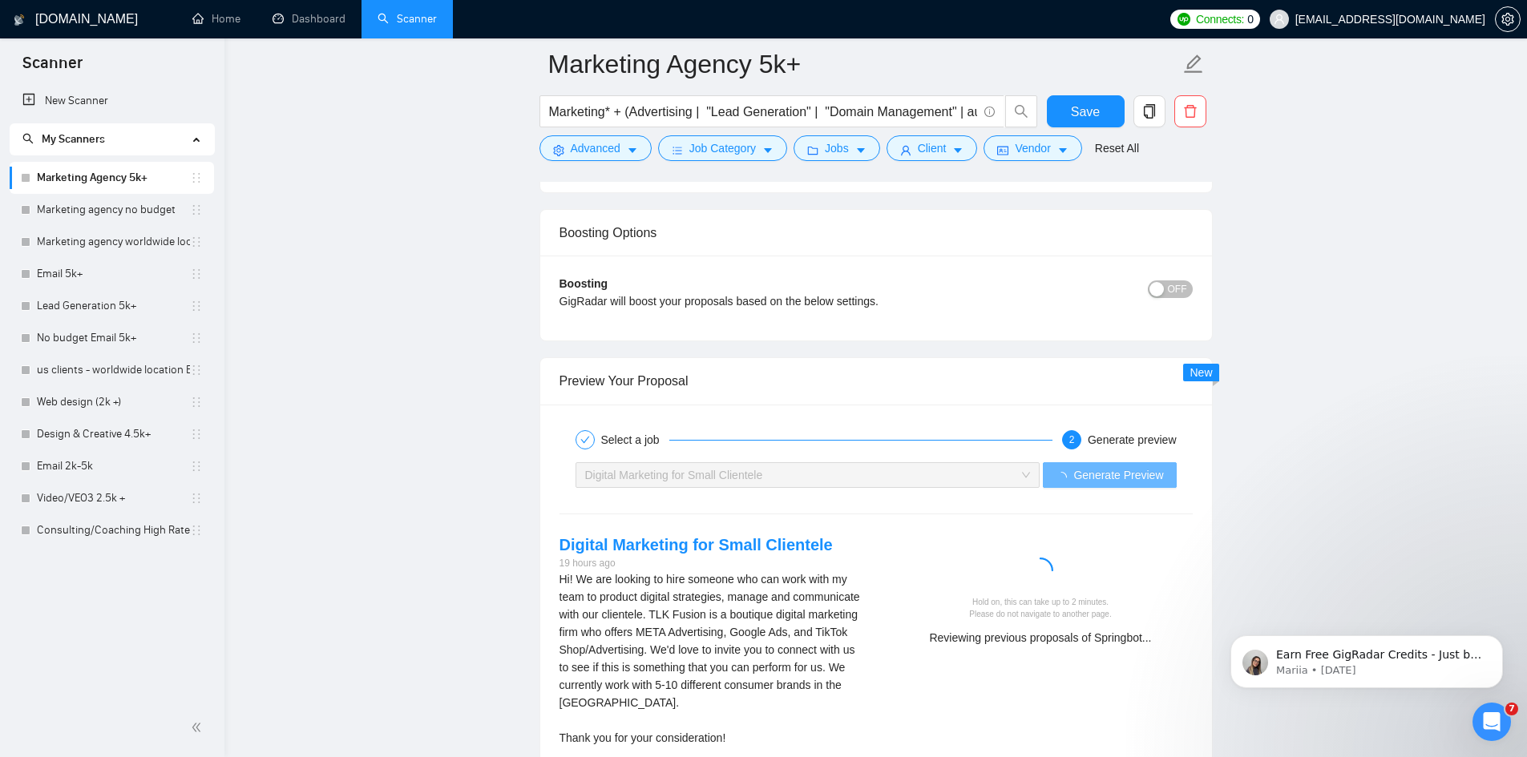
click at [1500, 648] on button "Dismiss notification" at bounding box center [1498, 640] width 17 height 17
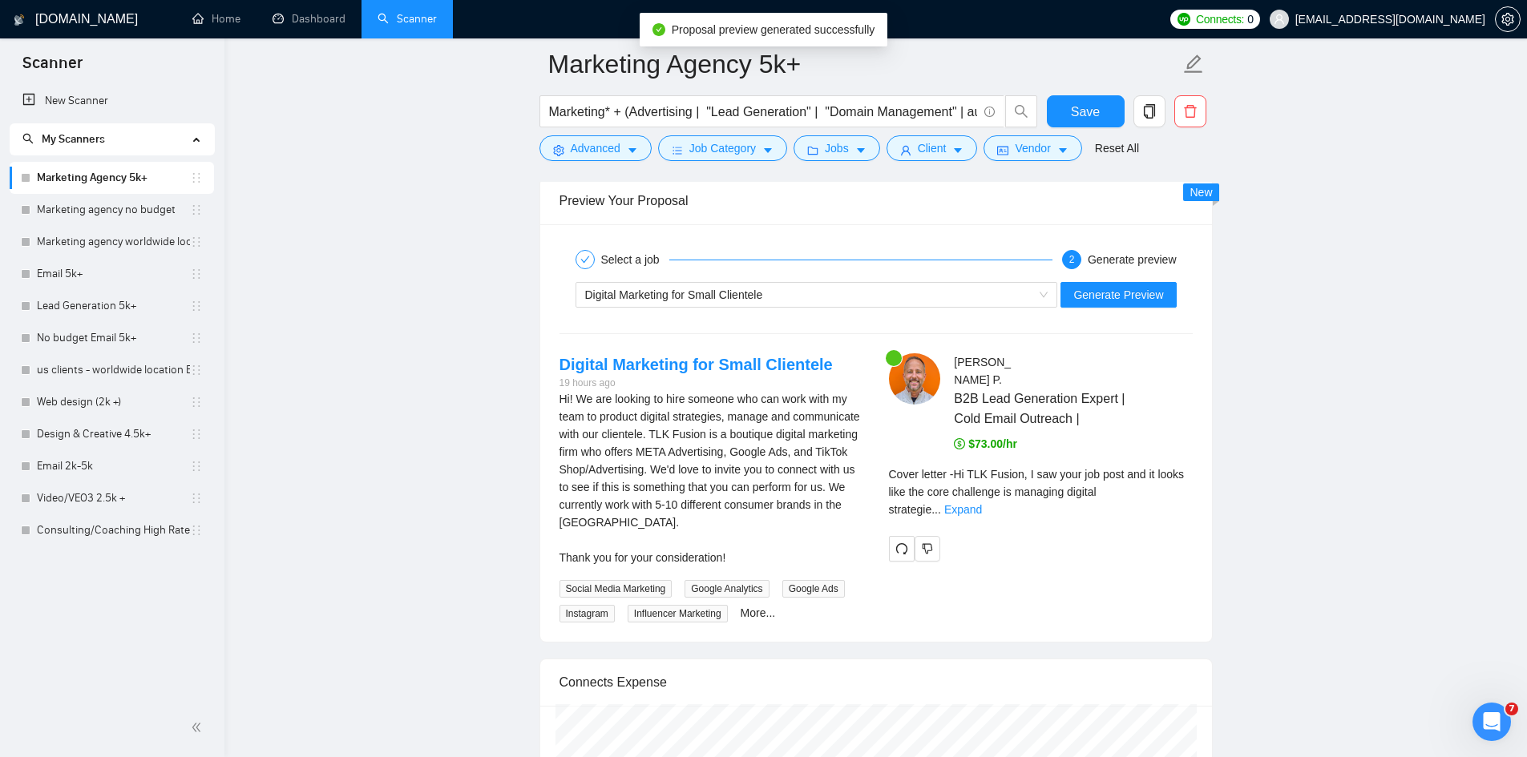
scroll to position [3366, 0]
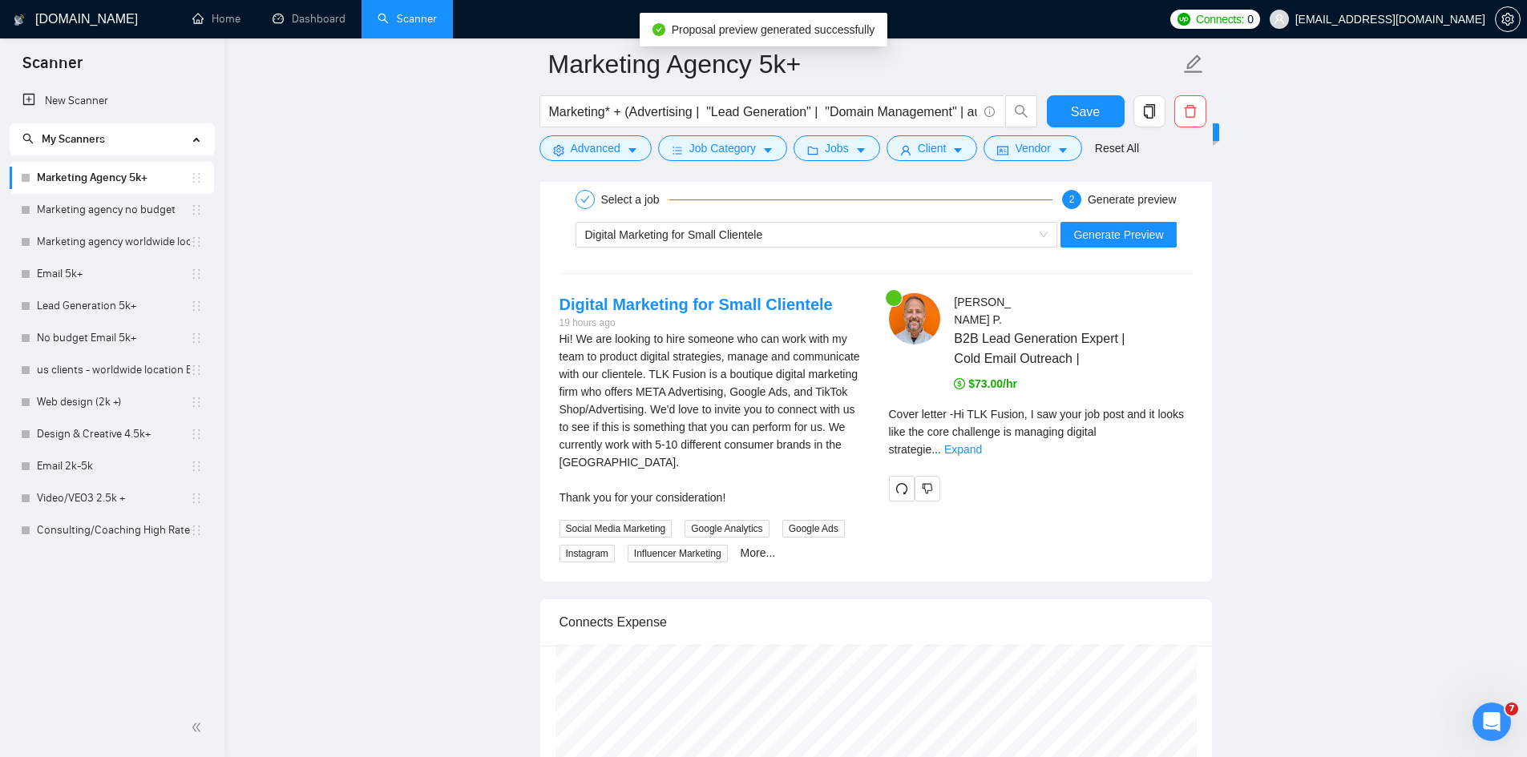
click at [1173, 424] on div "Cover letter - Hi TLK Fusion, I saw your job post and it looks like the core ch…" at bounding box center [1041, 438] width 304 height 64
click at [982, 443] on link "Expand" at bounding box center [963, 449] width 38 height 13
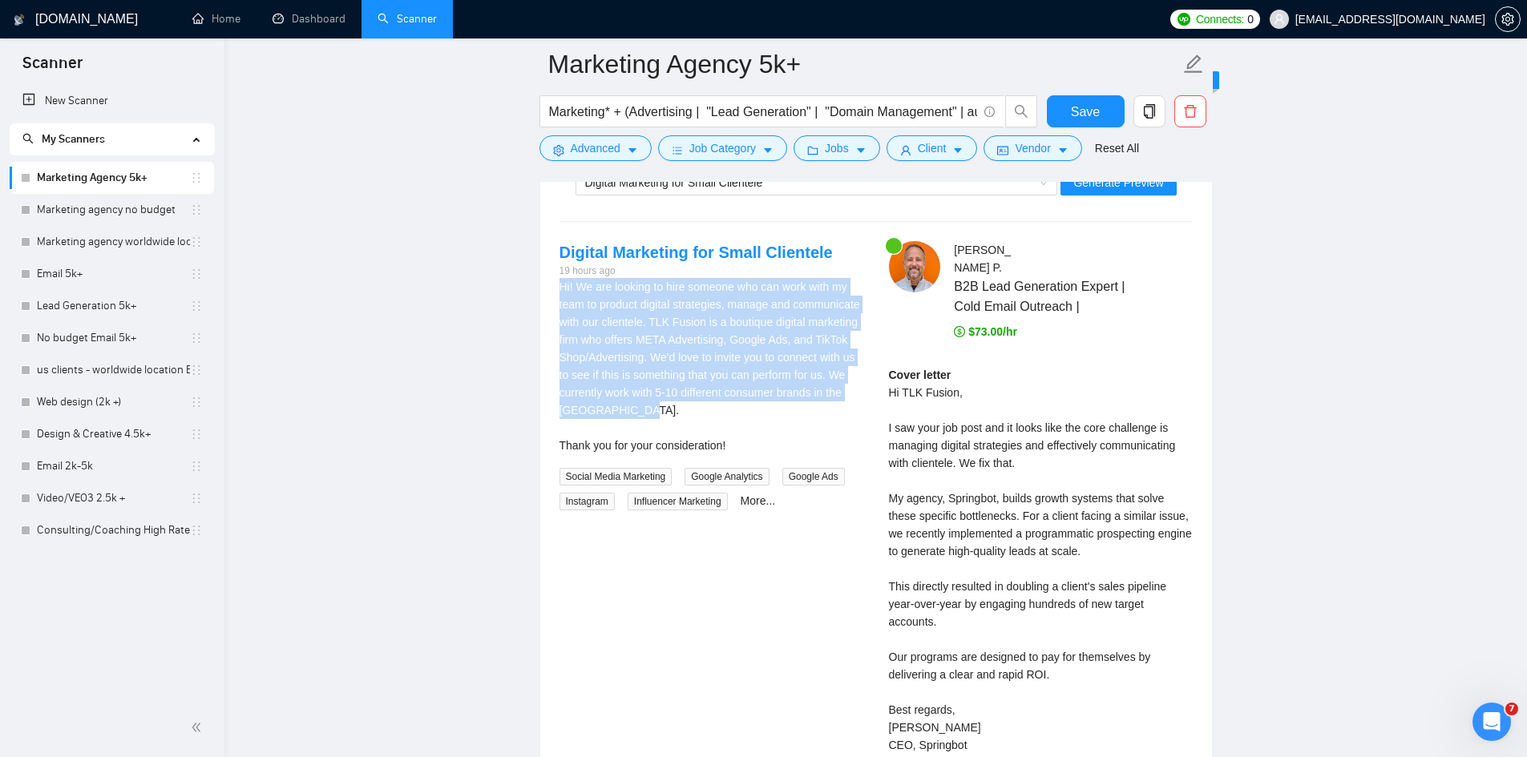
scroll to position [3447, 0]
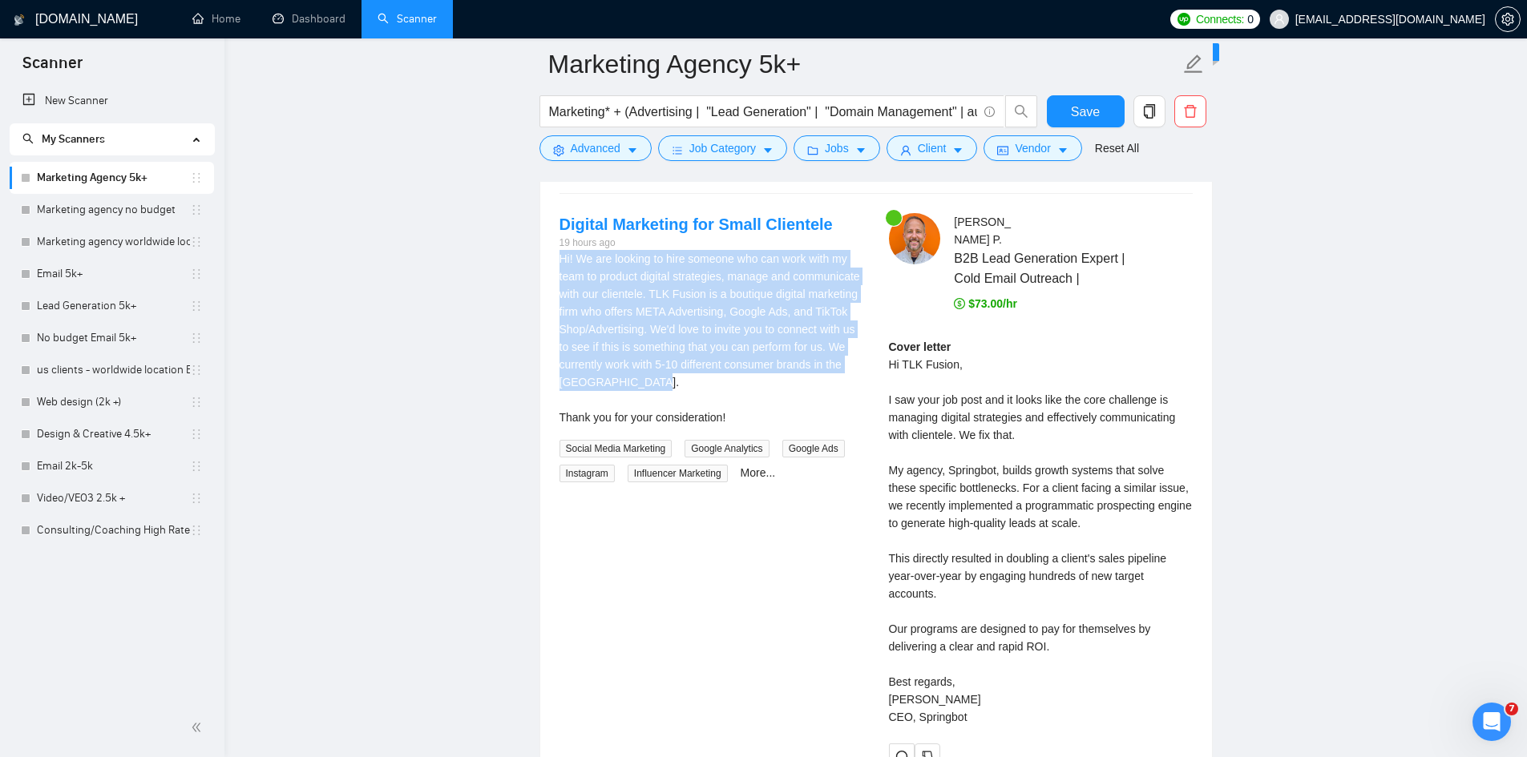
drag, startPoint x: 560, startPoint y: 338, endPoint x: 708, endPoint y: 394, distance: 157.8
click at [708, 394] on div "Hi! We are looking to hire someone who can work with my team to product digital…" at bounding box center [711, 338] width 304 height 176
copy div "Hi! We are looking to hire someone who can work with my team to product digital…"
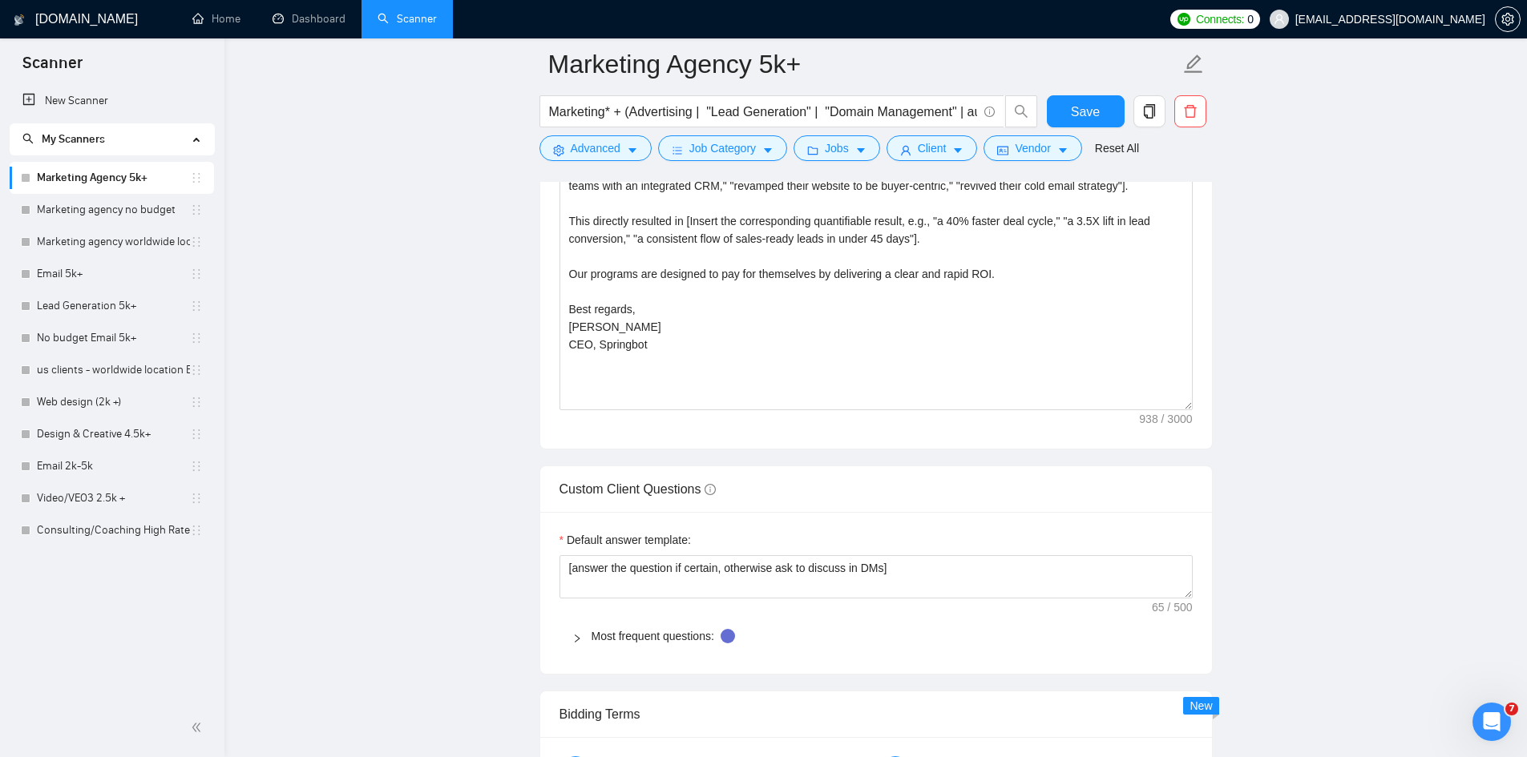
scroll to position [2244, 0]
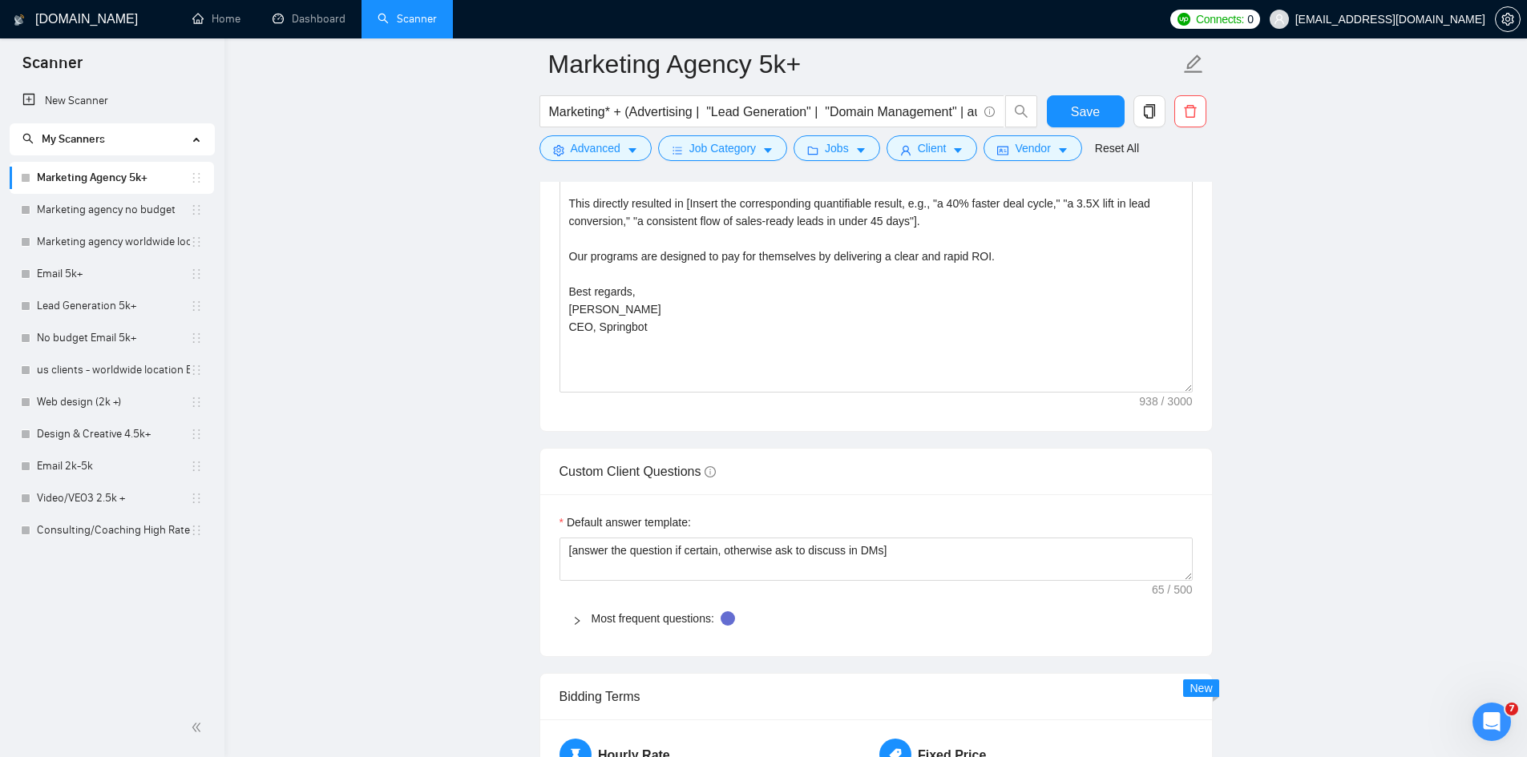
click at [579, 619] on icon "right" at bounding box center [577, 621] width 10 height 10
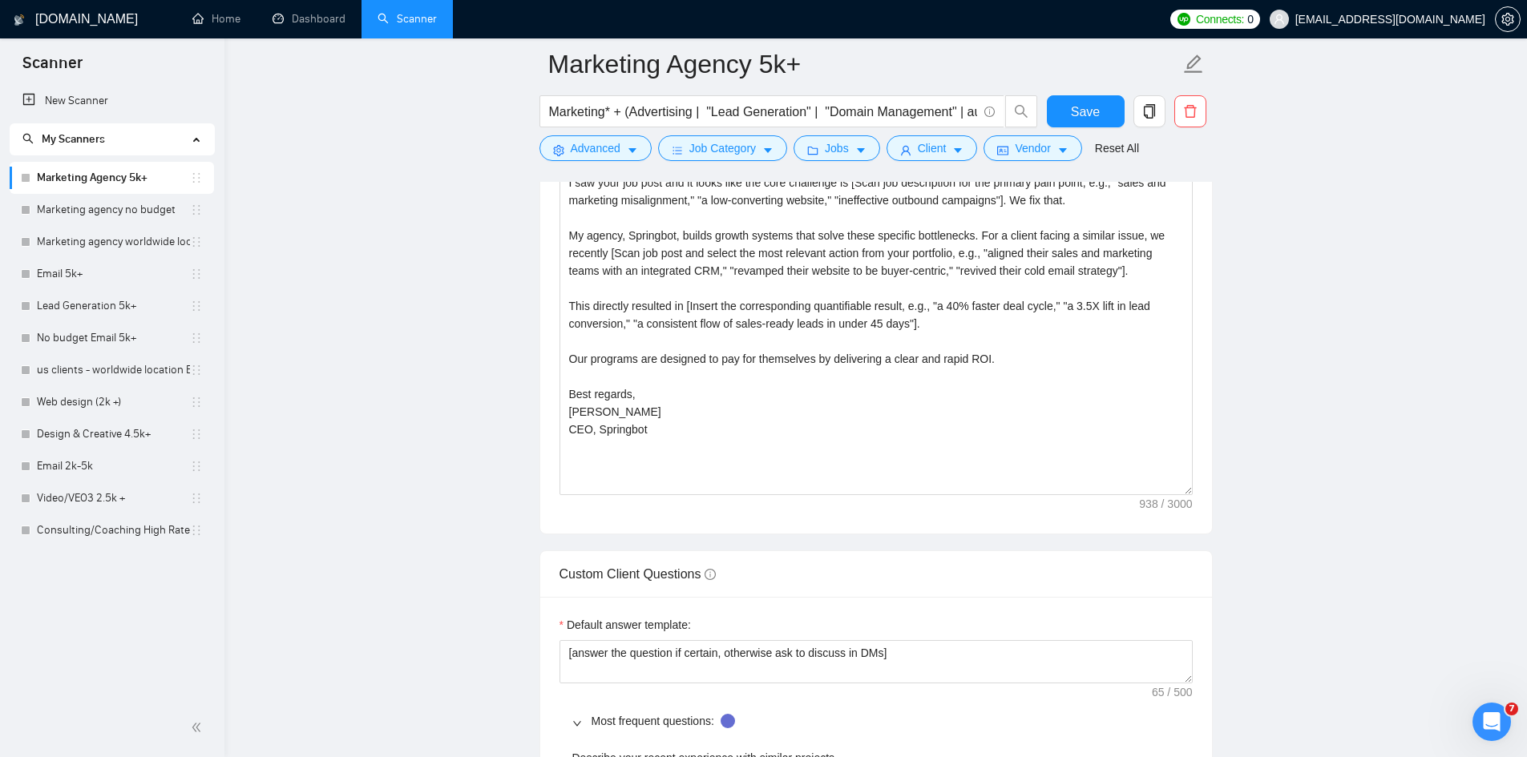
scroll to position [2004, 0]
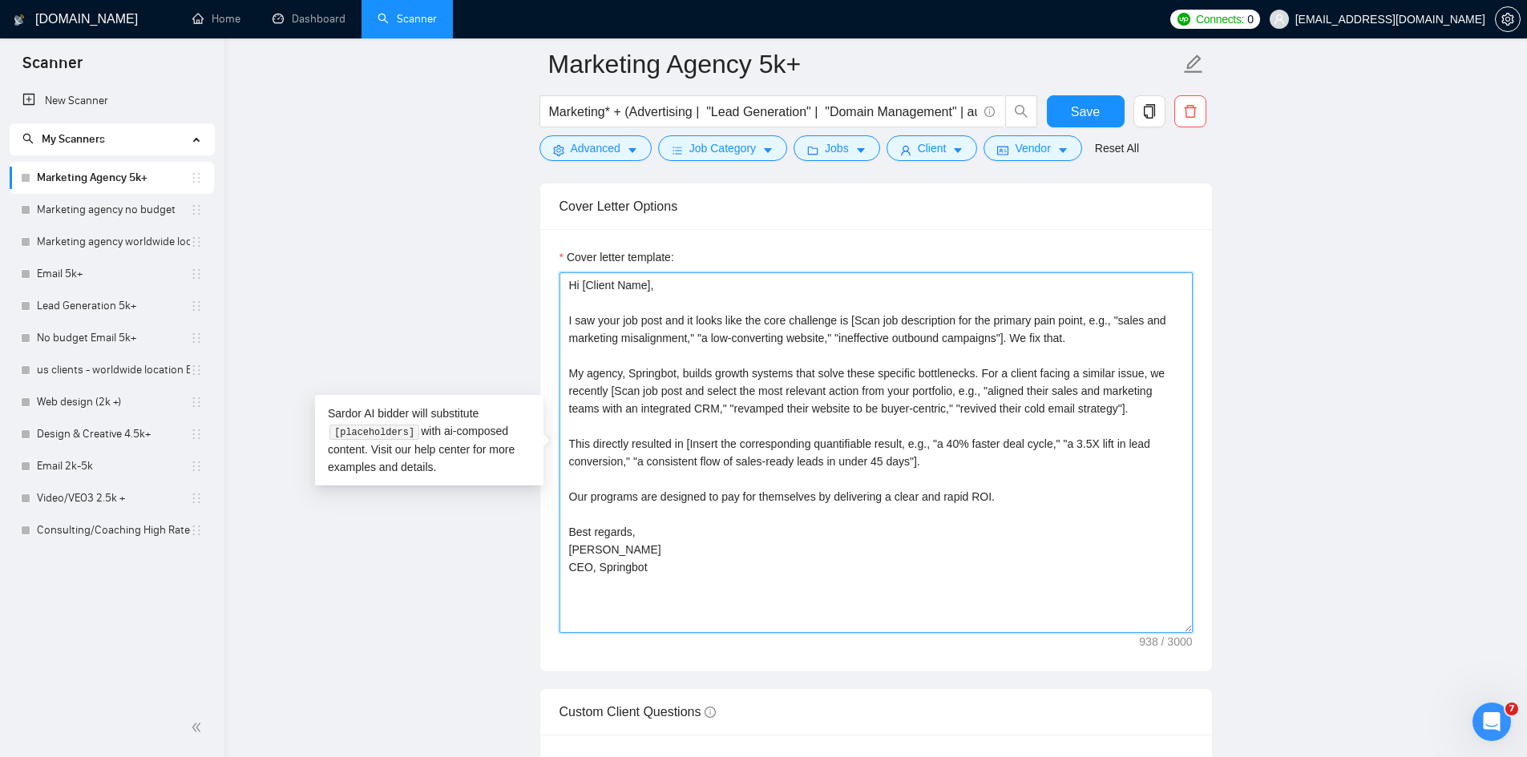
drag, startPoint x: 567, startPoint y: 298, endPoint x: 726, endPoint y: 639, distance: 375.8
click at [726, 639] on div "Cover letter template: Hi [Client Name], I saw your job post and it looks like …" at bounding box center [876, 450] width 672 height 442
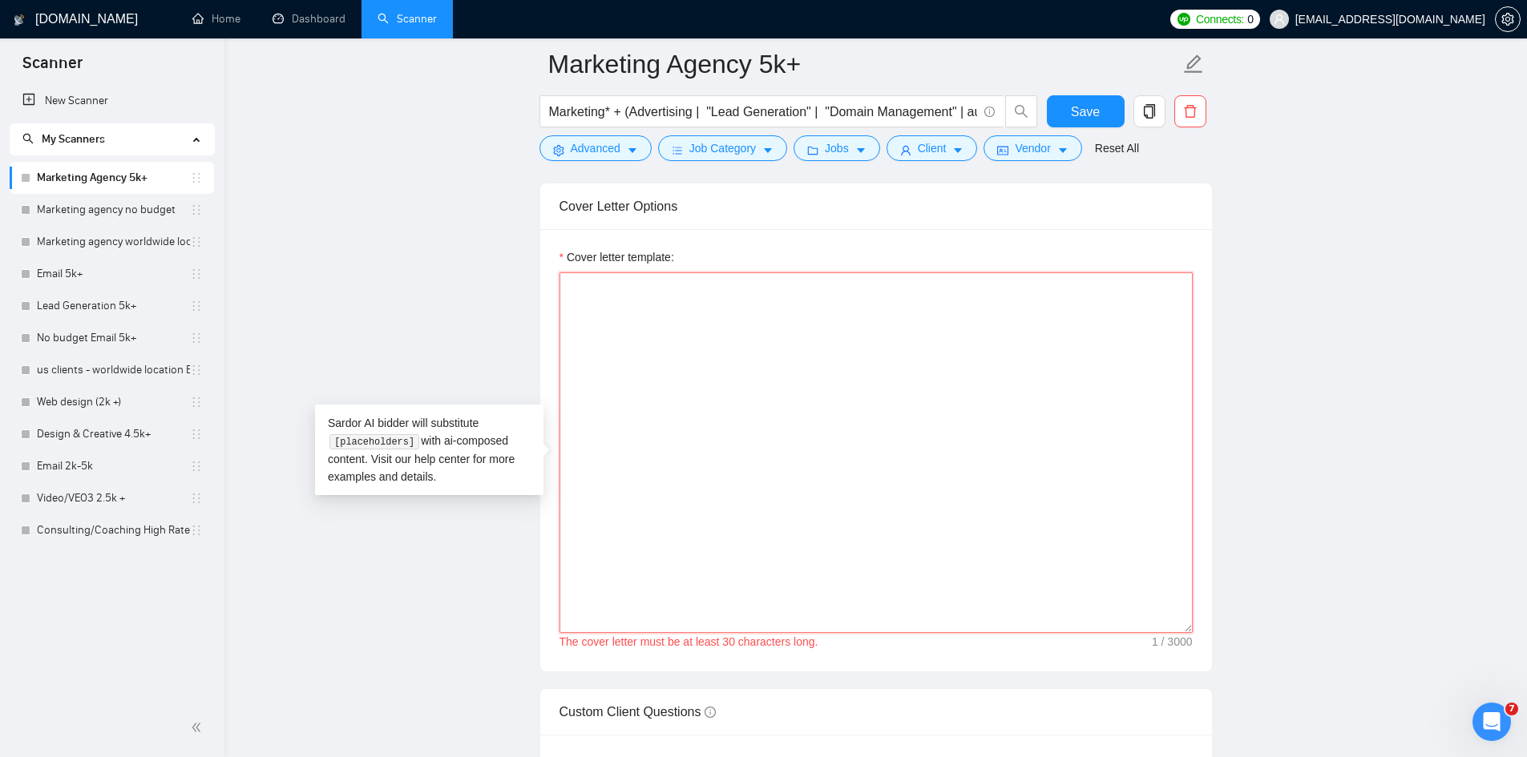
paste textarea "Hi [Client Name], I saw your post regarding your need for [Scan job description…"
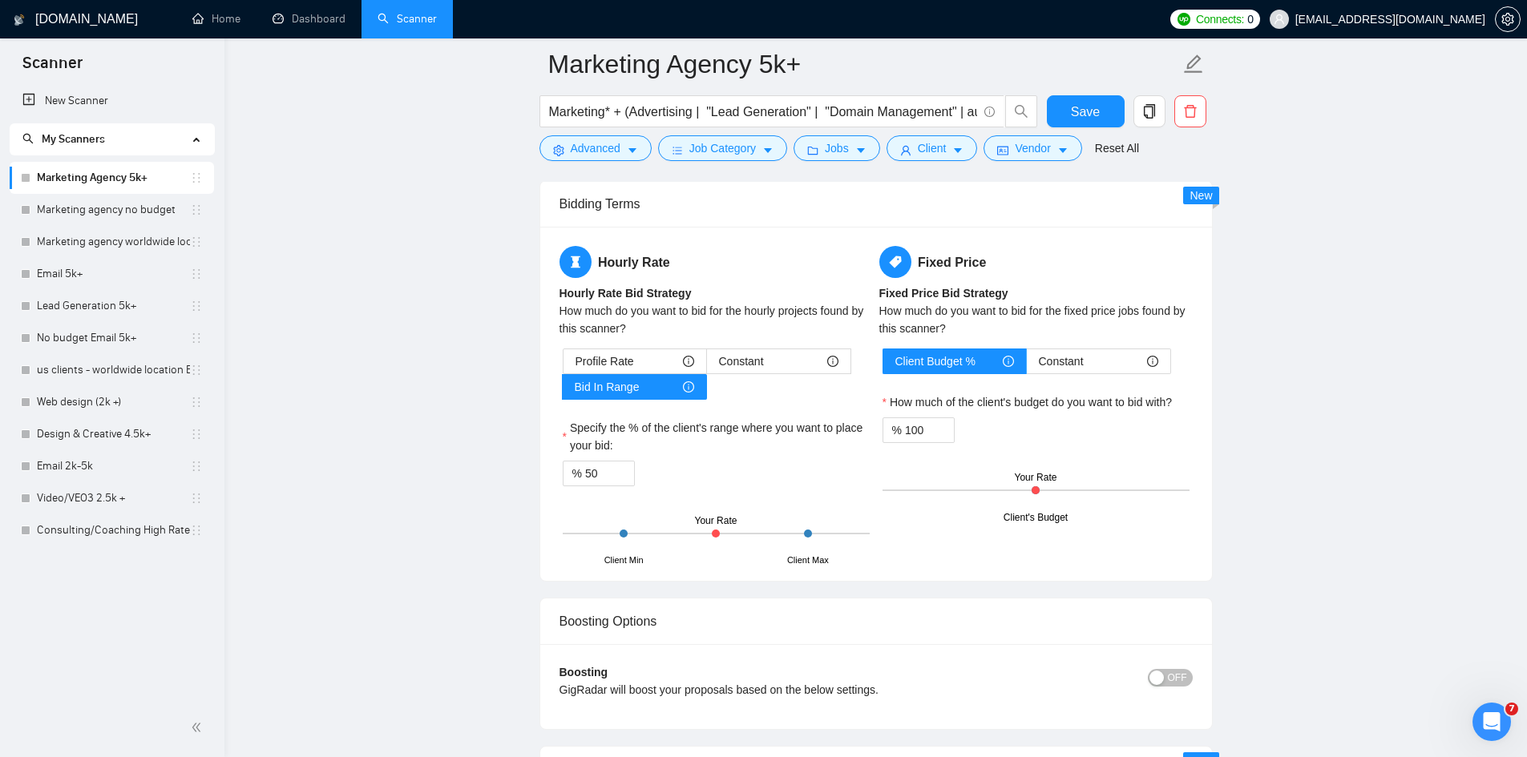
scroll to position [3286, 0]
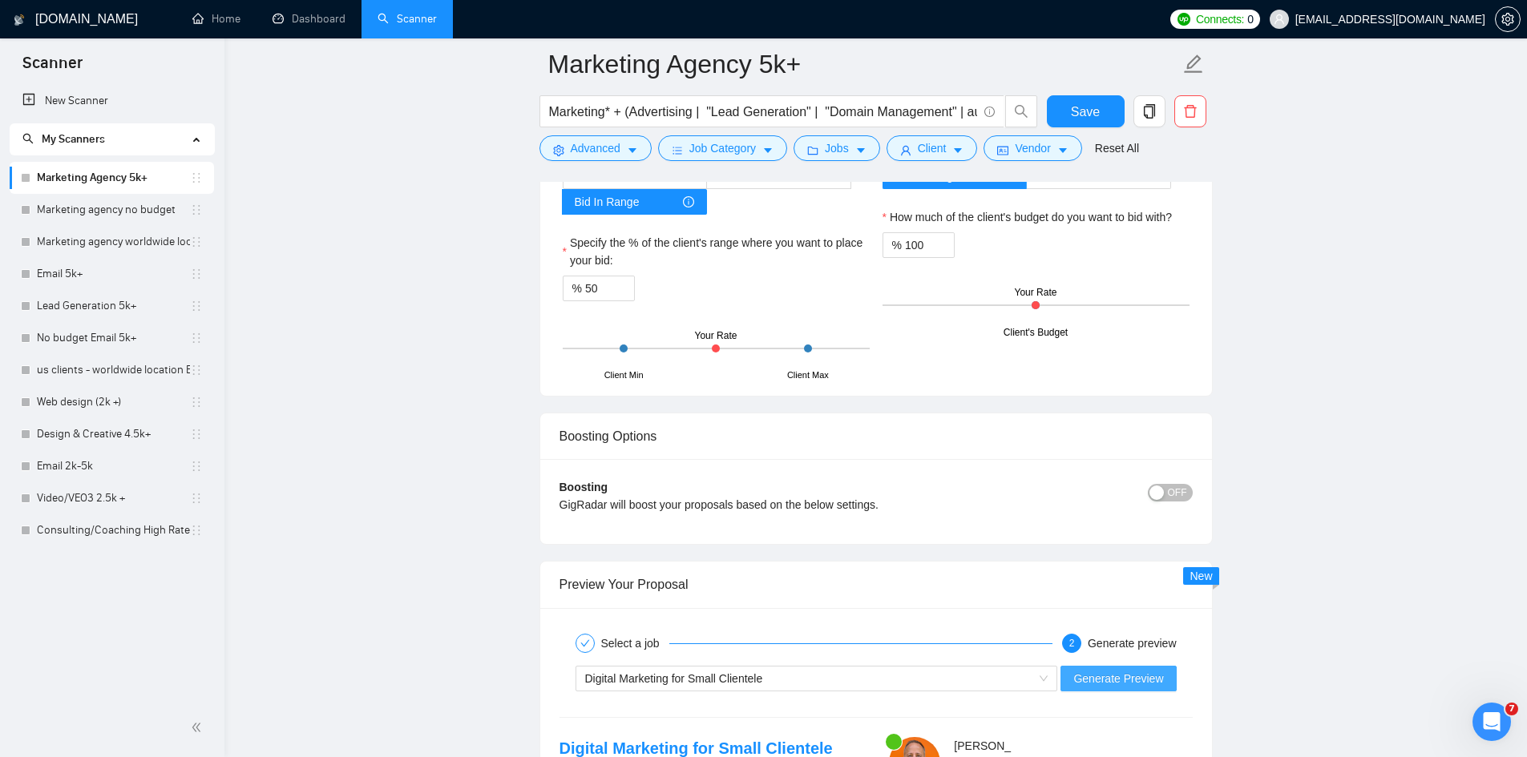
click at [1116, 683] on span "Generate Preview" at bounding box center [1118, 679] width 90 height 18
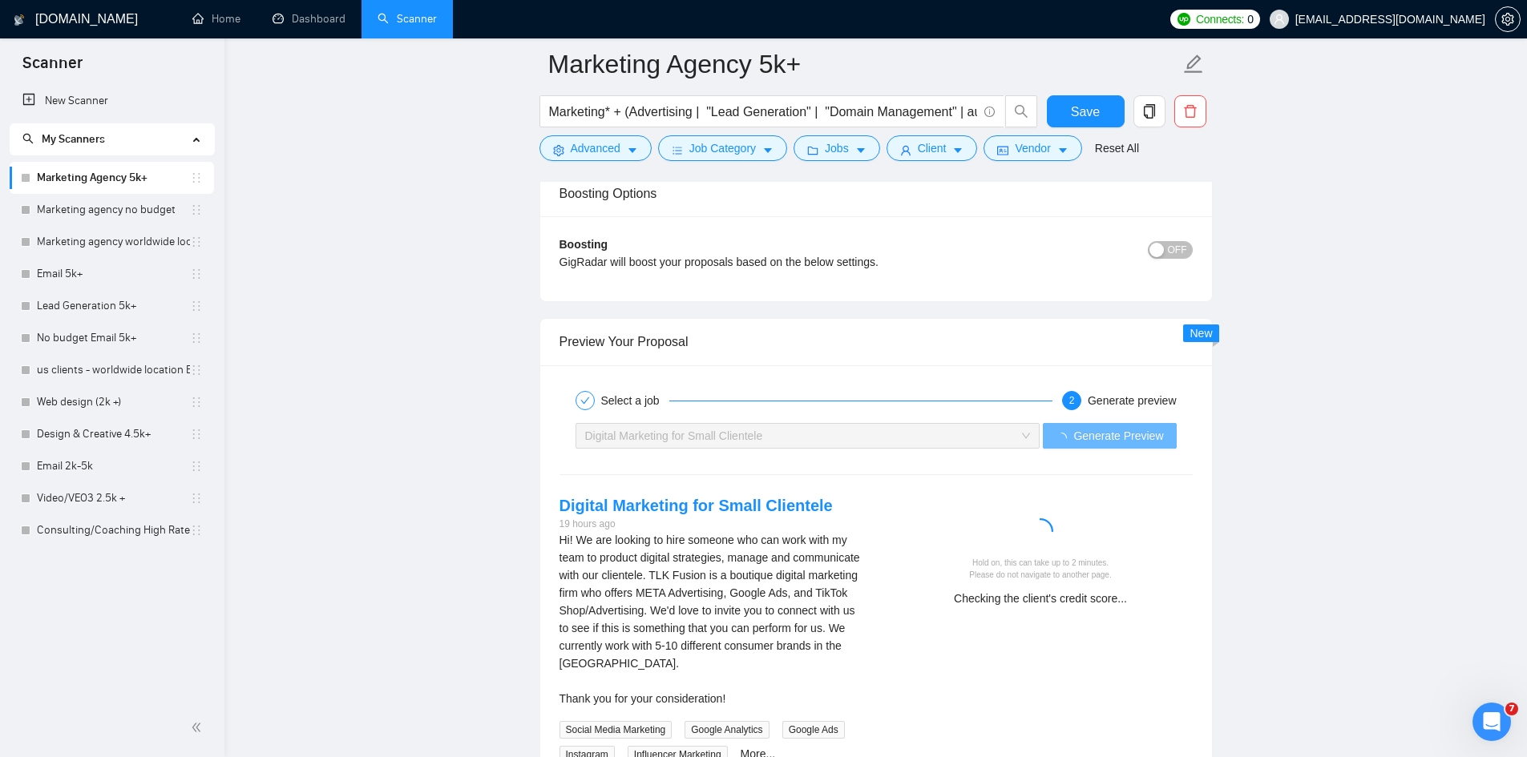
scroll to position [3527, 0]
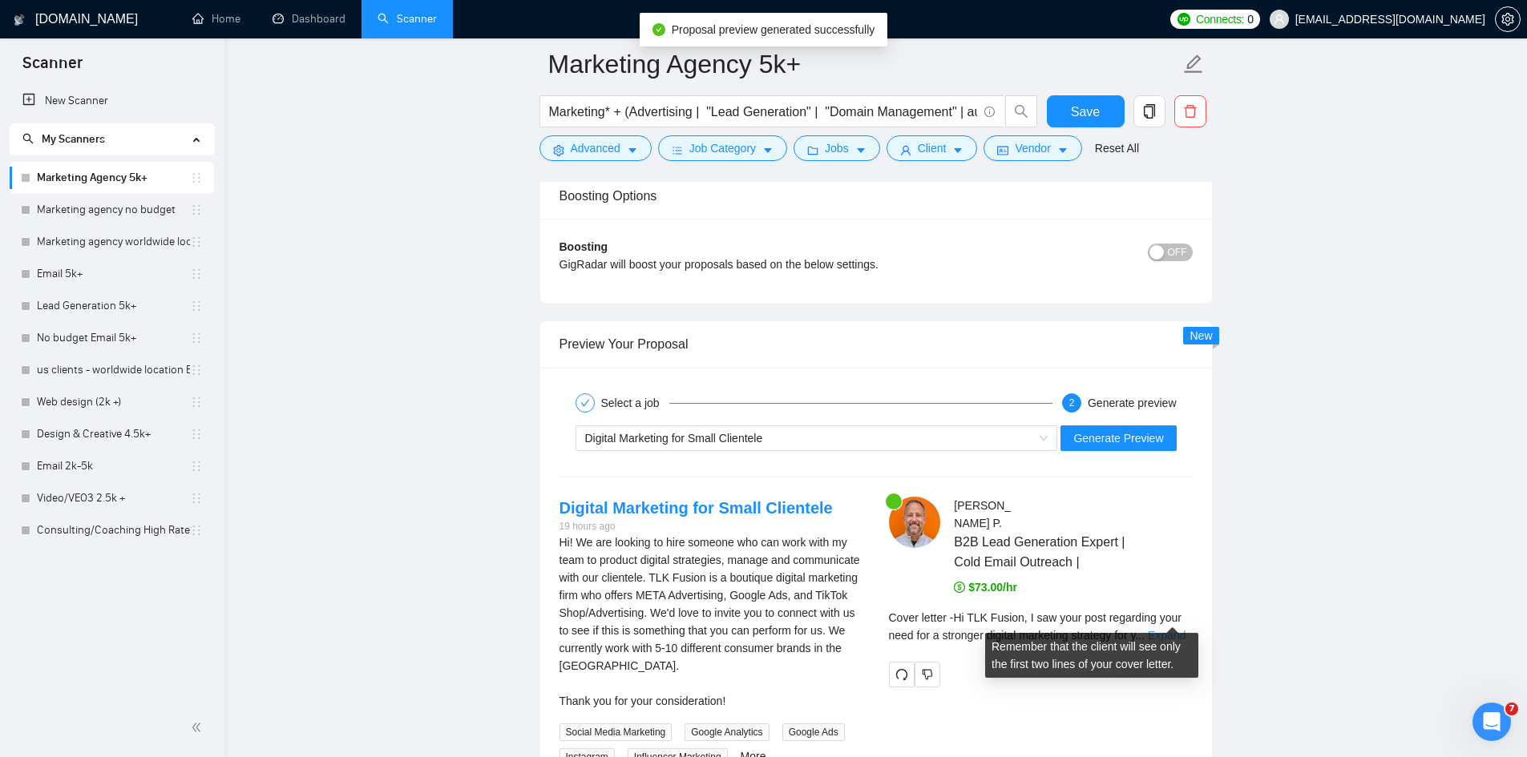
click at [1168, 629] on link "Expand" at bounding box center [1167, 635] width 38 height 13
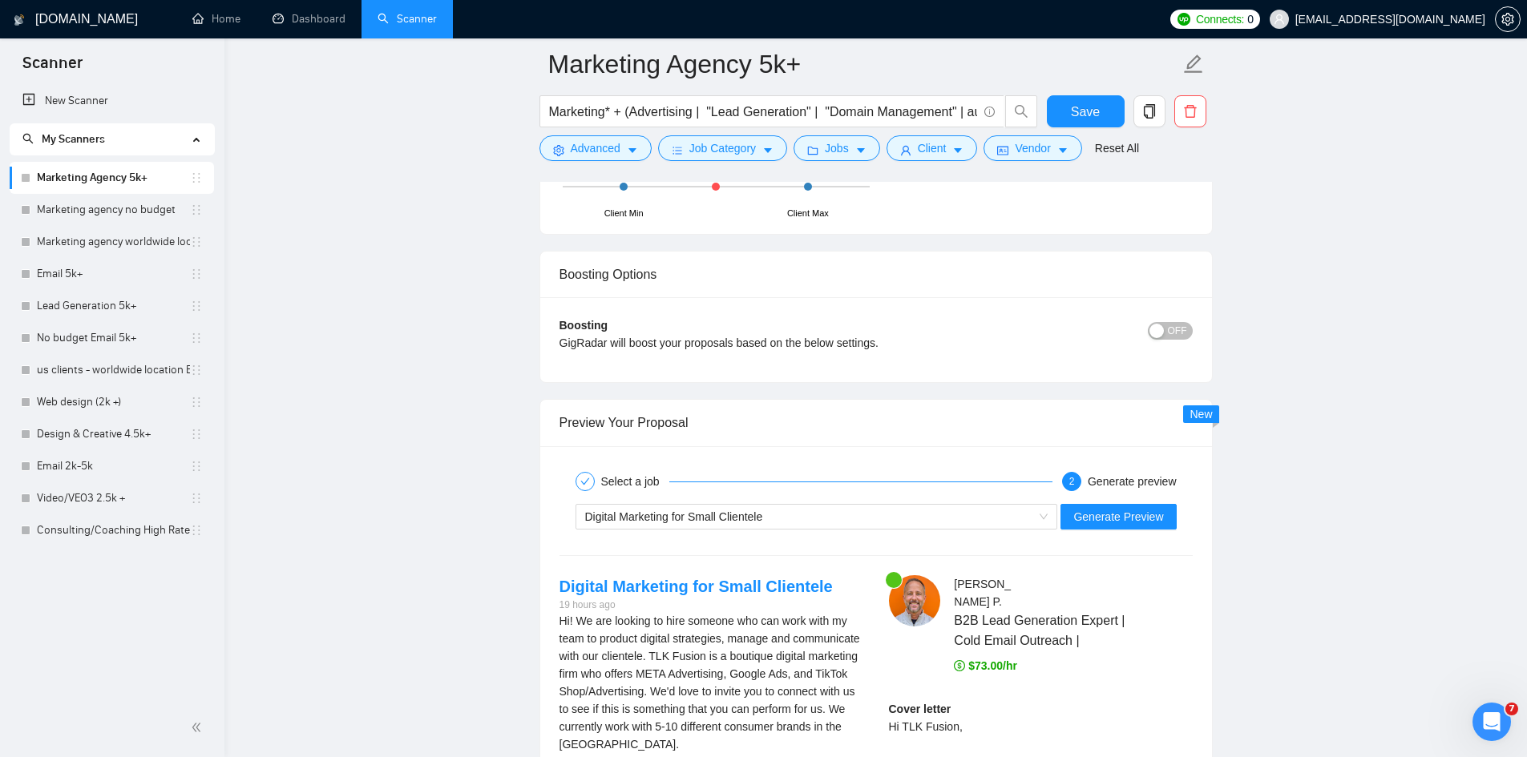
scroll to position [3687, 0]
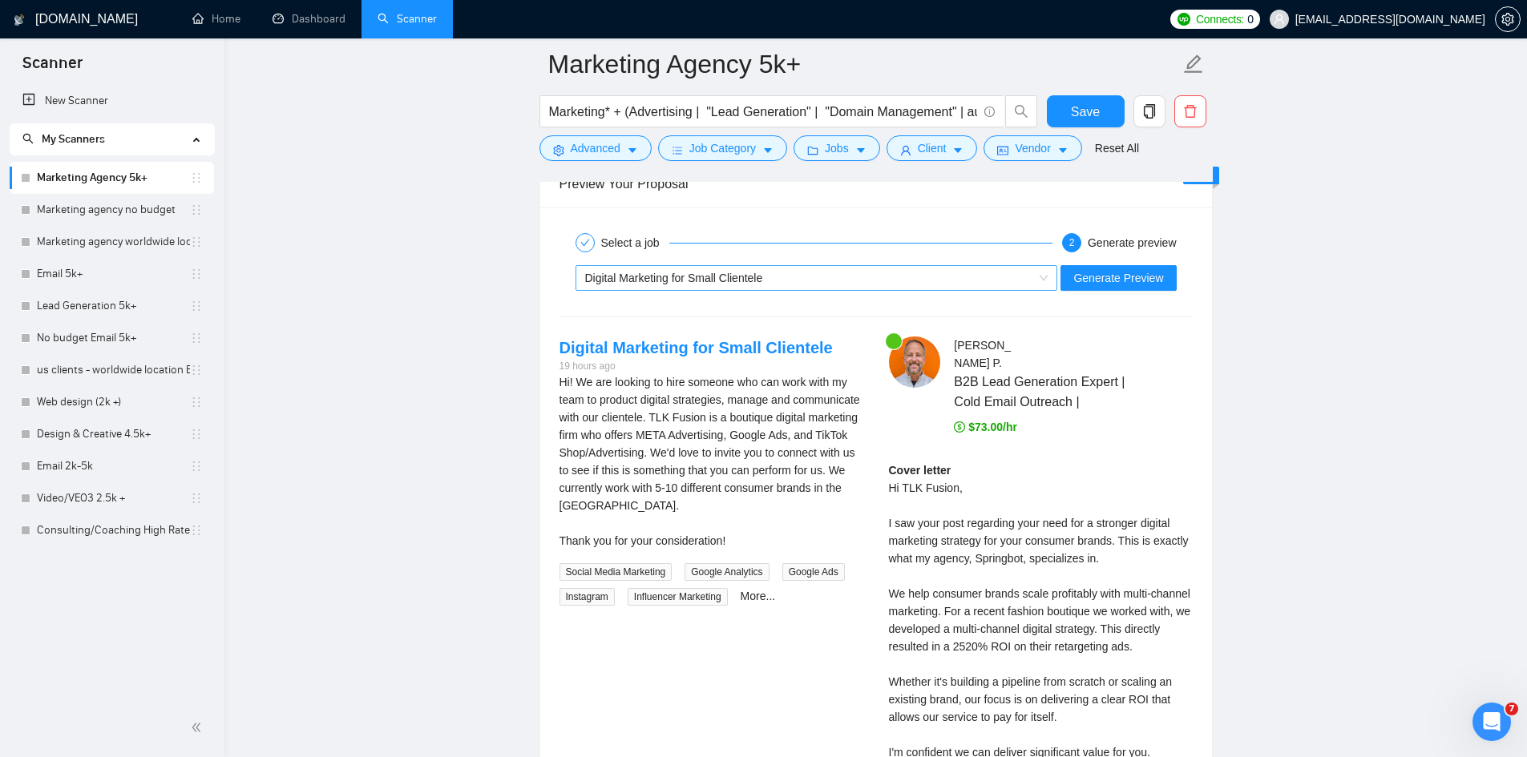
click at [794, 273] on div "Digital Marketing for Small Clientele" at bounding box center [809, 278] width 449 height 24
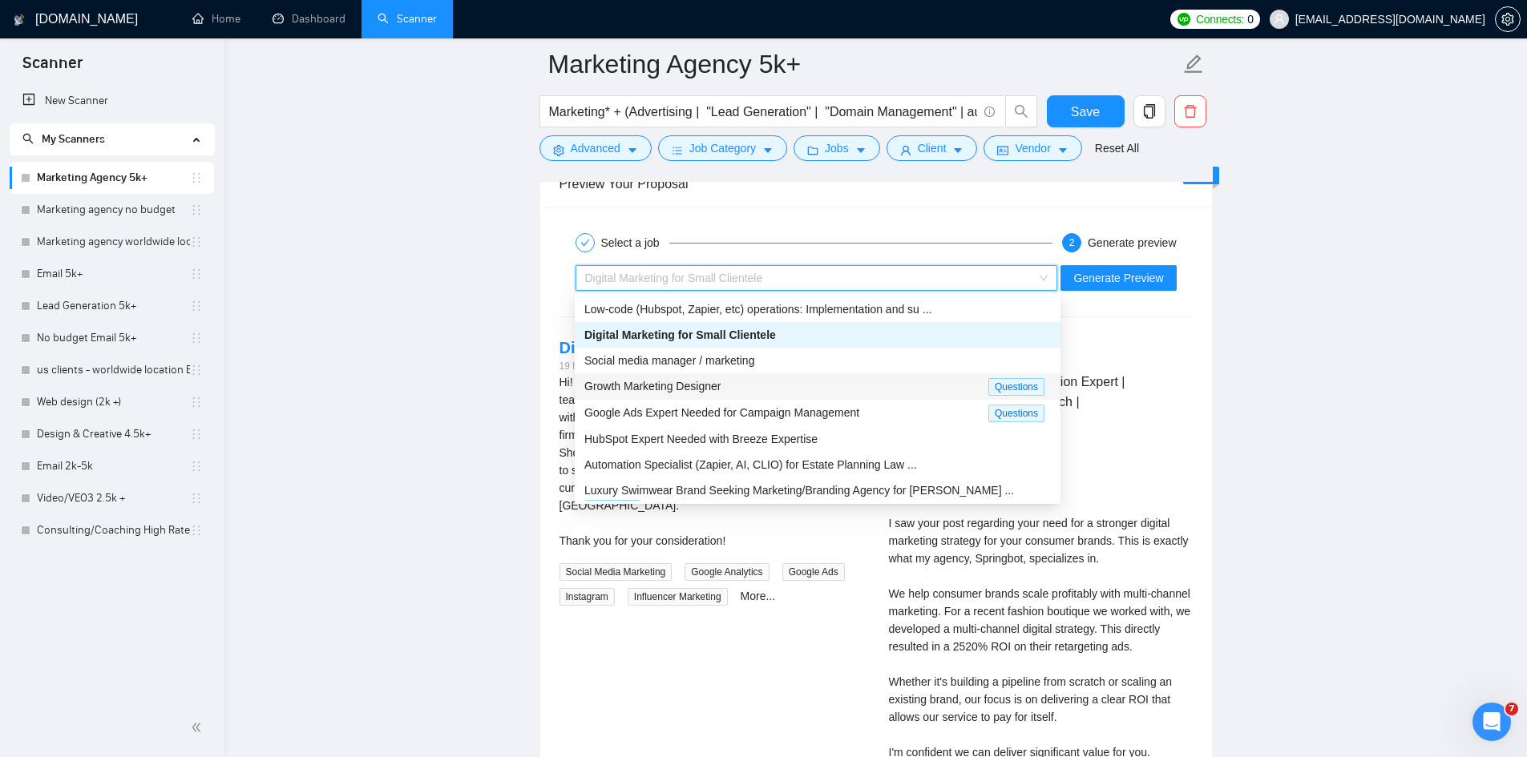
click at [767, 385] on div "Growth Marketing Designer" at bounding box center [786, 387] width 404 height 18
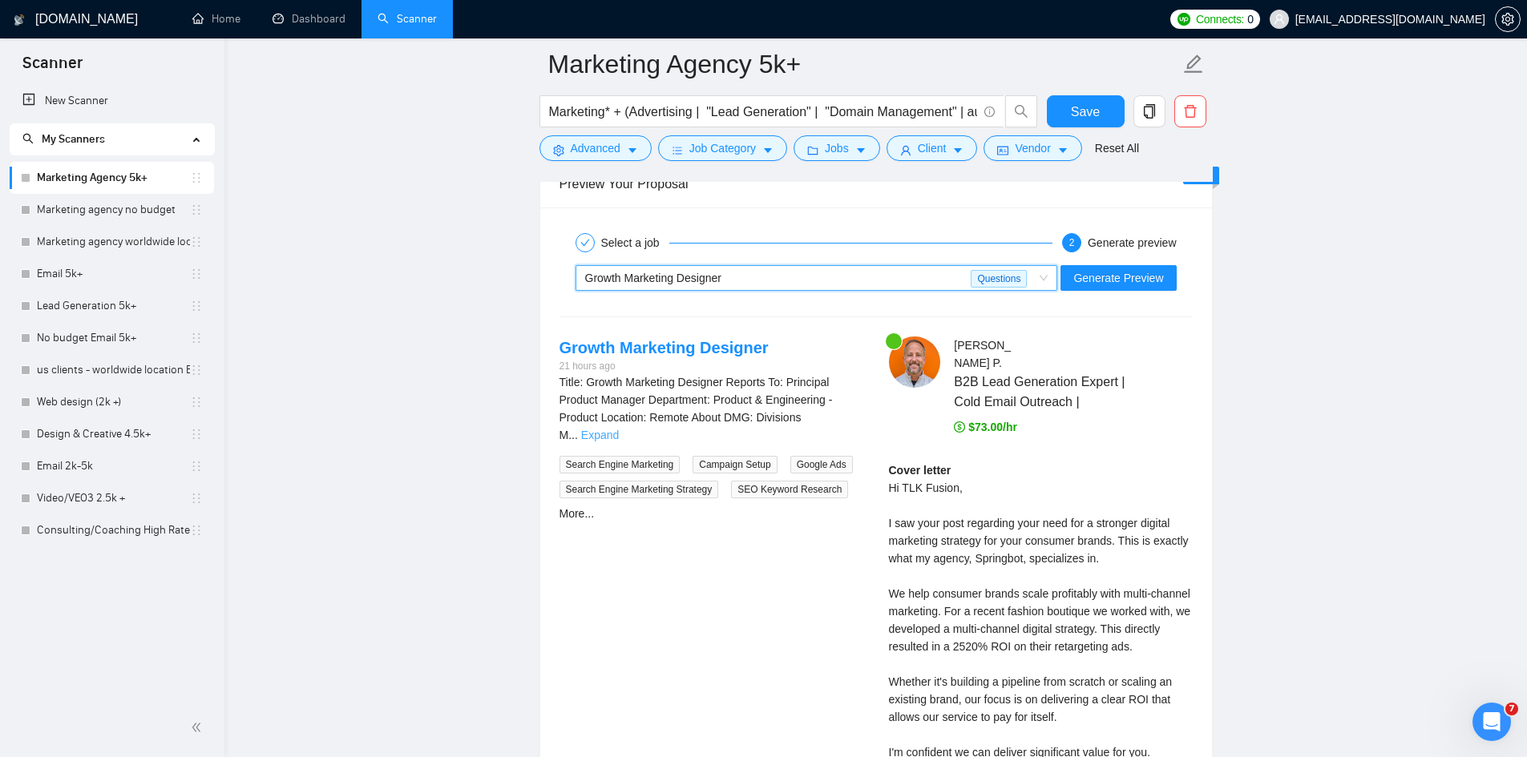
click at [619, 429] on link "Expand" at bounding box center [600, 435] width 38 height 13
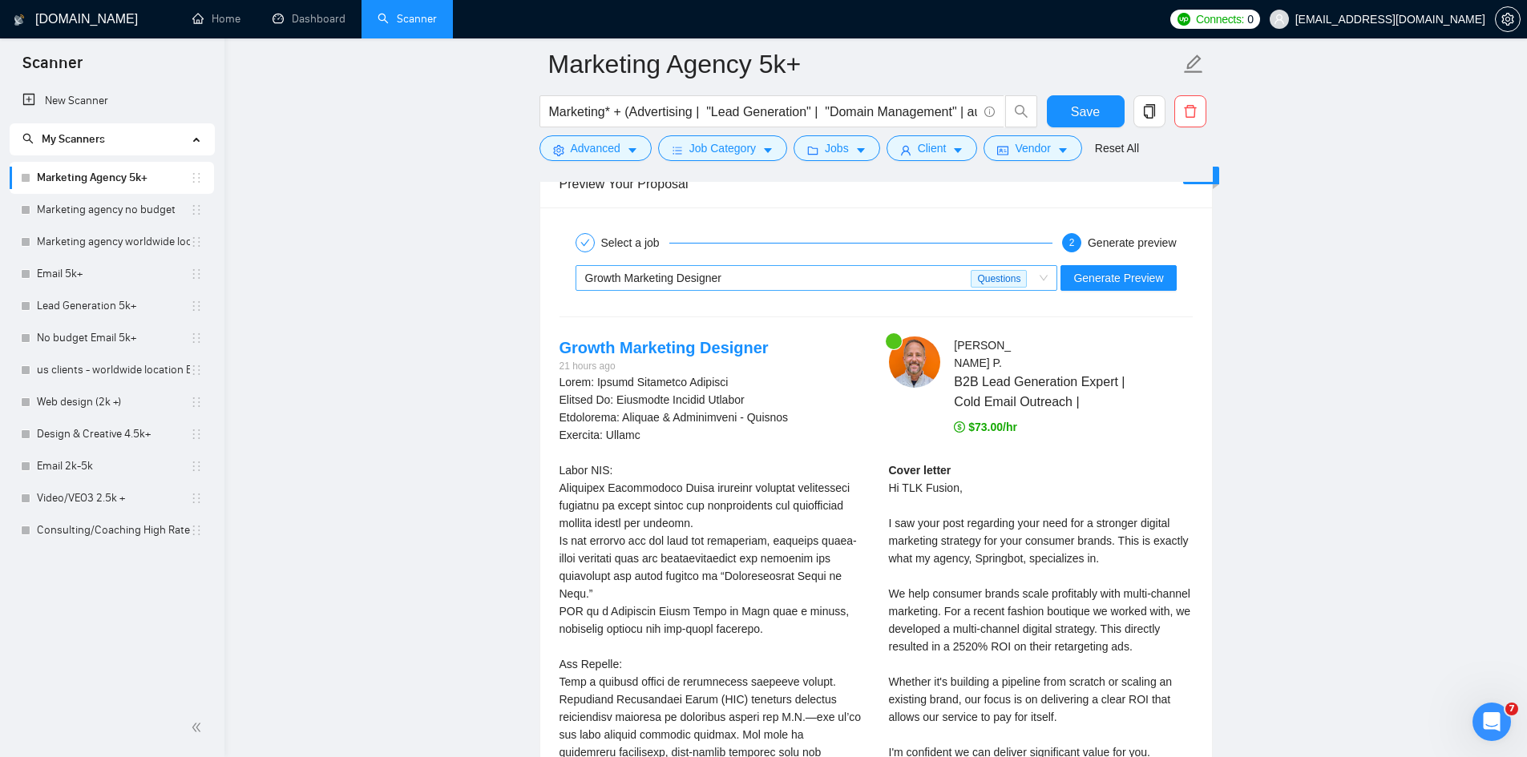
click at [802, 276] on div "Growth Marketing Designer" at bounding box center [778, 278] width 386 height 24
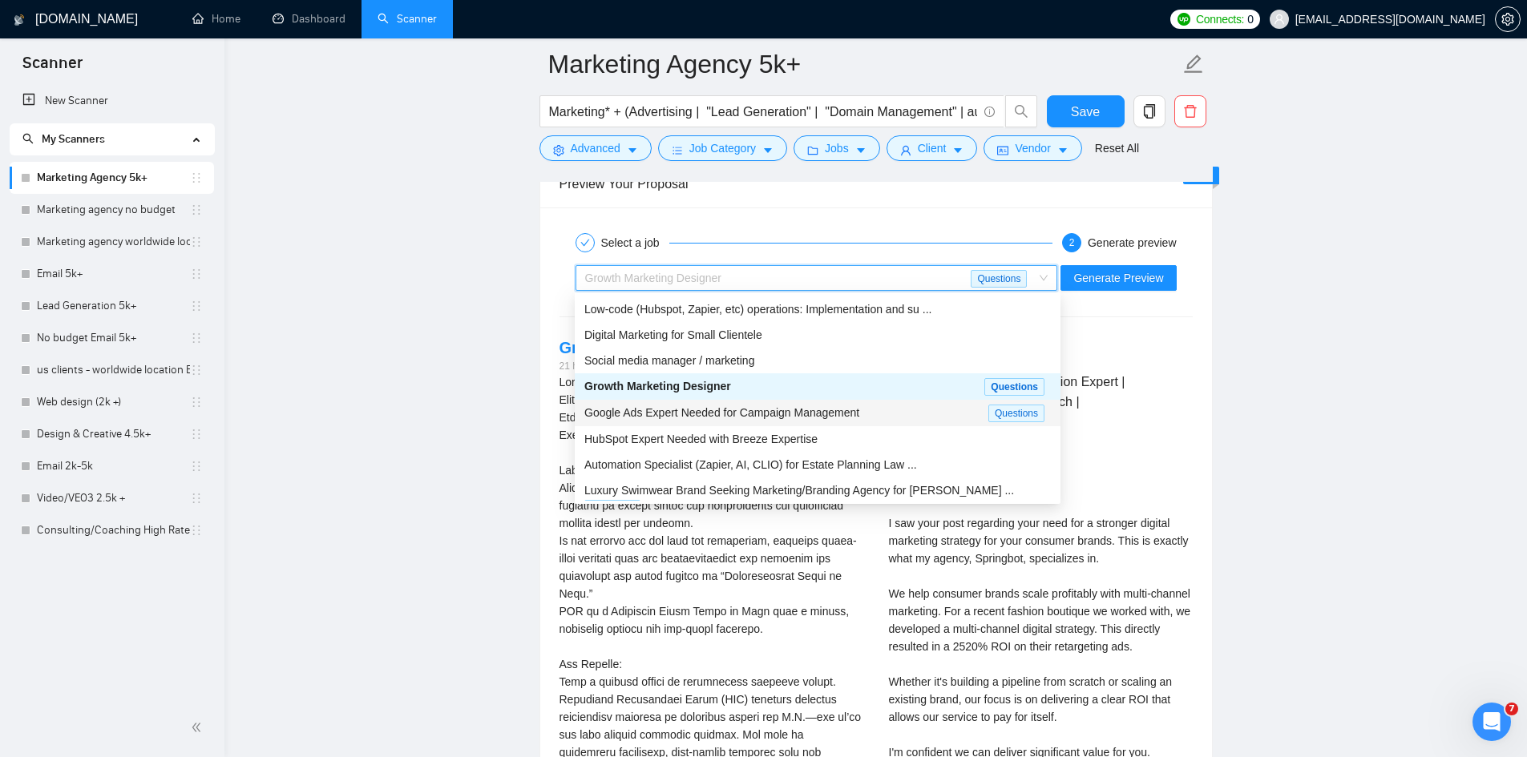
click at [743, 416] on span "Google Ads Expert Needed for Campaign Management" at bounding box center [721, 412] width 275 height 13
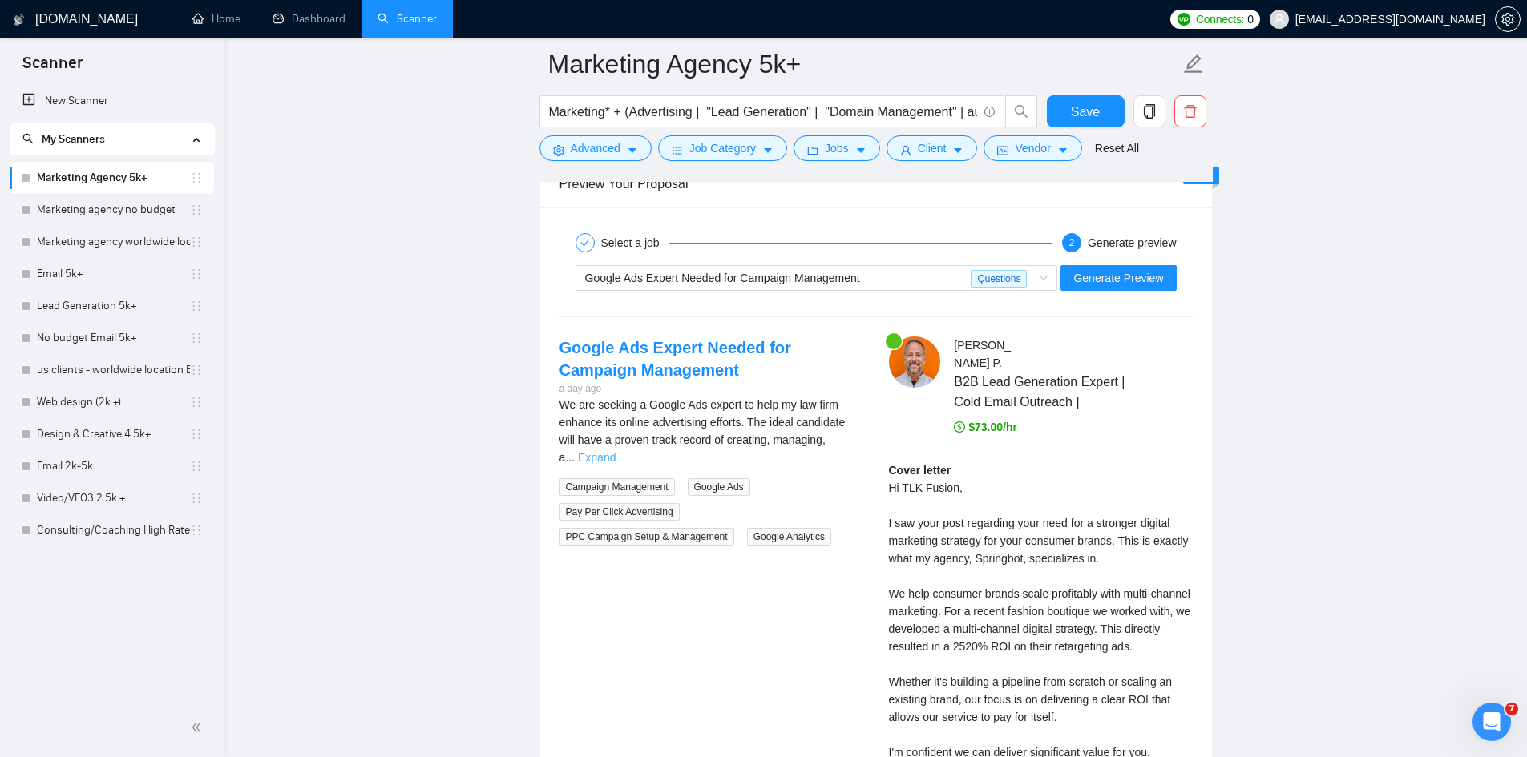
click at [616, 451] on link "Expand" at bounding box center [597, 457] width 38 height 13
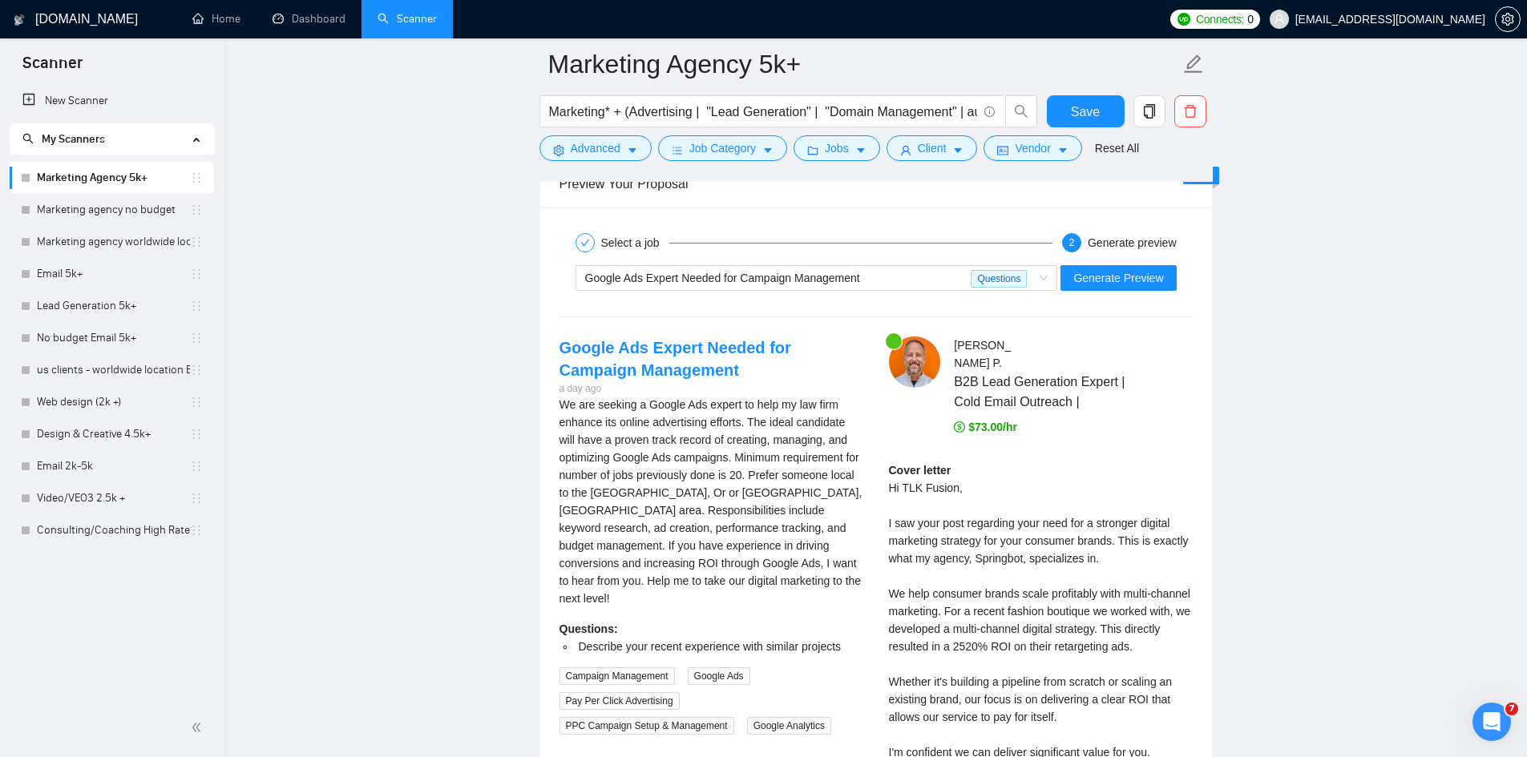
click at [765, 263] on div "Google Ads Expert Needed for Campaign Management Questions Generate Preview" at bounding box center [876, 278] width 636 height 38
click at [765, 274] on span "Google Ads Expert Needed for Campaign Management" at bounding box center [722, 278] width 275 height 13
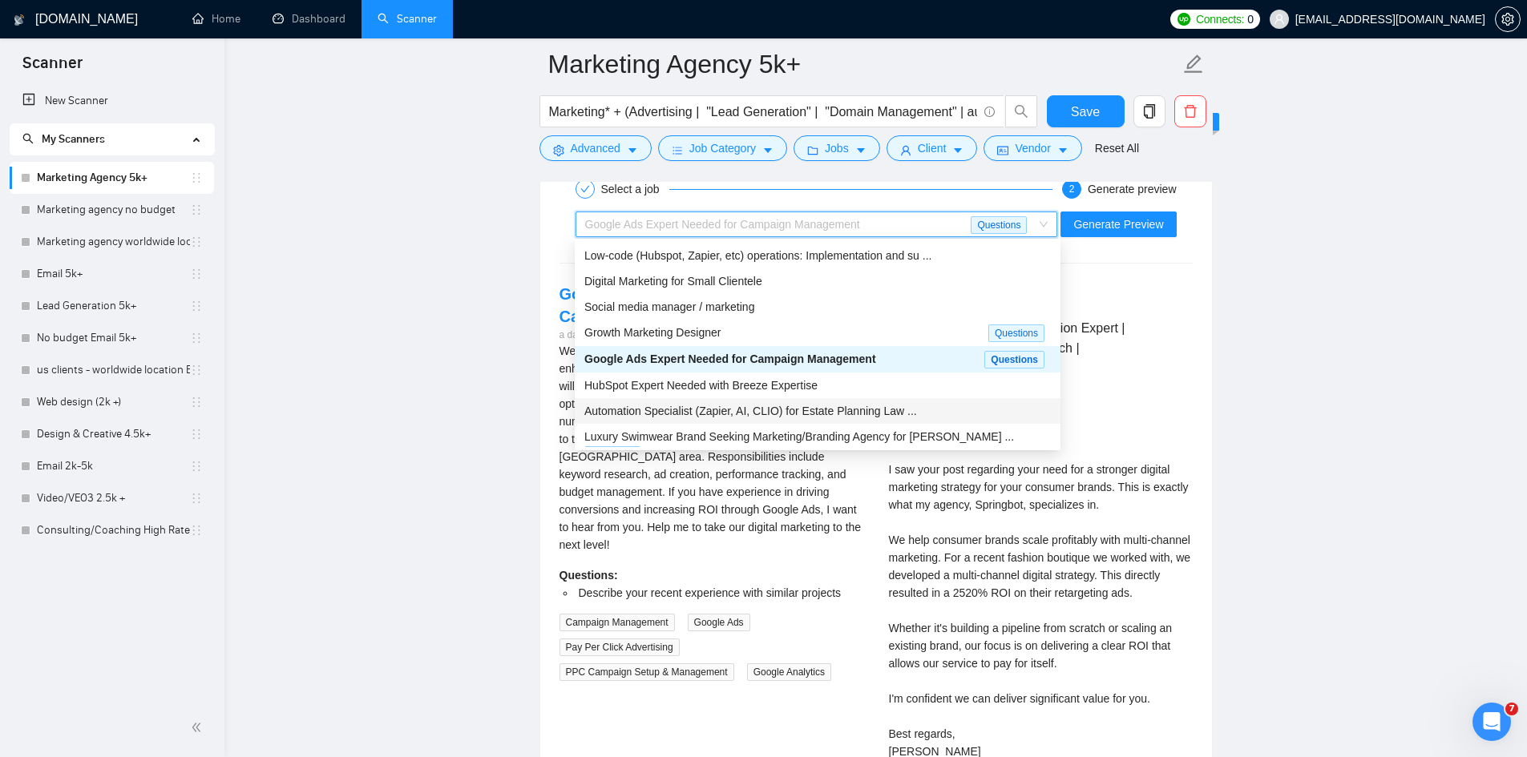
scroll to position [3767, 0]
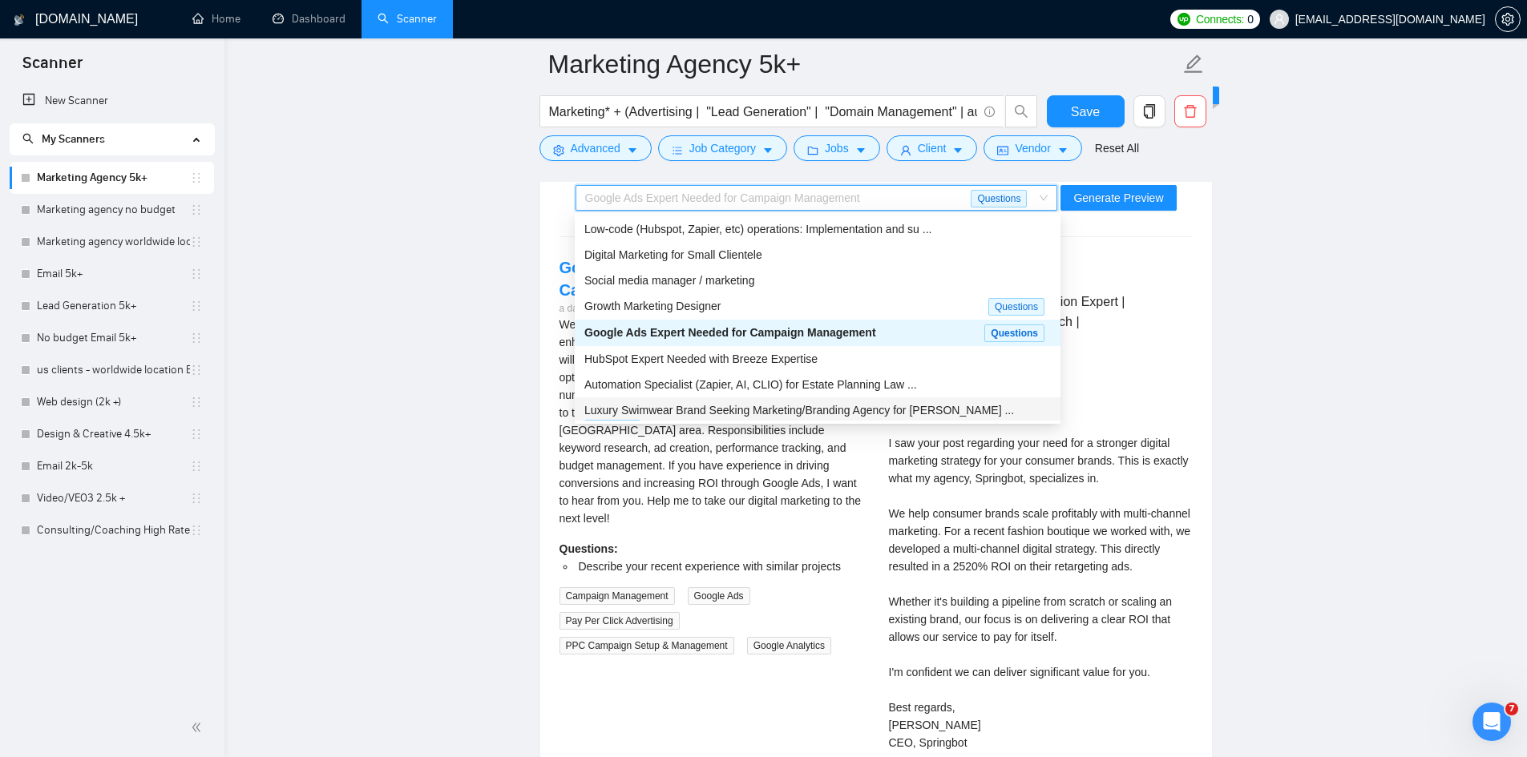
click at [777, 415] on div "Luxury Swimwear Brand Seeking Marketing/Branding Agency for [PERSON_NAME] ..." at bounding box center [817, 411] width 466 height 18
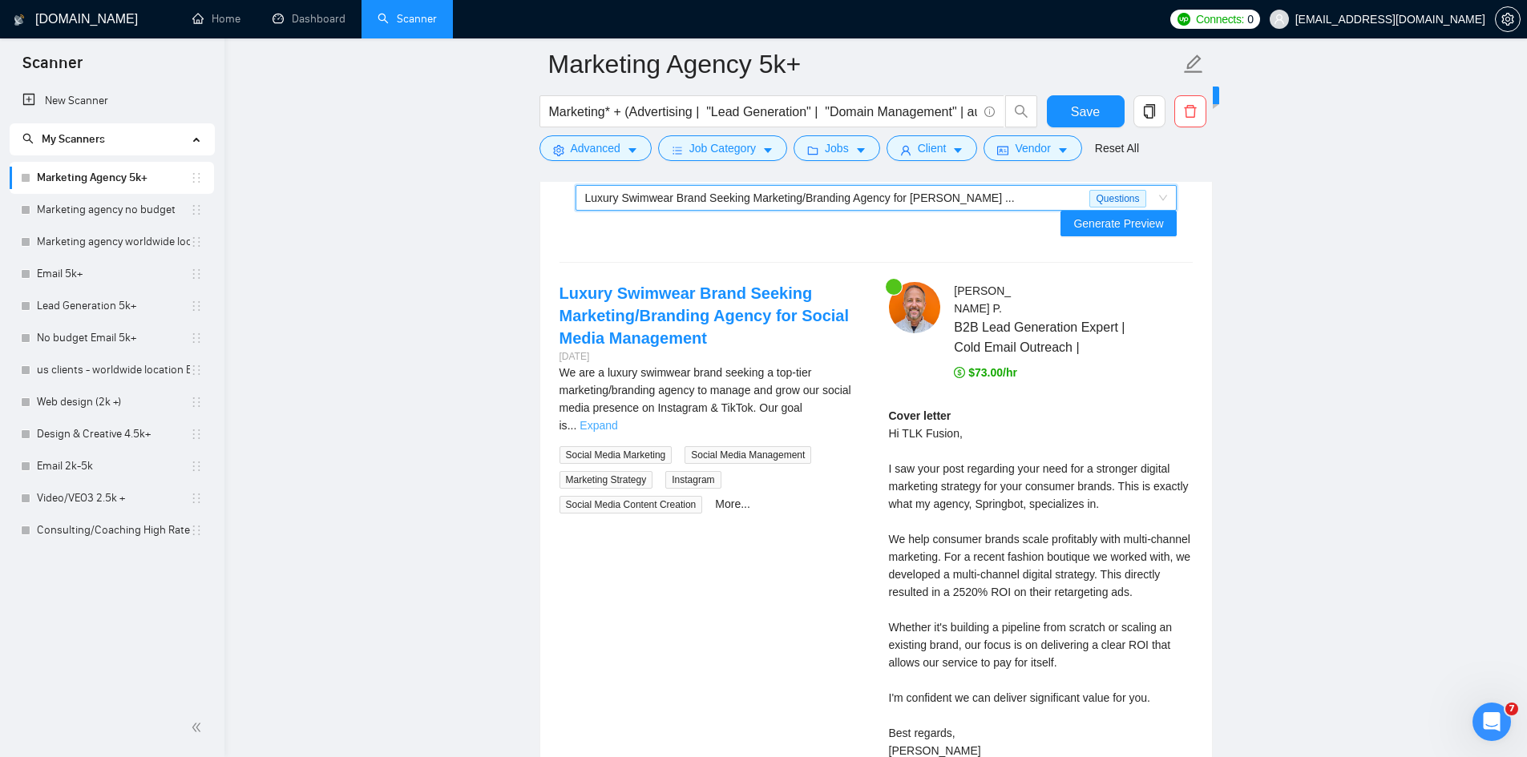
click at [617, 419] on link "Expand" at bounding box center [598, 425] width 38 height 13
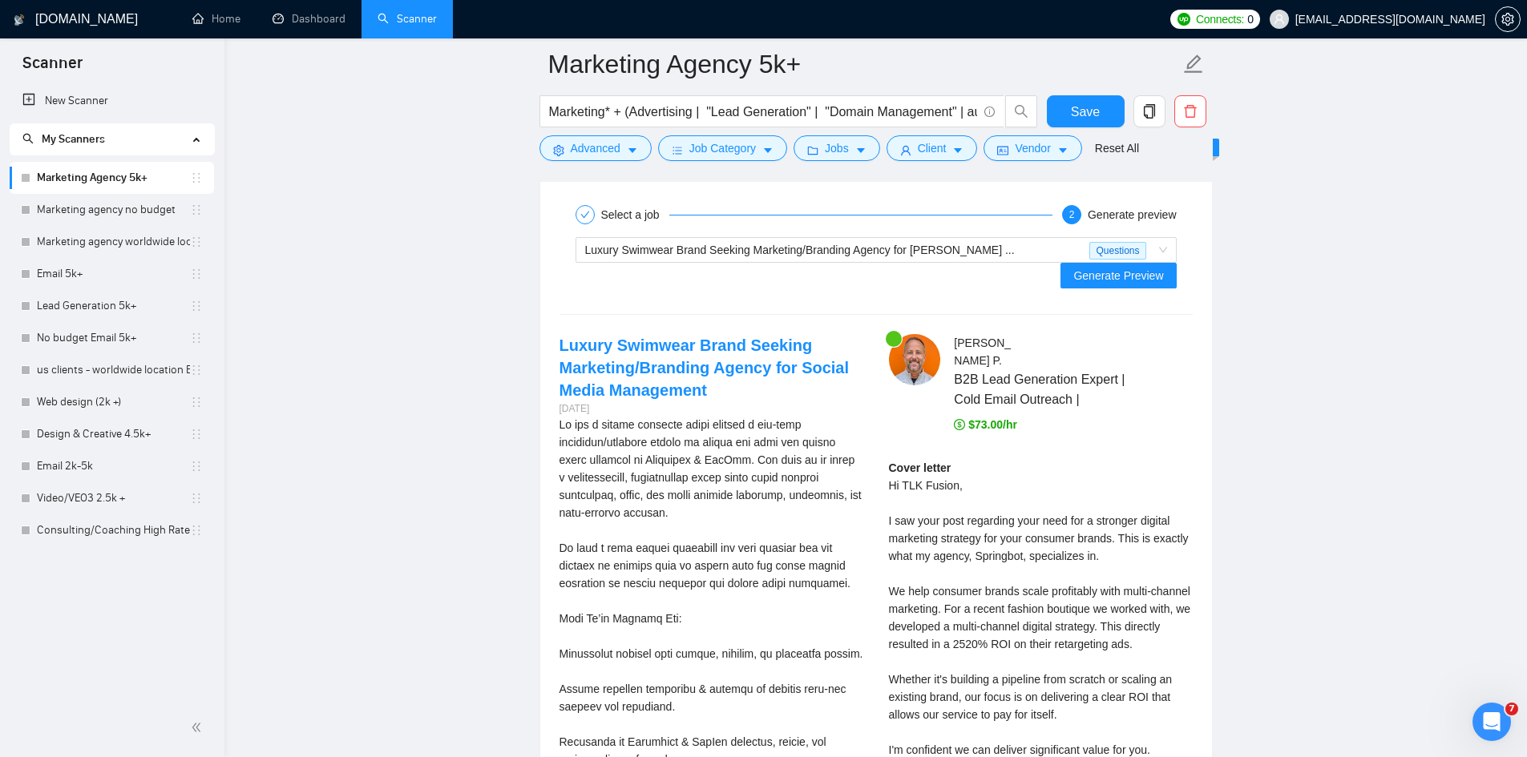
scroll to position [3687, 0]
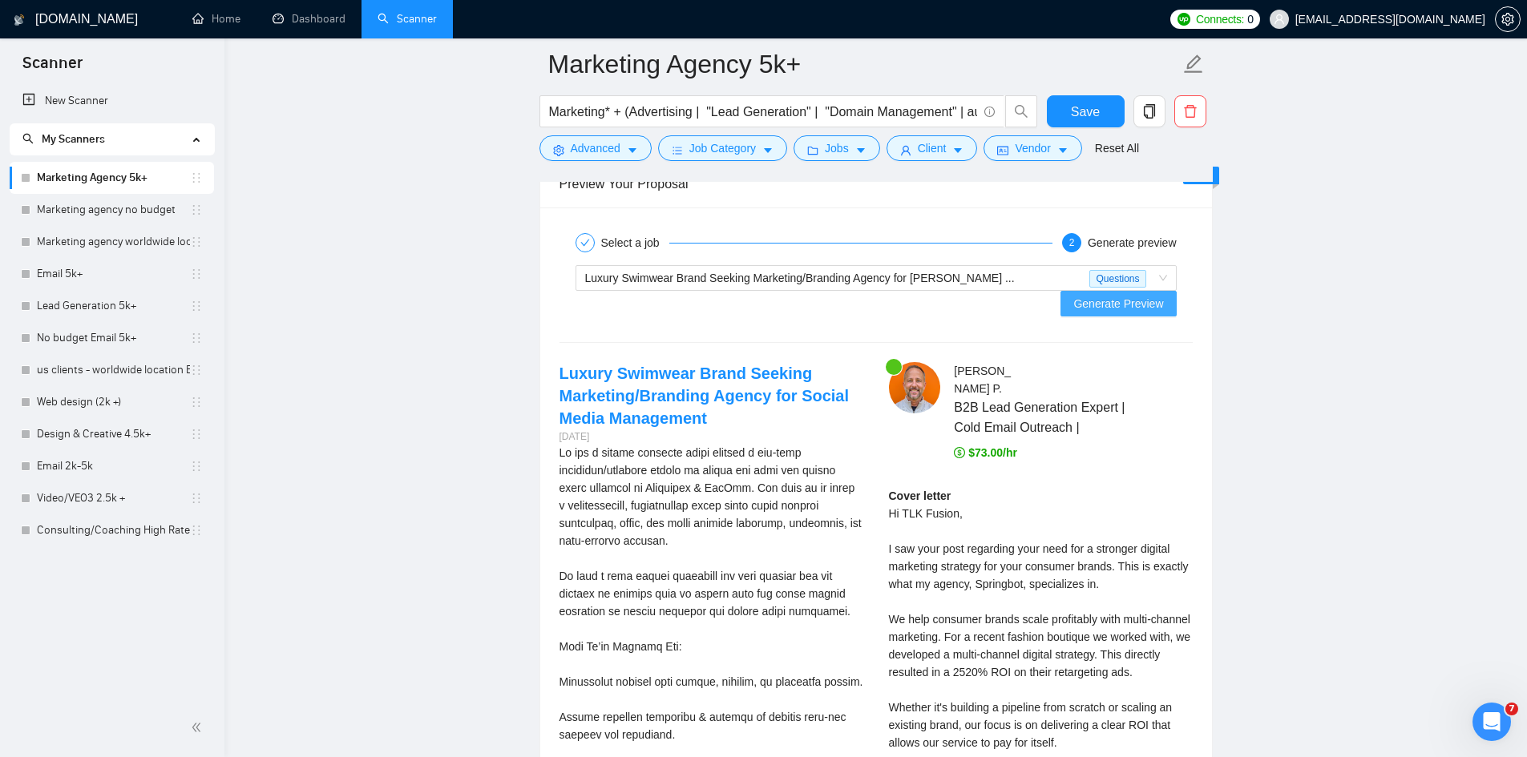
click at [1107, 295] on span "Generate Preview" at bounding box center [1118, 304] width 90 height 18
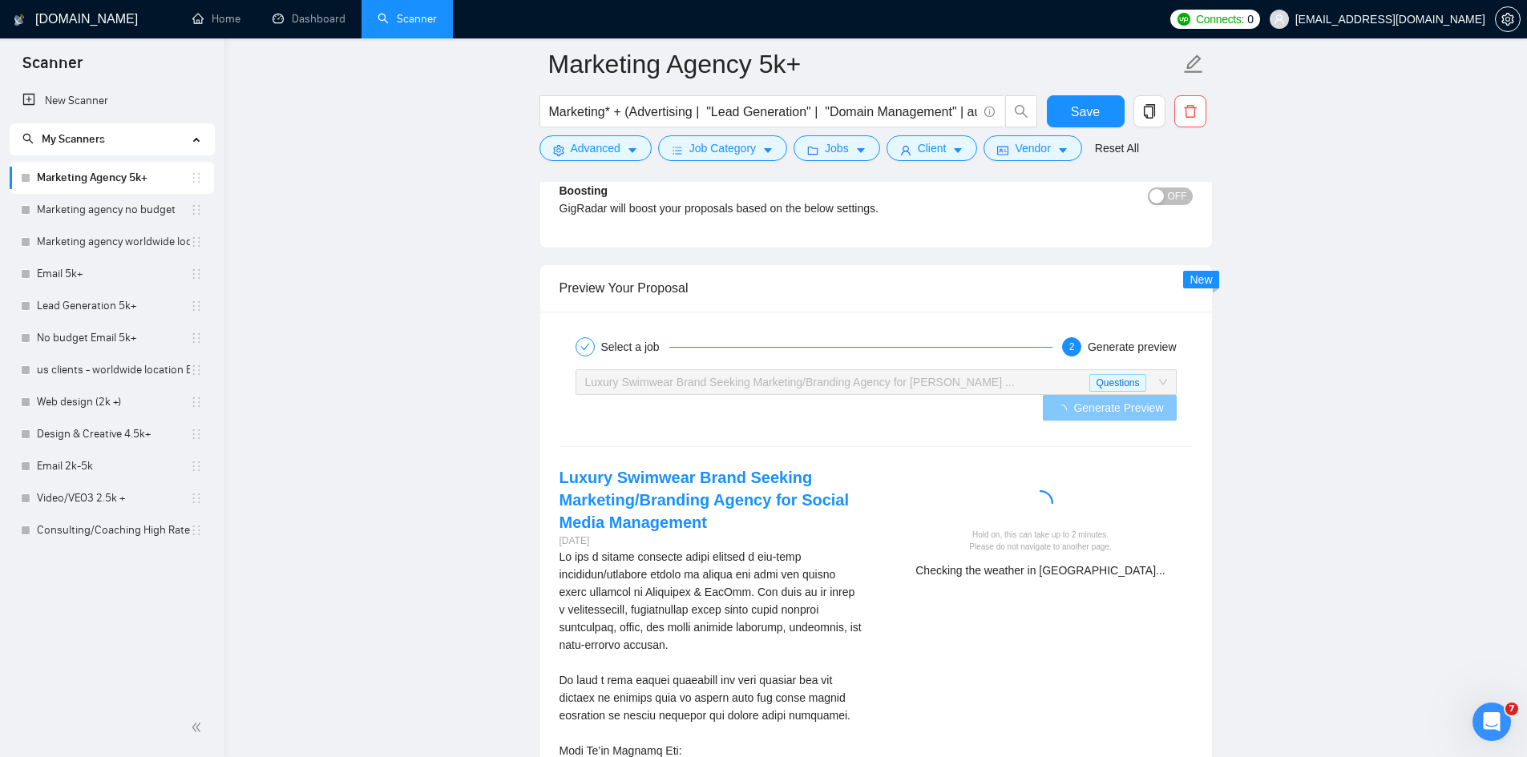
scroll to position [3607, 0]
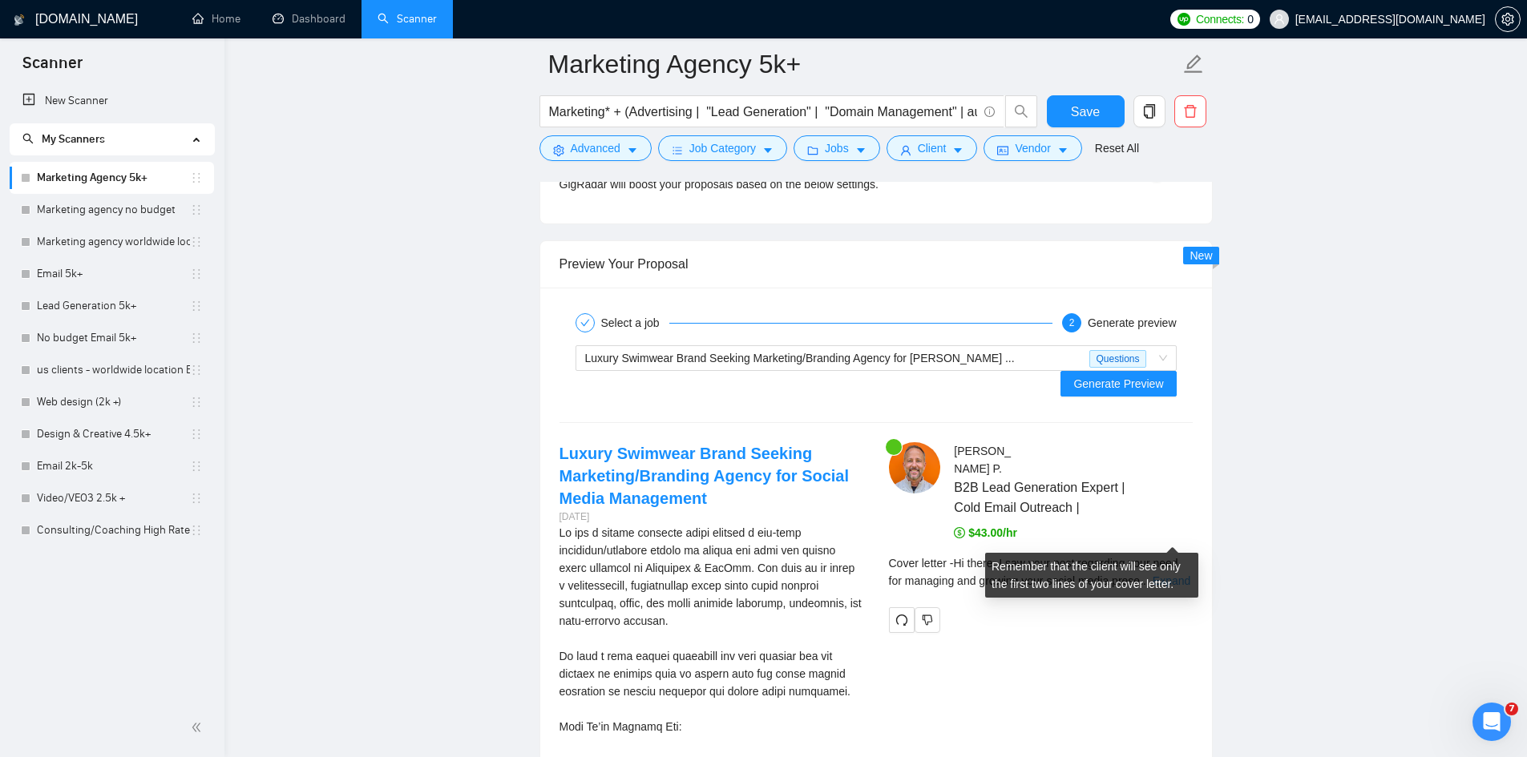
click at [1163, 575] on link "Expand" at bounding box center [1172, 581] width 38 height 13
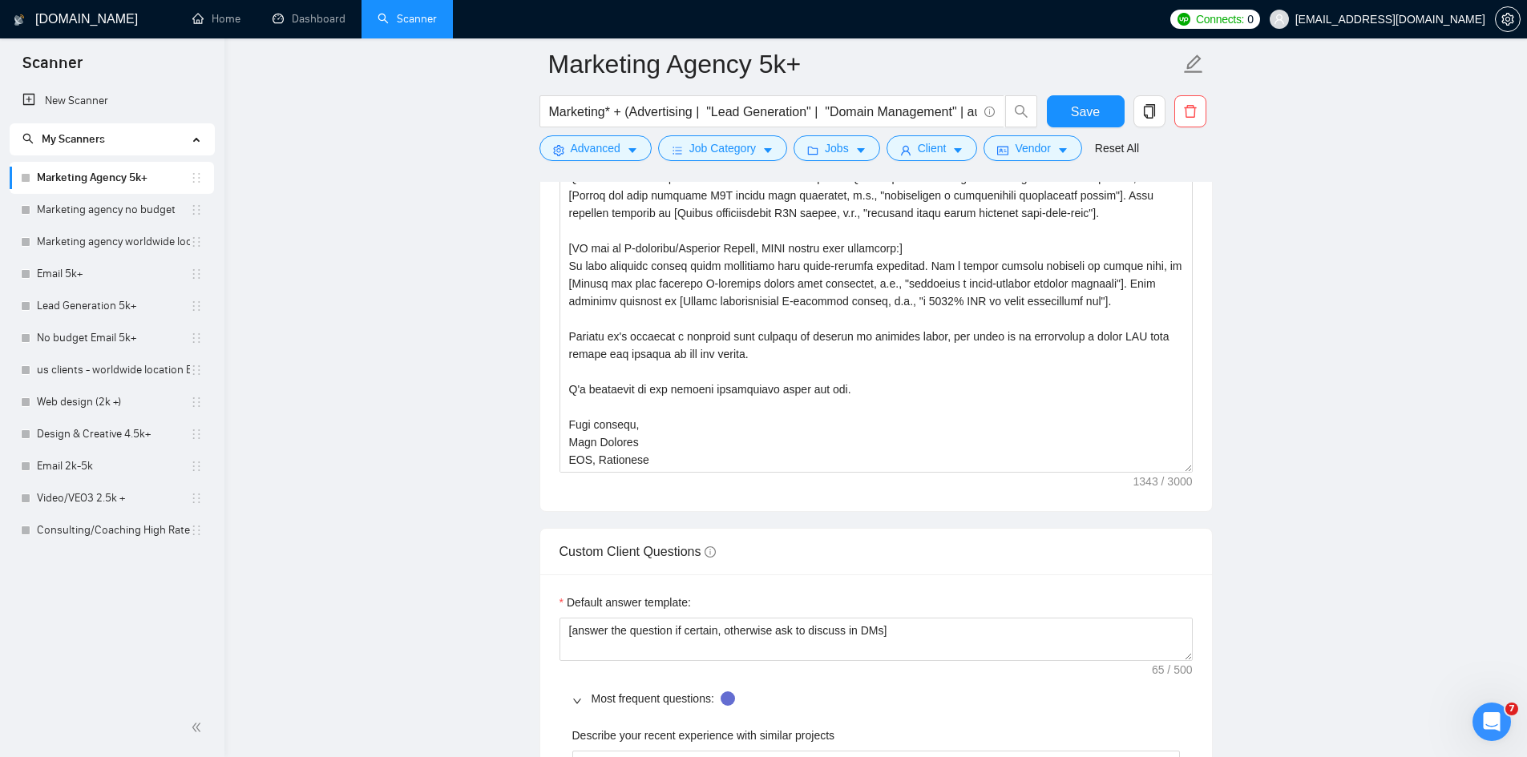
scroll to position [2084, 0]
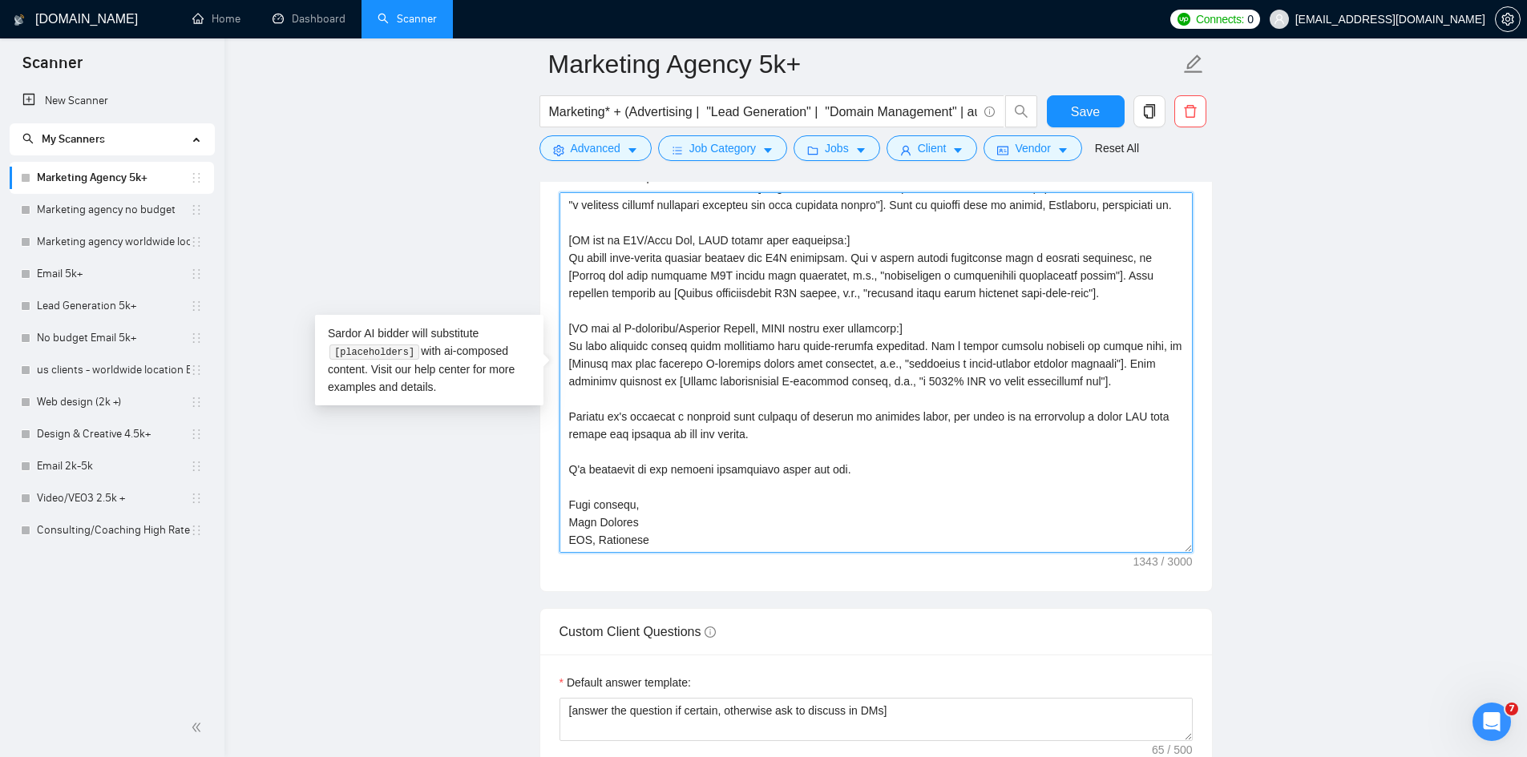
drag, startPoint x: 869, startPoint y: 345, endPoint x: 1084, endPoint y: 353, distance: 215.0
click at [1084, 353] on textarea "Cover letter template:" at bounding box center [875, 372] width 633 height 361
drag, startPoint x: 908, startPoint y: 325, endPoint x: 1125, endPoint y: 336, distance: 217.5
click at [1125, 336] on textarea "Cover letter template:" at bounding box center [875, 372] width 633 height 361
drag, startPoint x: 810, startPoint y: 237, endPoint x: 1065, endPoint y: 244, distance: 255.0
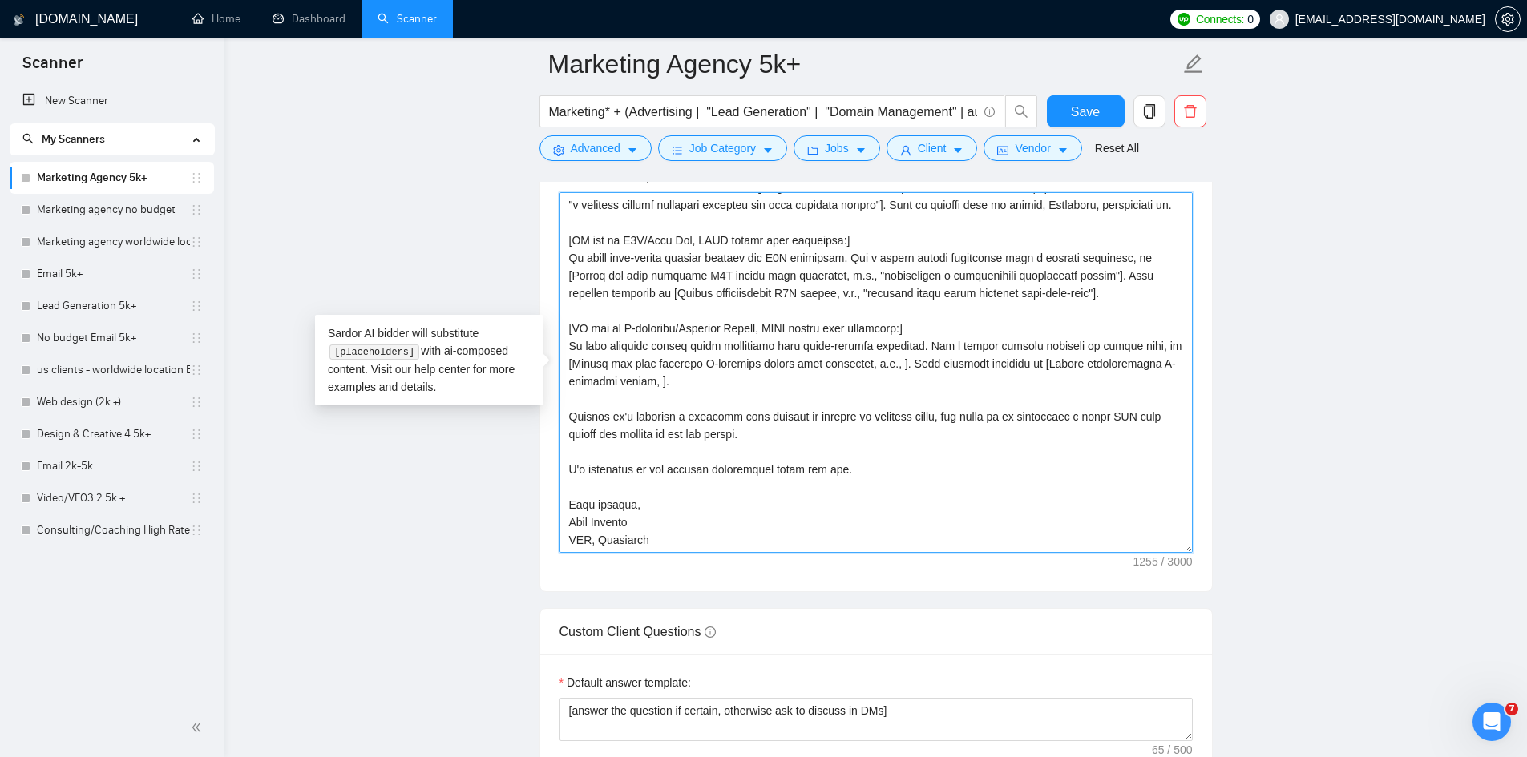
click at [1065, 244] on textarea "Cover letter template:" at bounding box center [875, 372] width 633 height 361
drag, startPoint x: 785, startPoint y: 240, endPoint x: 811, endPoint y: 243, distance: 26.6
click at [811, 243] on textarea "Cover letter template:" at bounding box center [875, 372] width 633 height 361
drag, startPoint x: 1075, startPoint y: 240, endPoint x: 742, endPoint y: 261, distance: 333.3
click at [742, 261] on textarea "Cover letter template:" at bounding box center [875, 372] width 633 height 361
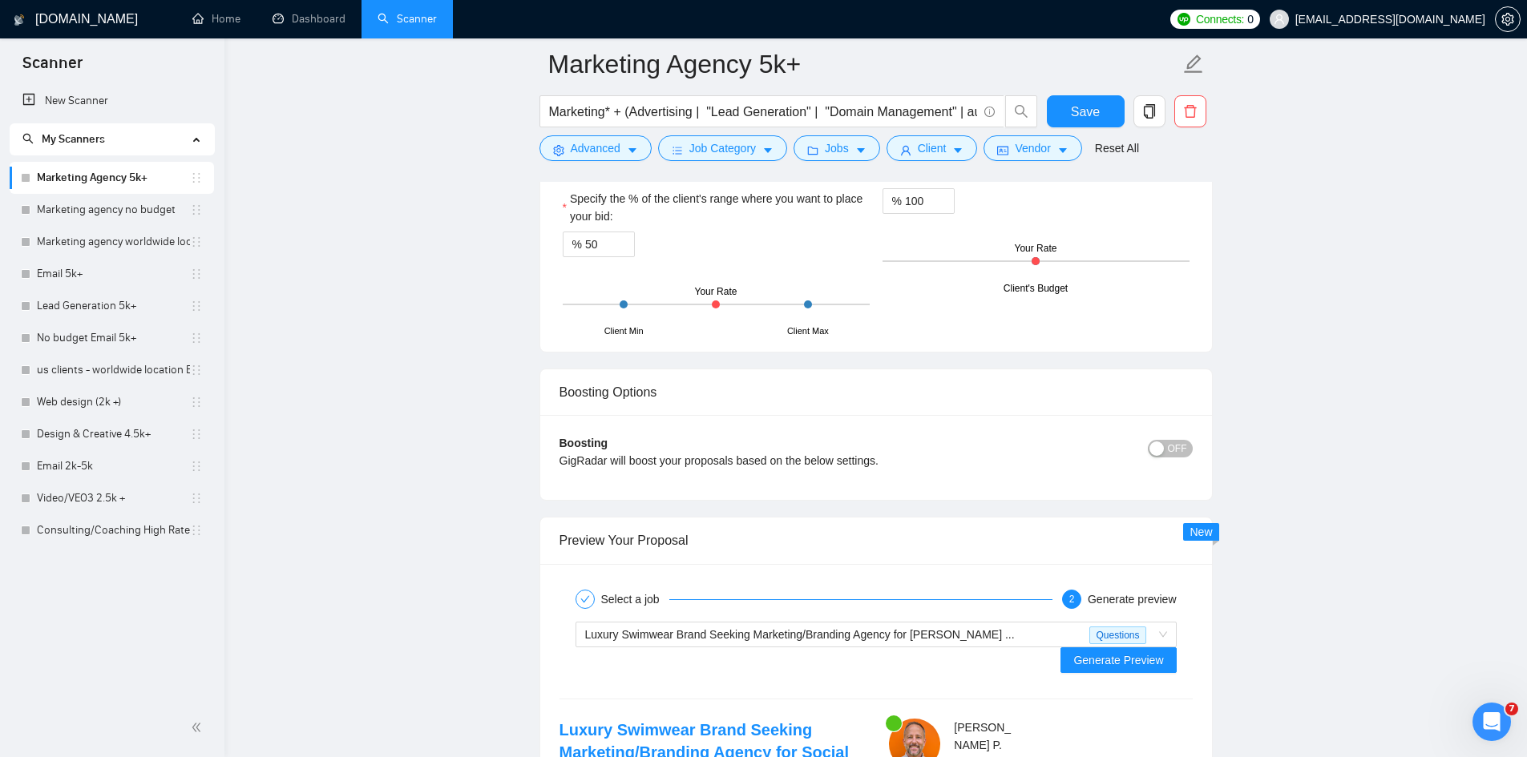
scroll to position [3527, 0]
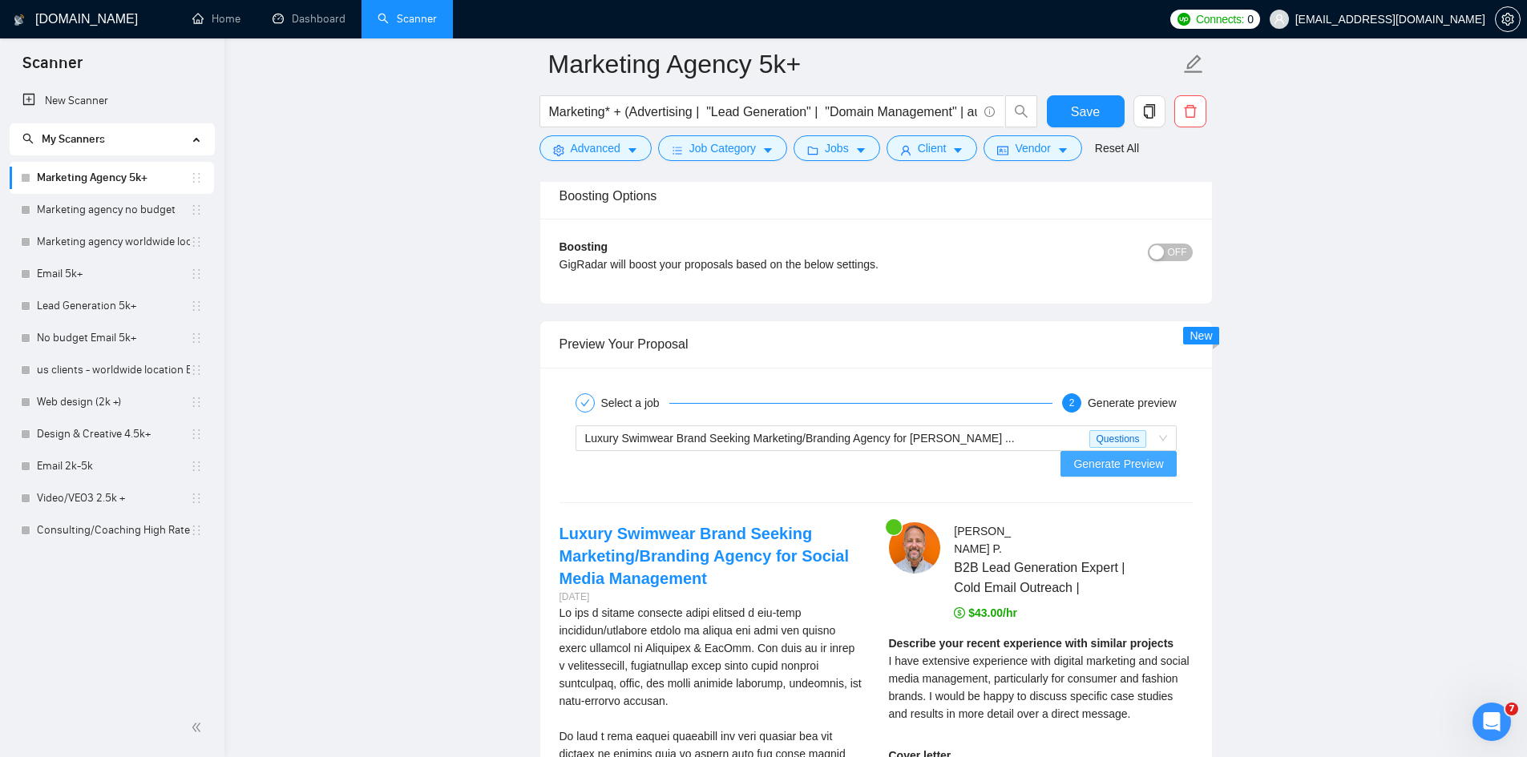
type textarea "Hi [Client Name], I saw your post regarding your need for [Scan job description…"
click at [1095, 455] on span "Generate Preview" at bounding box center [1118, 464] width 90 height 18
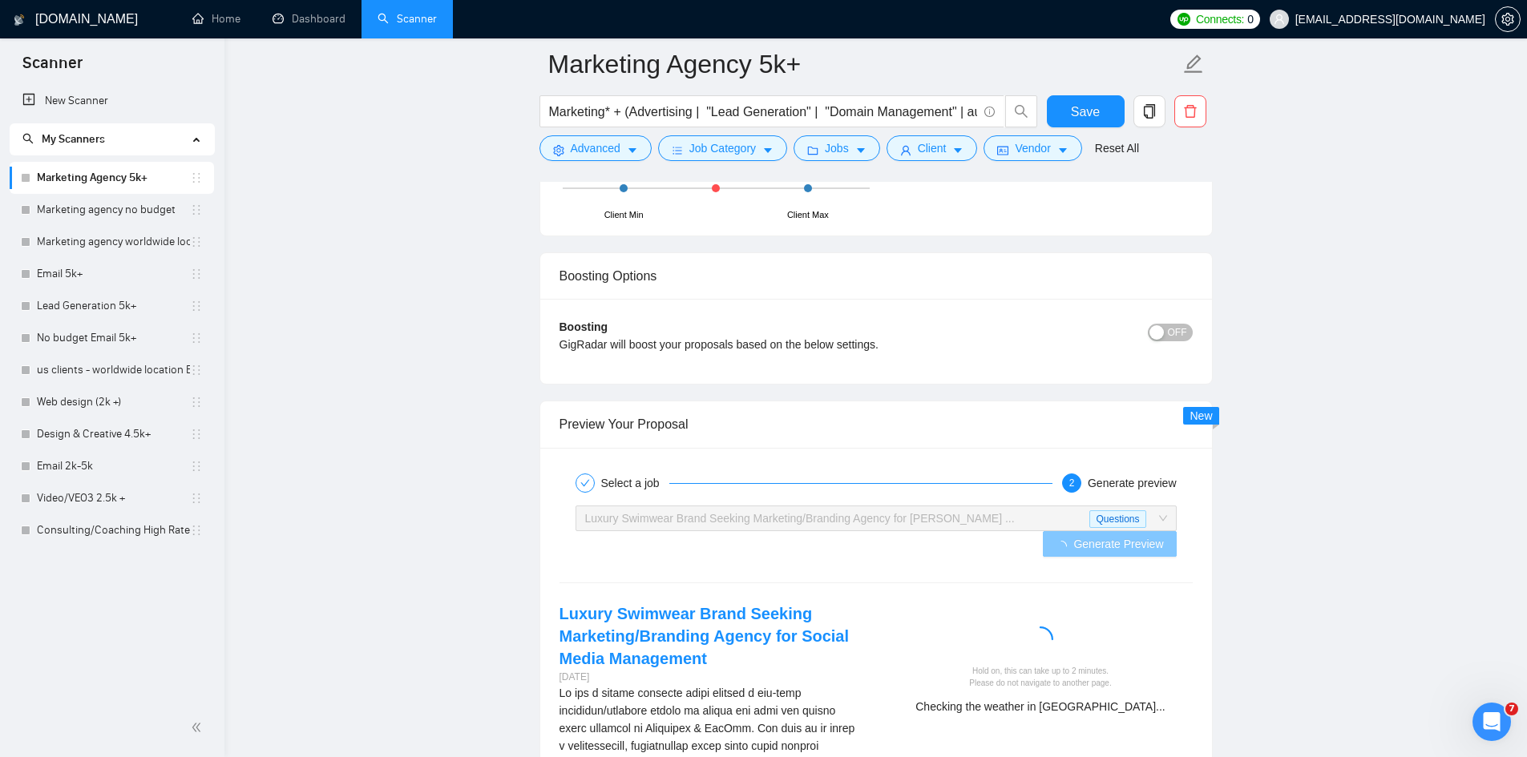
scroll to position [3607, 0]
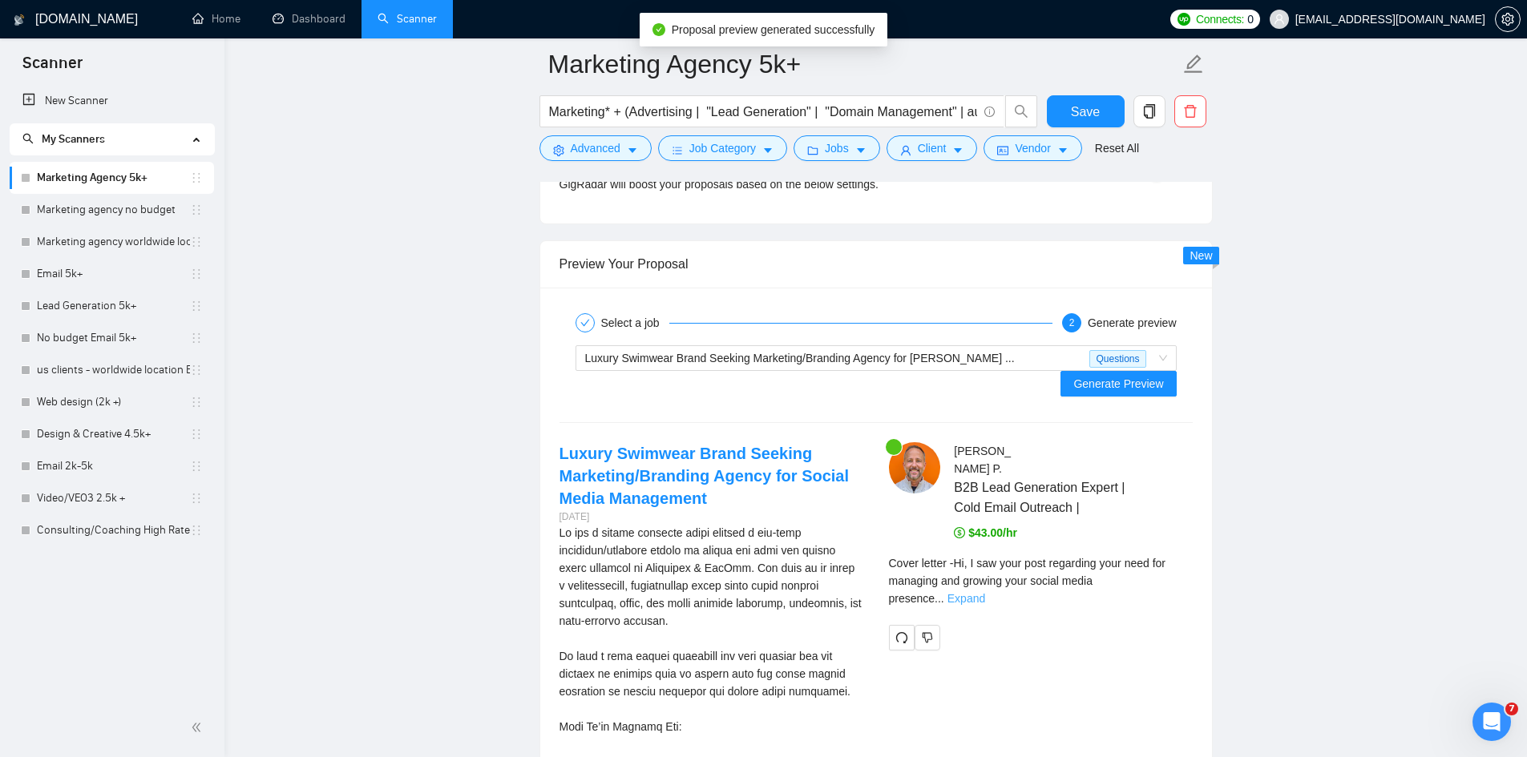
click at [985, 592] on link "Expand" at bounding box center [966, 598] width 38 height 13
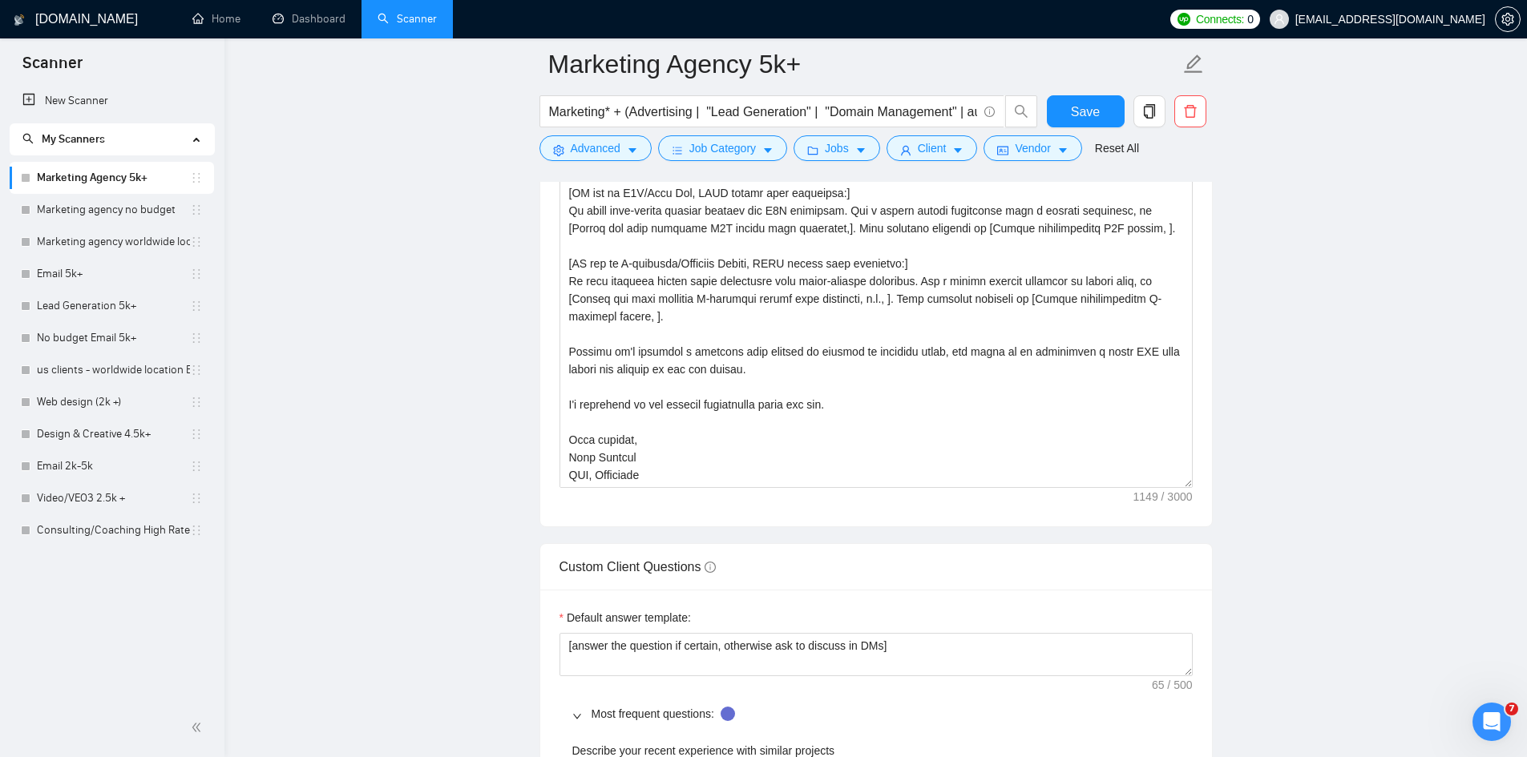
scroll to position [2084, 0]
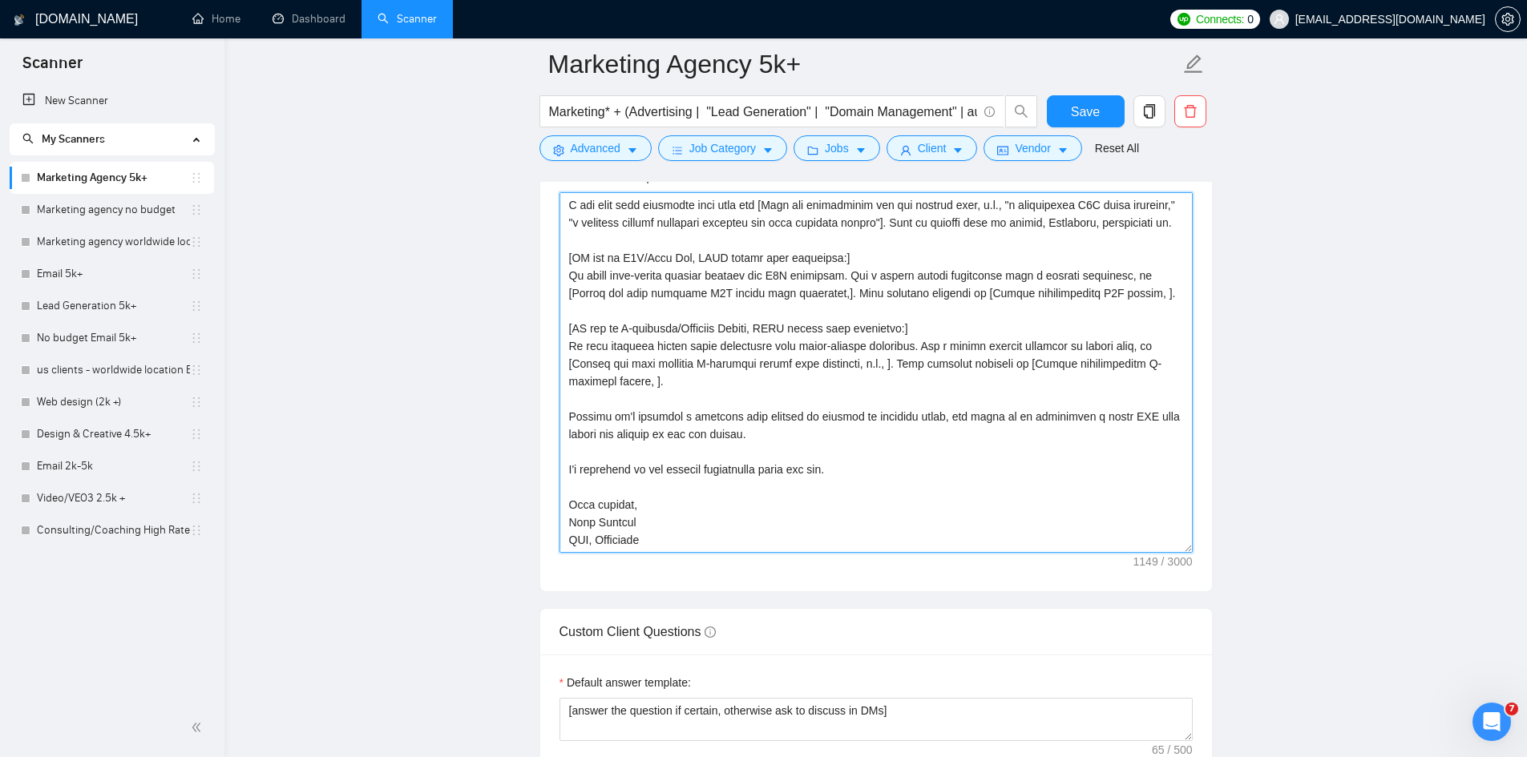
click at [717, 398] on textarea "Cover letter template:" at bounding box center [875, 372] width 633 height 361
click at [676, 359] on textarea "Cover letter template:" at bounding box center [875, 372] width 633 height 361
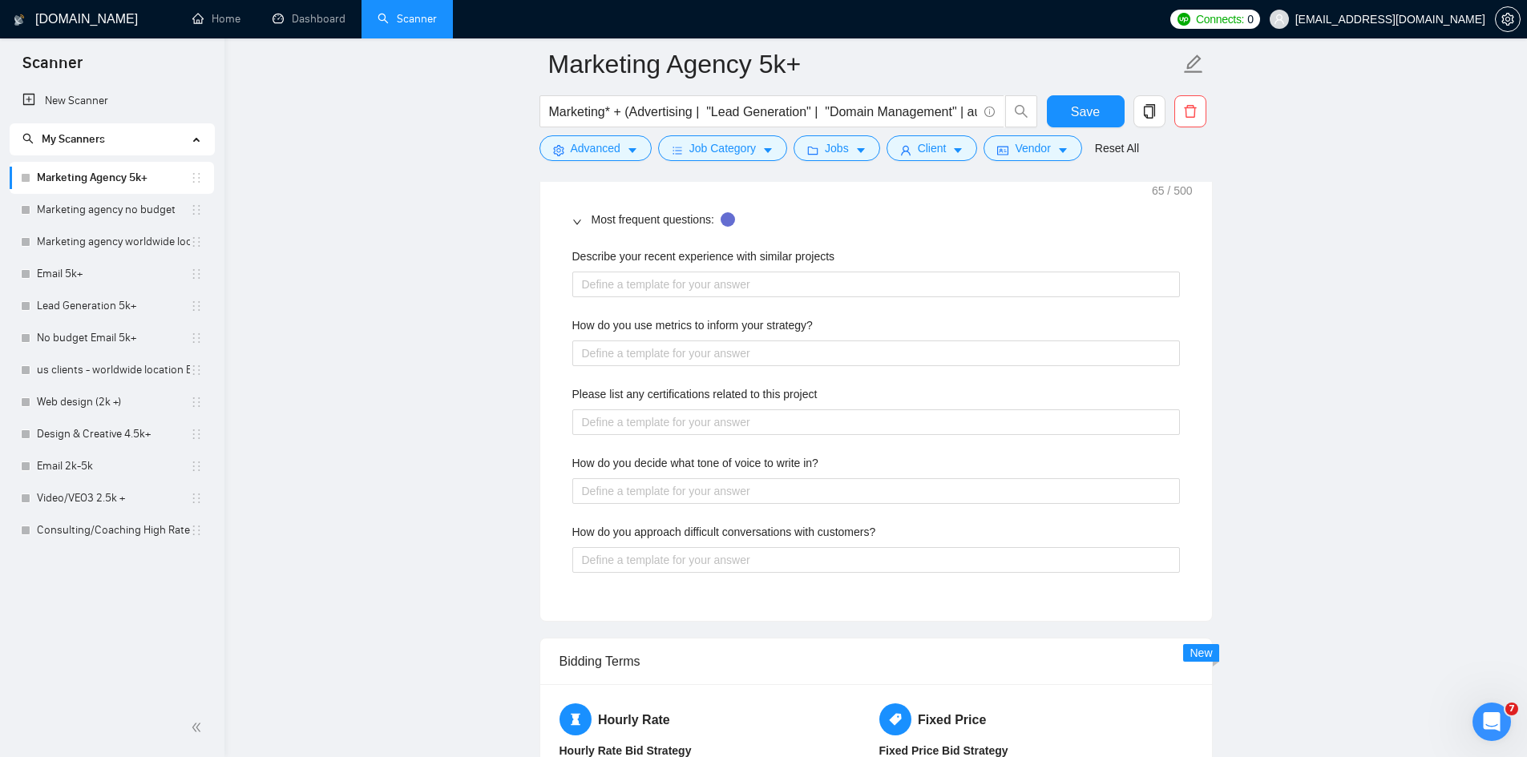
scroll to position [2645, 0]
